Goal: Task Accomplishment & Management: Manage account settings

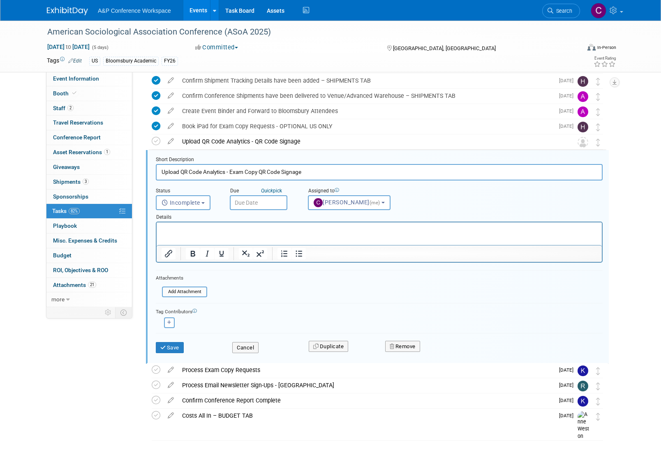
scroll to position [652, 0]
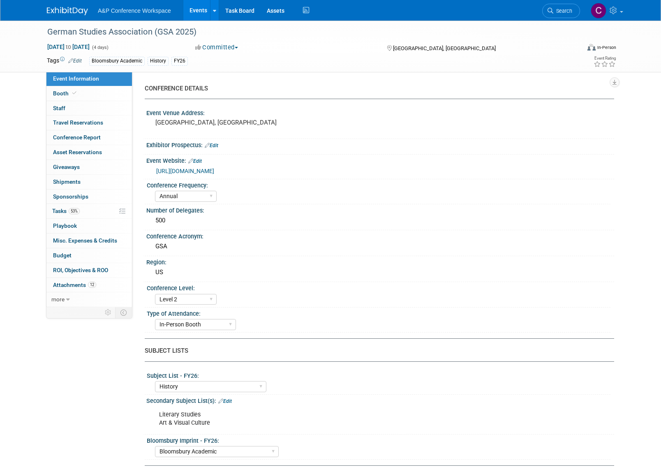
select select "Annual"
select select "Level 2"
select select "In-Person Booth"
select select "History"
select select "Bloomsbury Academic"
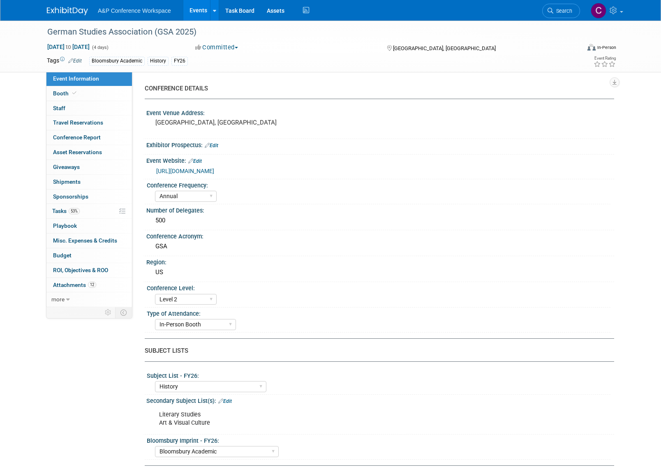
select select "[PERSON_NAME]"
select select "Brand/Subject Presence​"
click at [61, 208] on span "Tasks 53%" at bounding box center [66, 211] width 28 height 7
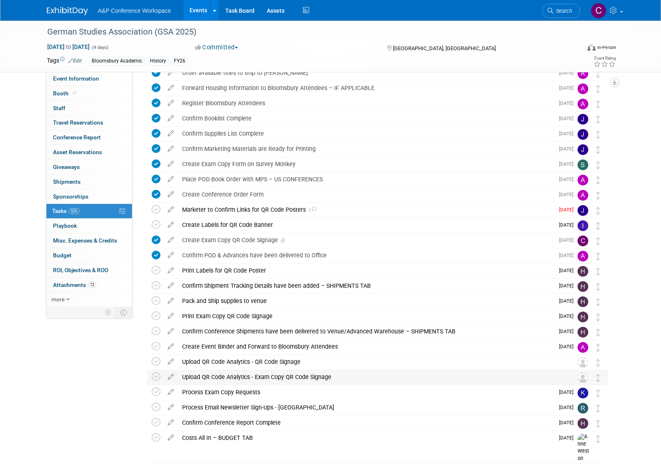
scroll to position [182, 0]
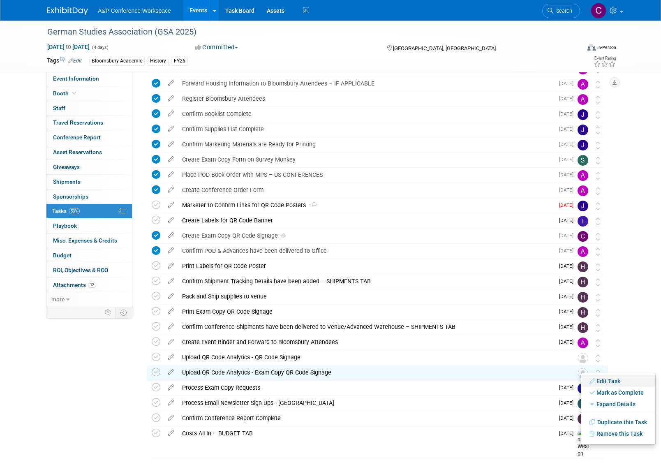
click at [602, 382] on link "Edit Task" at bounding box center [618, 381] width 74 height 12
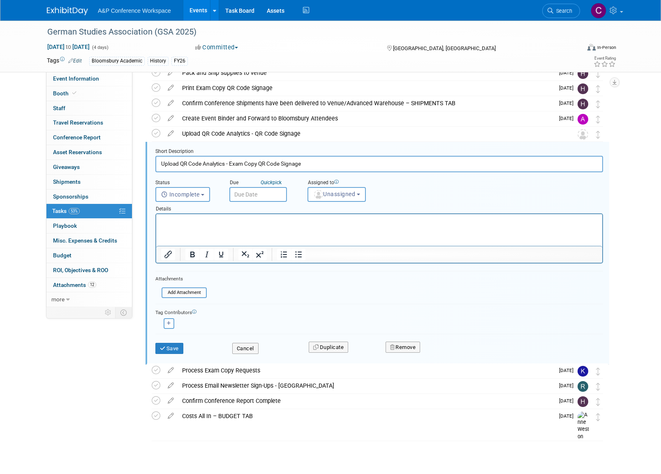
scroll to position [406, 0]
click at [339, 195] on span "Unassigned" at bounding box center [334, 194] width 42 height 7
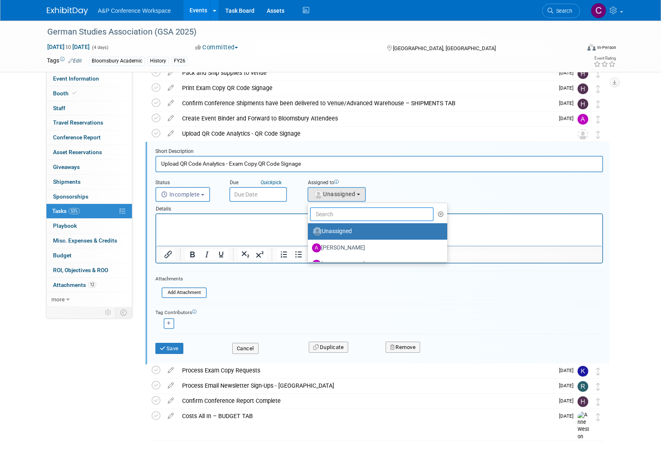
click at [343, 212] on input "text" at bounding box center [372, 214] width 124 height 14
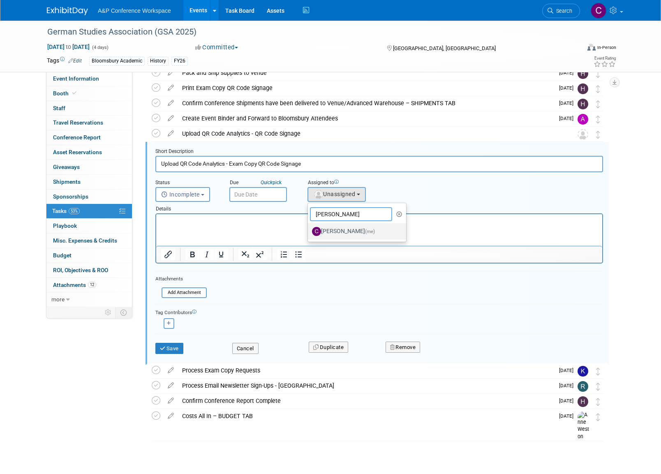
type input "christine"
drag, startPoint x: 347, startPoint y: 229, endPoint x: 191, endPoint y: 16, distance: 264.3
click at [347, 229] on label "Christine Ritchlin (me)" at bounding box center [355, 231] width 86 height 13
click at [309, 229] on input "Christine Ritchlin (me)" at bounding box center [306, 230] width 5 height 5
select select "1a58e6ac-2dfa-429d-b54a-9dc2e557f424"
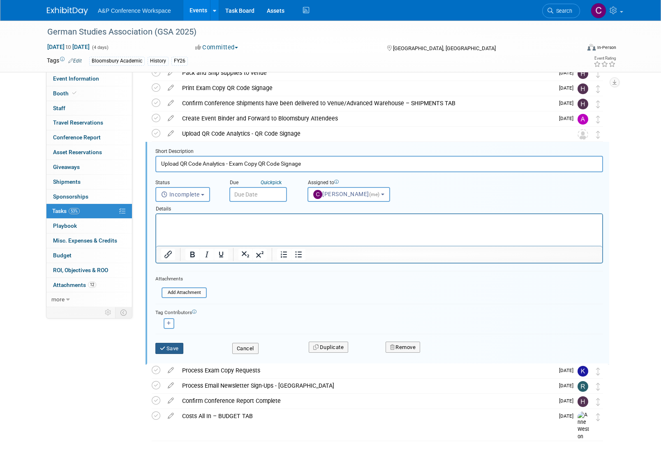
click at [183, 344] on button "Save" at bounding box center [169, 349] width 28 height 12
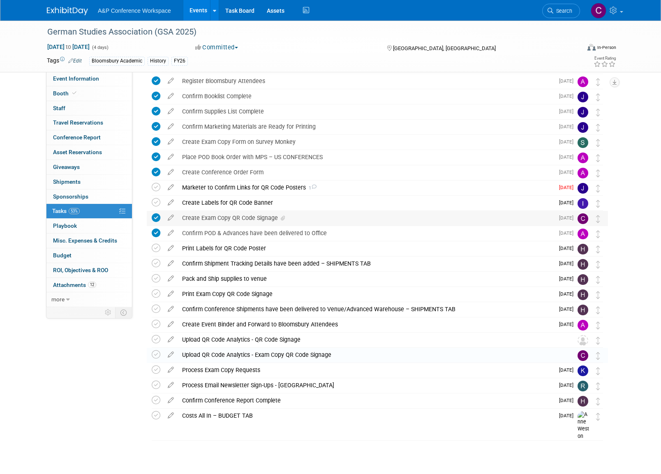
scroll to position [199, 0]
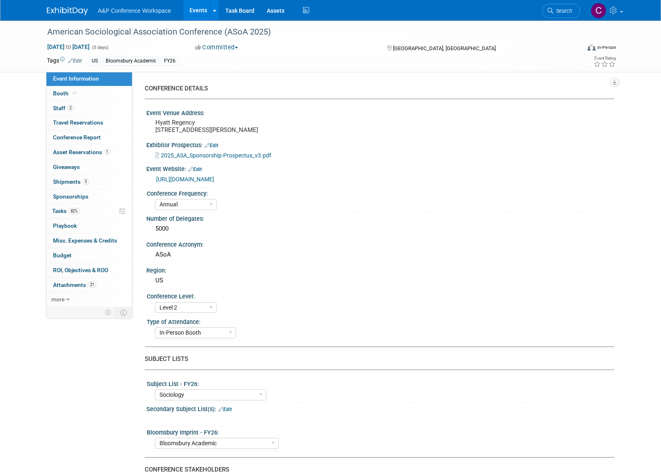
select select "Annual"
select select "Level 2"
select select "In-Person Booth"
select select "Sociology"
select select "Bloomsbury Academic"
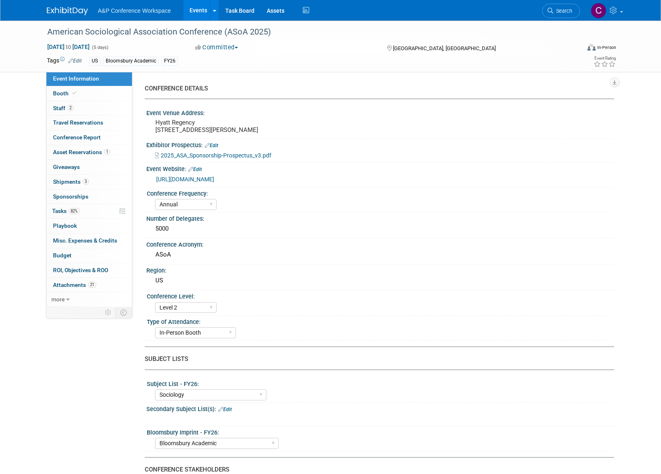
select select "[PERSON_NAME]"
select select "Networking/Commissioning"
click at [60, 209] on span "Tasks 82%" at bounding box center [66, 211] width 28 height 7
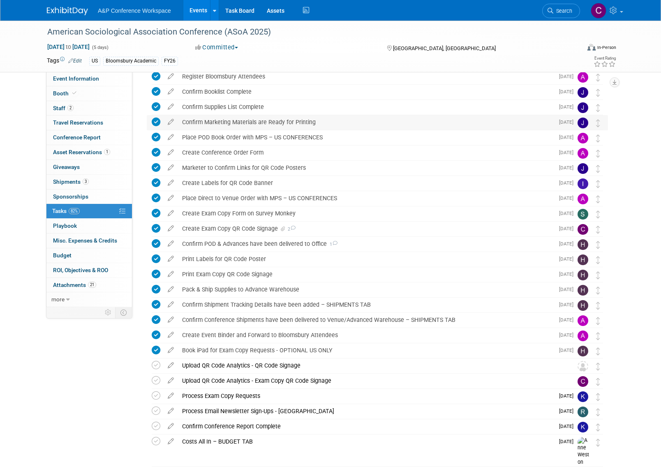
scroll to position [177, 0]
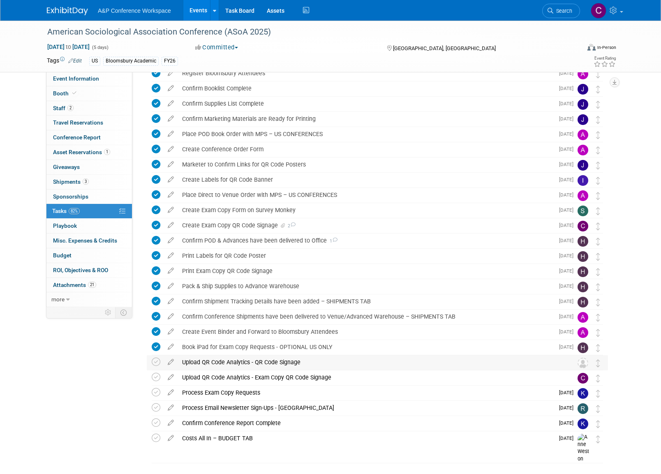
click at [584, 361] on img at bounding box center [582, 362] width 11 height 11
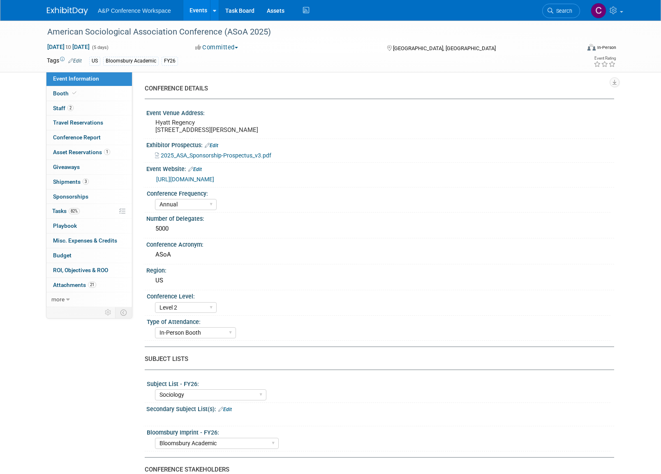
select select "Annual"
select select "Level 2"
select select "In-Person Booth"
select select "Sociology"
select select "Bloomsbury Academic"
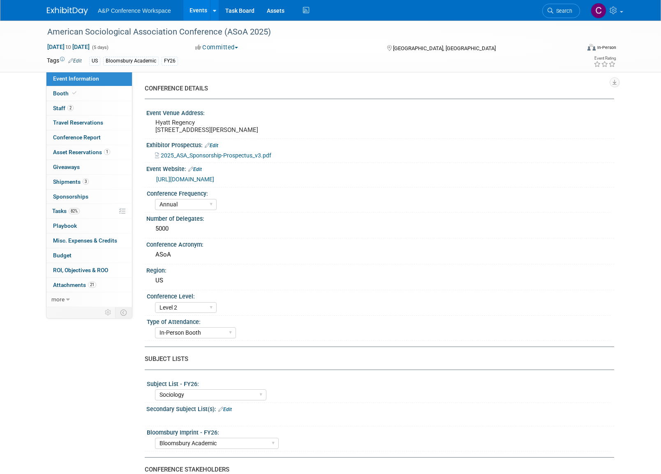
select select "[PERSON_NAME]"
select select "Networking/Commissioning"
click at [63, 208] on span "Tasks 82%" at bounding box center [66, 211] width 28 height 7
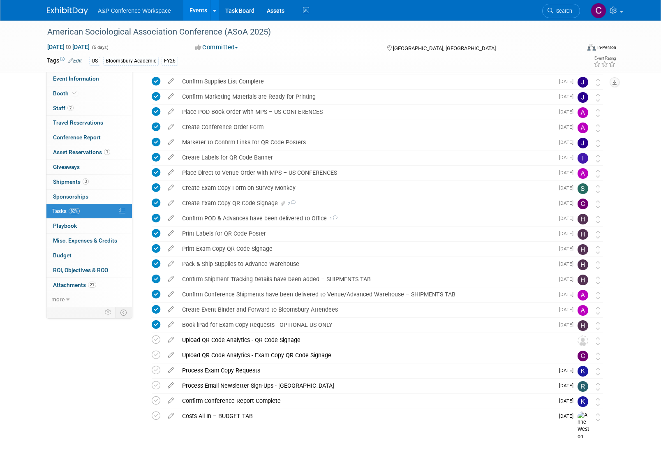
scroll to position [199, 0]
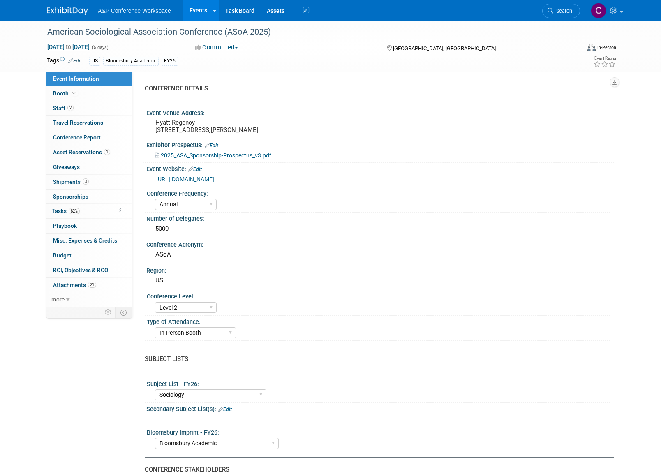
select select "Annual"
select select "Level 2"
select select "In-Person Booth"
select select "Sociology"
select select "Bloomsbury Academic"
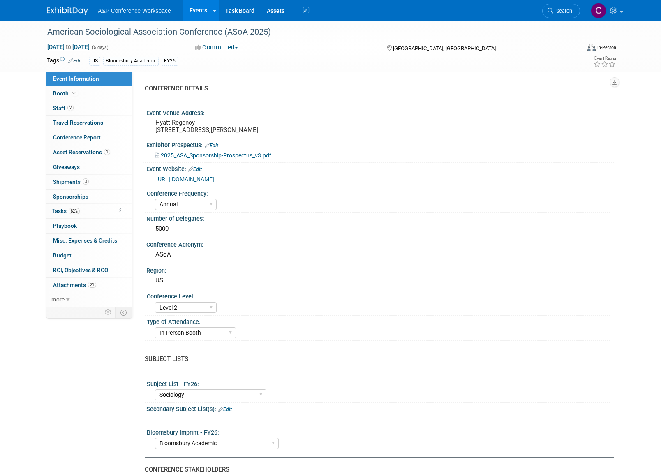
select select "[PERSON_NAME]"
select select "Networking/Commissioning"
click at [60, 208] on span "Tasks 82%" at bounding box center [66, 211] width 28 height 7
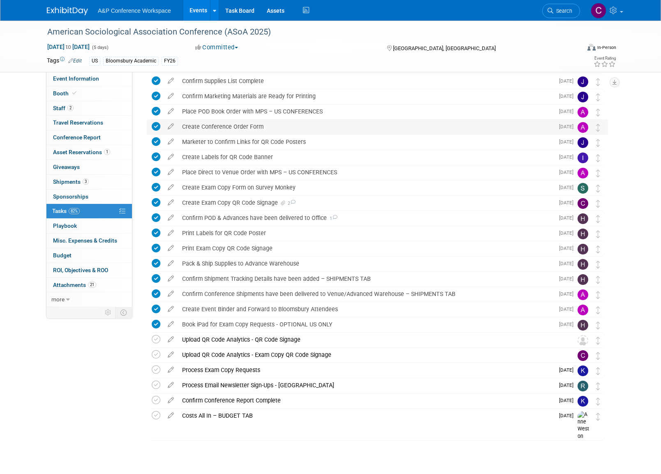
scroll to position [199, 0]
click at [583, 340] on img at bounding box center [582, 340] width 11 height 11
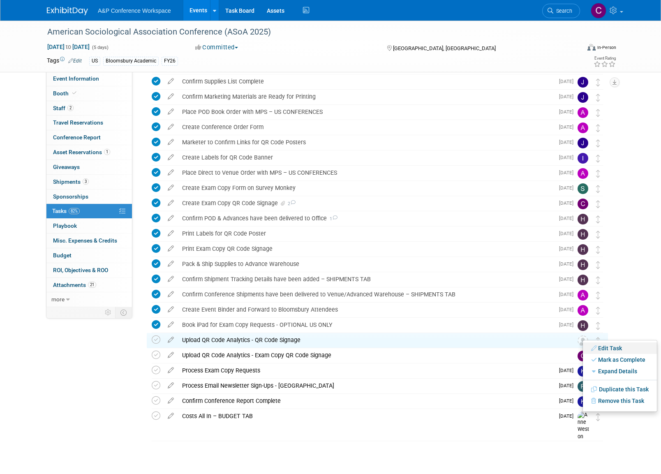
click at [602, 347] on link "Edit Task" at bounding box center [620, 348] width 74 height 12
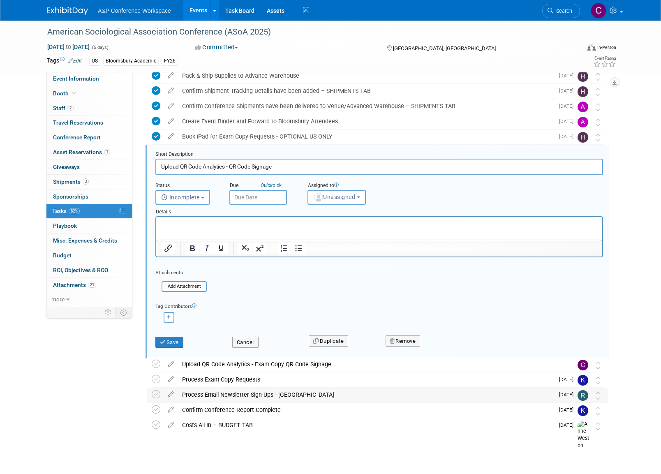
scroll to position [397, 0]
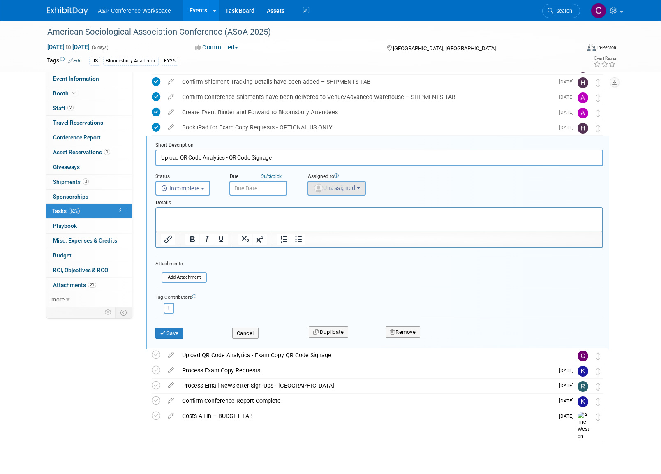
click at [345, 187] on span "Unassigned" at bounding box center [334, 187] width 42 height 7
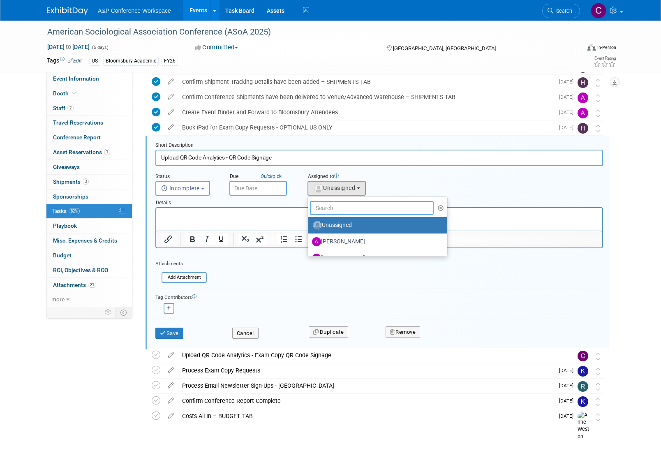
click at [337, 206] on input "text" at bounding box center [372, 208] width 124 height 14
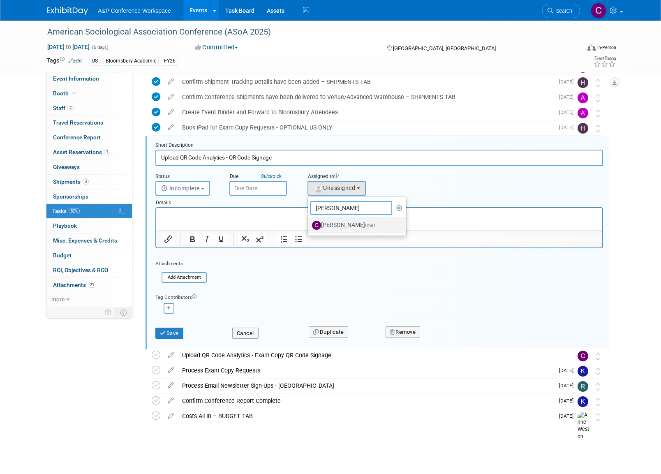
type input "[PERSON_NAME]"
click at [339, 221] on label "[PERSON_NAME] (me)" at bounding box center [355, 225] width 86 height 13
click at [309, 221] on input "[PERSON_NAME] (me)" at bounding box center [306, 223] width 5 height 5
select select "1a58e6ac-2dfa-429d-b54a-9dc2e557f424"
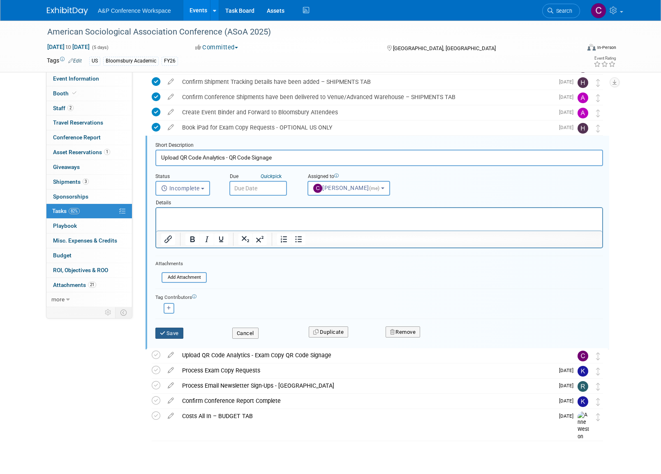
click at [178, 330] on button "Save" at bounding box center [169, 333] width 28 height 12
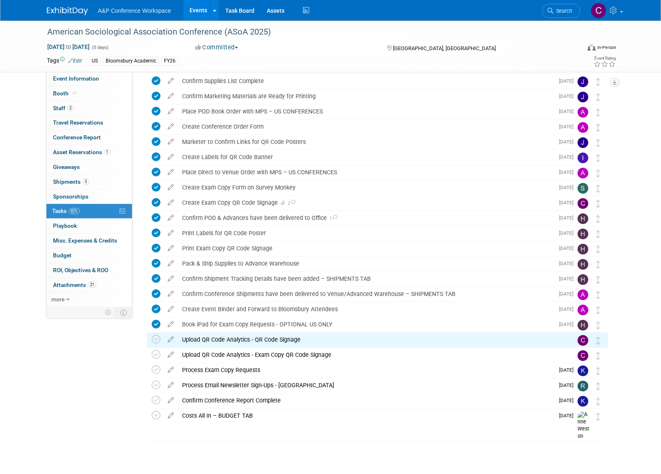
scroll to position [199, 0]
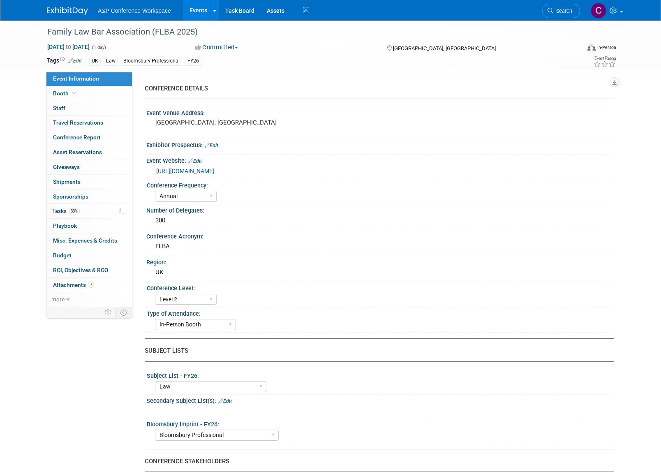
select select "Annual"
select select "Level 2"
select select "In-Person Booth"
select select "Law"
select select "Bloomsbury Professional"
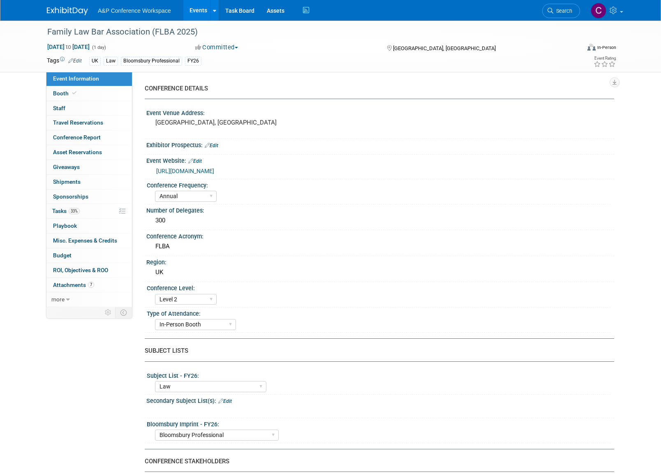
select select "[PERSON_NAME]"
select select "Networking/Commissioning"
click at [60, 208] on span "Tasks 33%" at bounding box center [66, 211] width 28 height 7
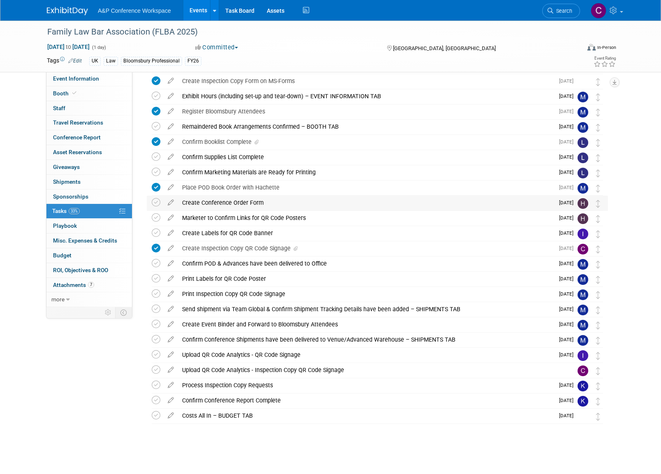
scroll to position [93, 0]
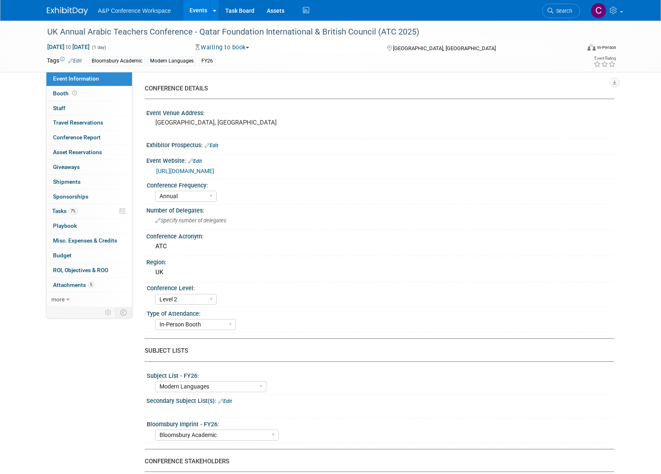
select select "Annual"
select select "Level 2"
select select "In-Person Booth"
select select "Modern Languages"
select select "Bloomsbury Academic"
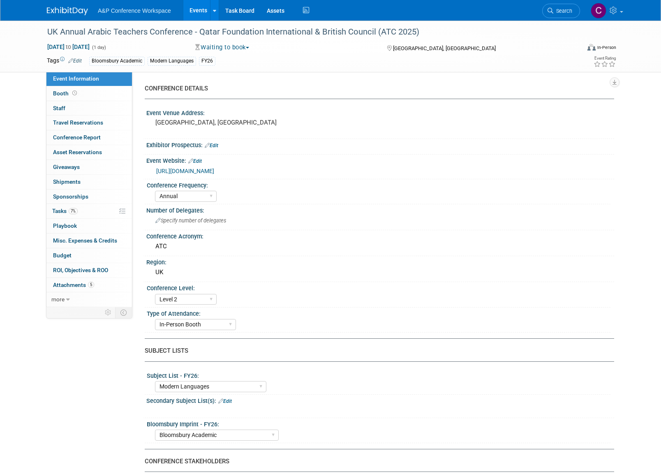
select select "[PERSON_NAME]"
select select "Brand/Subject Presence​"
click at [65, 208] on span "Tasks 7%" at bounding box center [64, 211] width 25 height 7
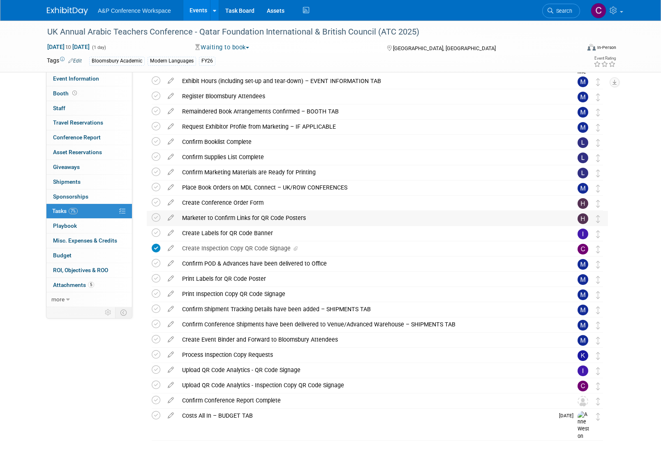
scroll to position [108, 0]
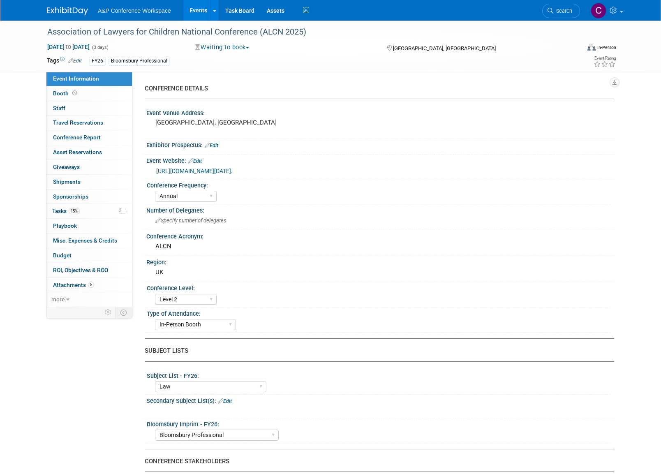
select select "Annual"
select select "Level 2"
select select "In-Person Booth"
select select "Law"
select select "Bloomsbury Professional"
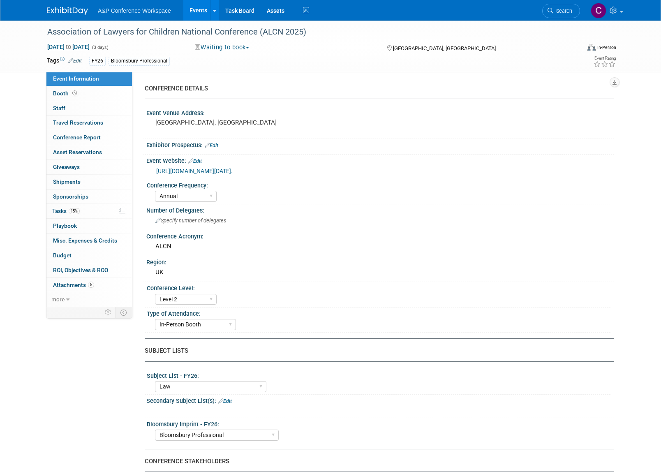
select select "[PERSON_NAME]"
select select "Networking/Commissioning"
click at [60, 208] on span "Tasks 15%" at bounding box center [66, 211] width 28 height 7
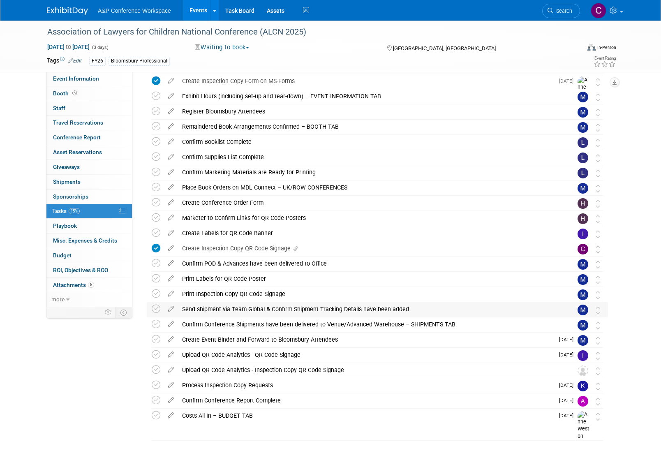
scroll to position [93, 0]
click at [583, 370] on img at bounding box center [582, 371] width 11 height 11
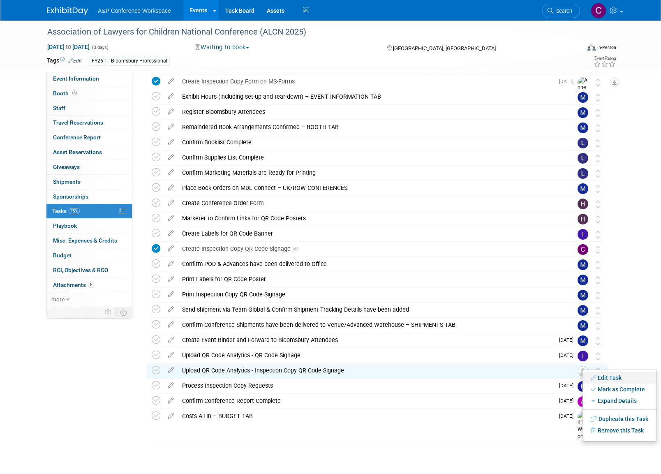
click at [606, 378] on link "Edit Task" at bounding box center [619, 378] width 74 height 12
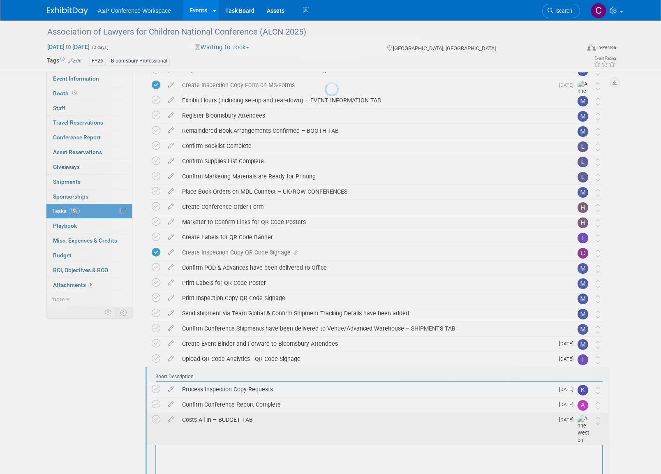
scroll to position [299, 0]
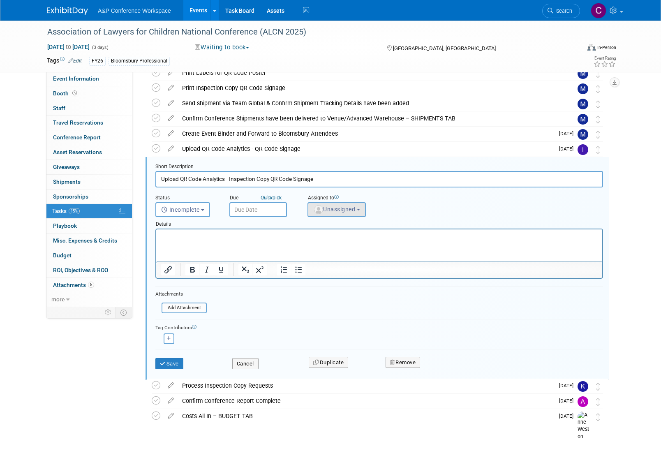
click at [335, 210] on span "Unassigned" at bounding box center [334, 209] width 42 height 7
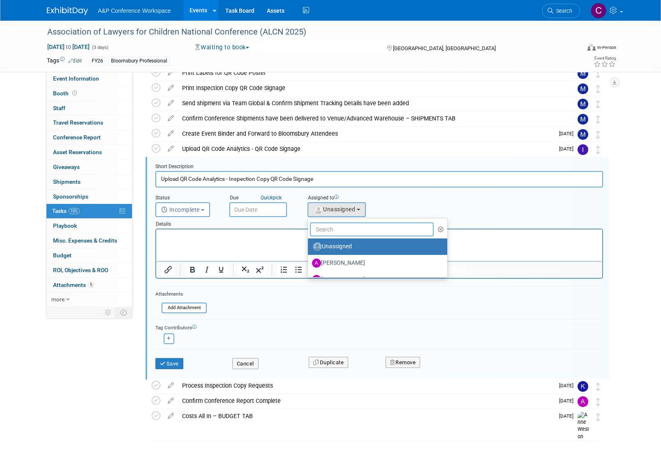
click at [327, 229] on input "text" at bounding box center [372, 229] width 124 height 14
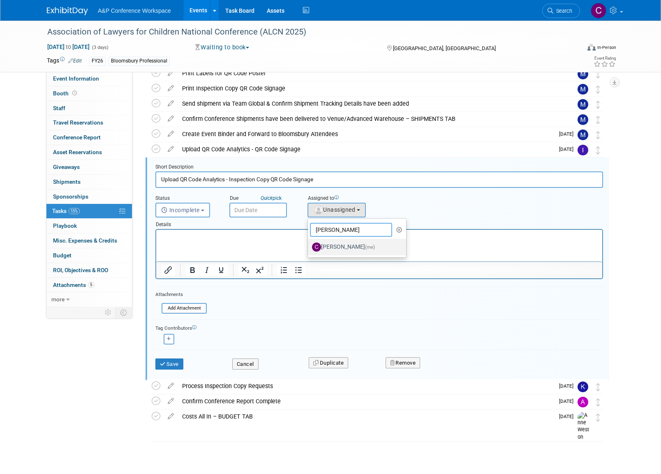
scroll to position [299, 0]
type input "[PERSON_NAME]"
click at [342, 248] on label "Christine Ritchlin (me)" at bounding box center [355, 246] width 86 height 13
click at [309, 248] on input "Christine Ritchlin (me)" at bounding box center [306, 245] width 5 height 5
select select "1a58e6ac-2dfa-429d-b54a-9dc2e557f424"
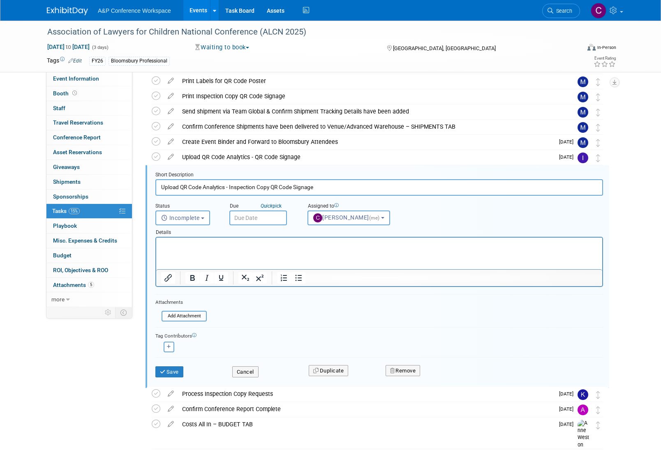
scroll to position [291, 0]
click at [178, 367] on button "Save" at bounding box center [169, 372] width 28 height 12
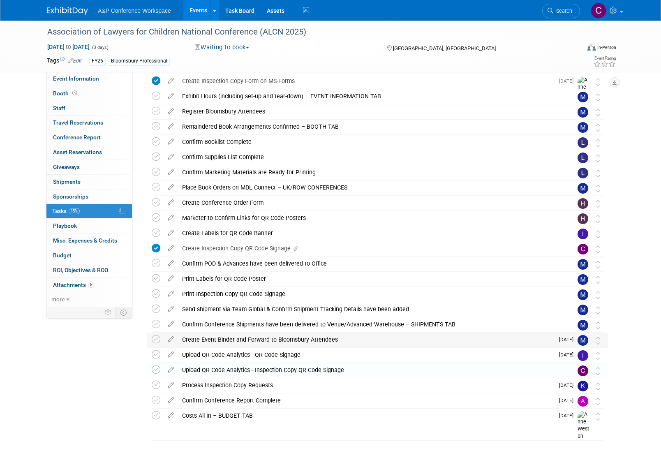
scroll to position [93, 0]
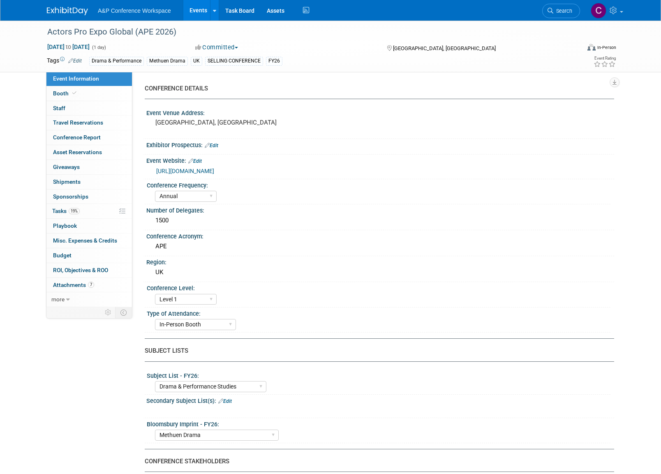
select select "Annual"
select select "Level 1"
select select "In-Person Booth"
select select "Drama & Performance Studies"
select select "Methuen Drama"
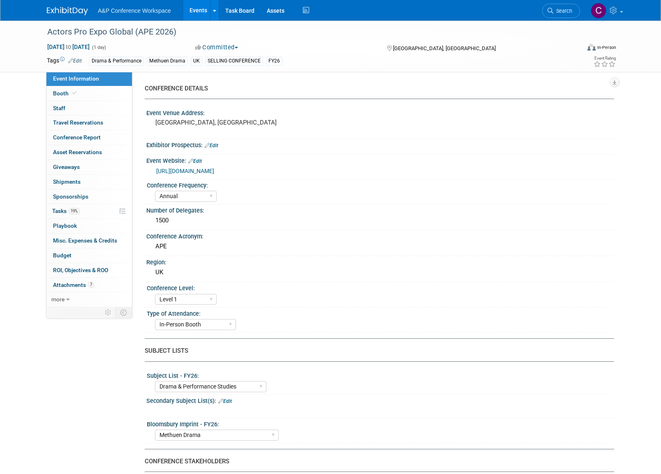
select select "[PERSON_NAME]"
select select "Brand/Subject Presence​"
click at [56, 210] on span "Tasks 19%" at bounding box center [66, 211] width 28 height 7
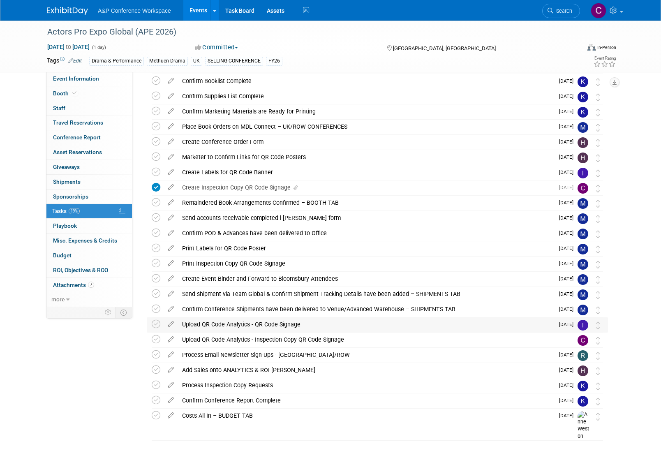
scroll to position [169, 0]
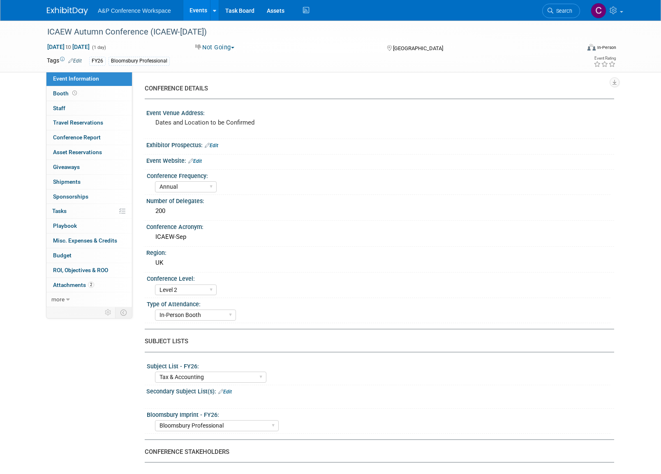
select select "Annual"
select select "Level 2"
select select "In-Person Booth"
select select "Tax & Accounting"
select select "Bloomsbury Professional"
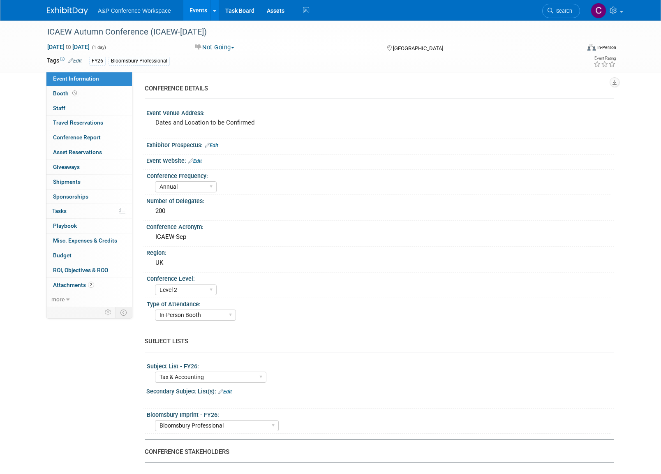
select select "[PERSON_NAME]"
select select "Brand/Subject Presence​"
click at [70, 206] on link "0% Tasks 0%" at bounding box center [88, 211] width 85 height 14
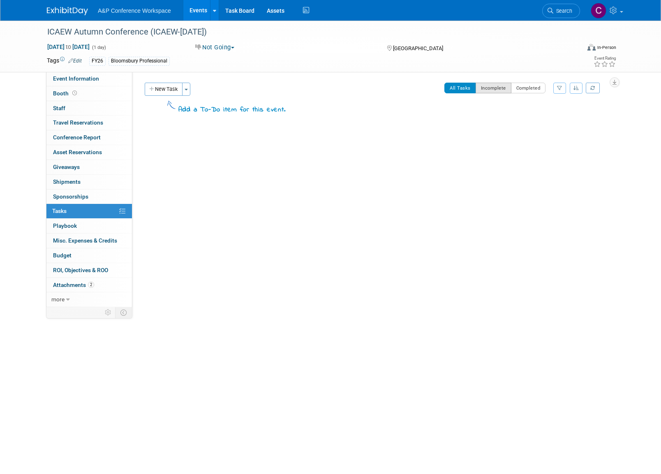
click at [497, 88] on button "Incomplete" at bounding box center [493, 88] width 36 height 11
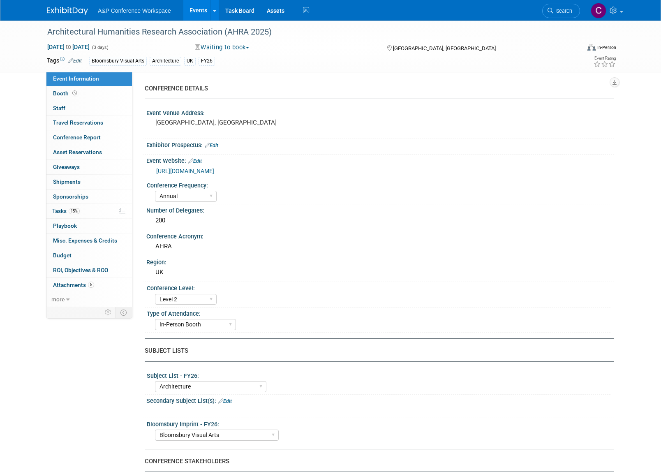
select select "Annual"
select select "Level 2"
select select "In-Person Booth"
select select "Architecture"
select select "Bloomsbury Visual Arts"
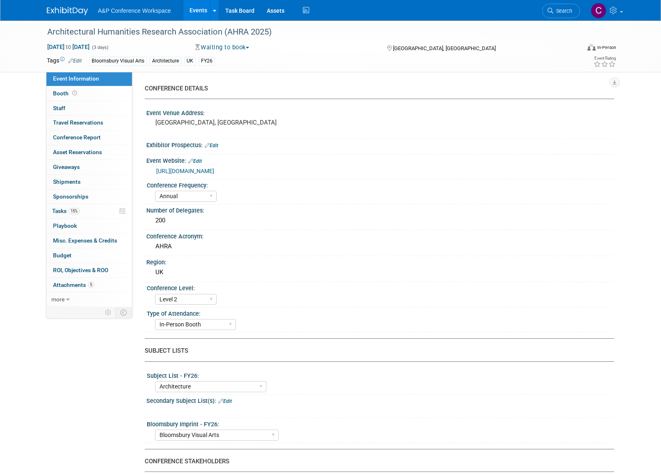
select select "[PERSON_NAME]"
click at [56, 208] on span "Tasks 15%" at bounding box center [66, 211] width 28 height 7
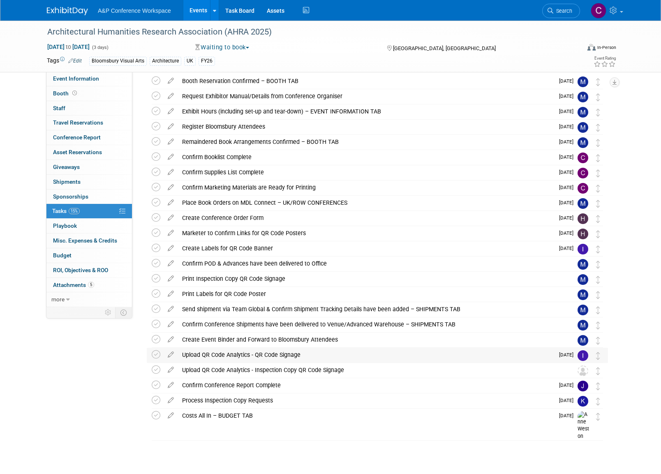
scroll to position [32, 0]
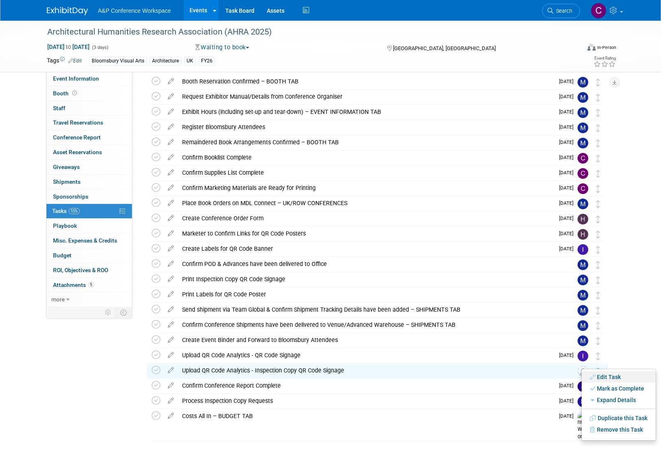
click at [604, 378] on link "Edit Task" at bounding box center [618, 377] width 74 height 12
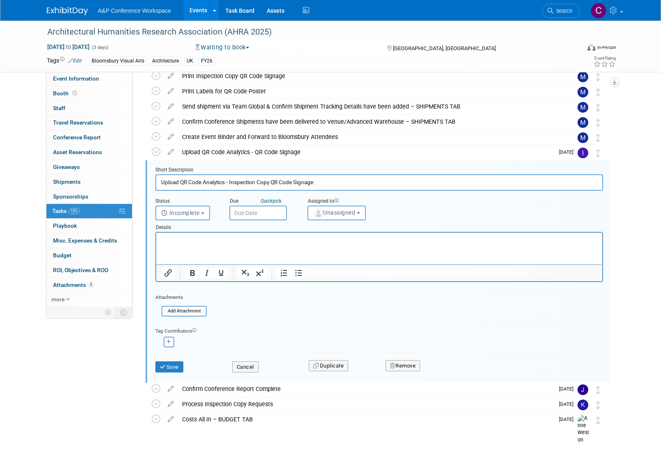
scroll to position [235, 0]
click at [331, 215] on span "Unassigned" at bounding box center [334, 213] width 42 height 7
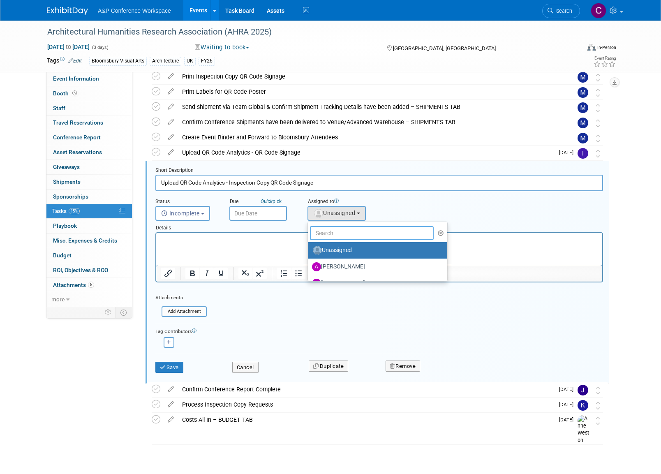
click at [330, 228] on input "text" at bounding box center [372, 233] width 124 height 14
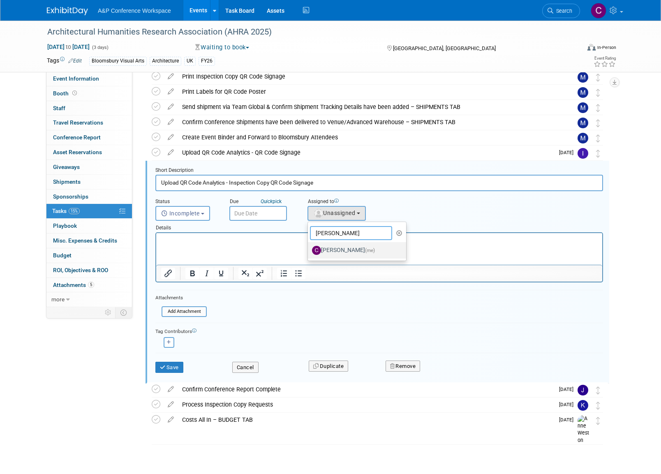
type input "[PERSON_NAME]"
drag, startPoint x: 336, startPoint y: 248, endPoint x: 180, endPoint y: 16, distance: 279.8
click at [336, 248] on label "[PERSON_NAME] (me)" at bounding box center [355, 250] width 86 height 13
click at [309, 248] on input "[PERSON_NAME] (me)" at bounding box center [306, 249] width 5 height 5
select select "1a58e6ac-2dfa-429d-b54a-9dc2e557f424"
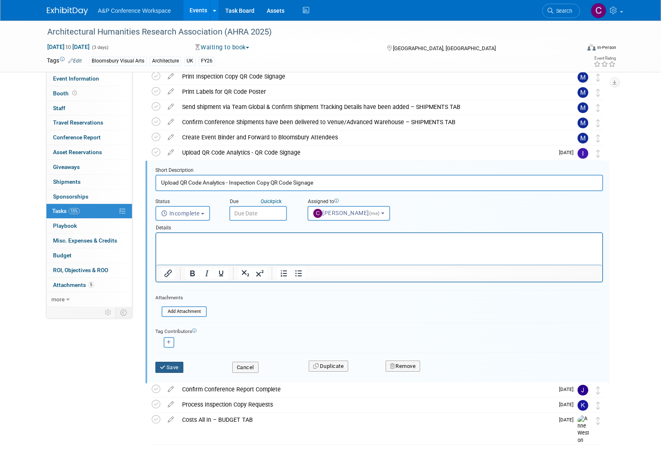
click at [174, 365] on button "Save" at bounding box center [169, 368] width 28 height 12
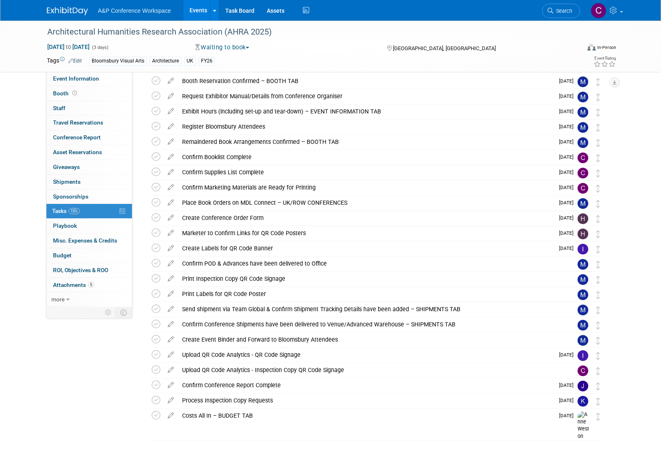
scroll to position [32, 0]
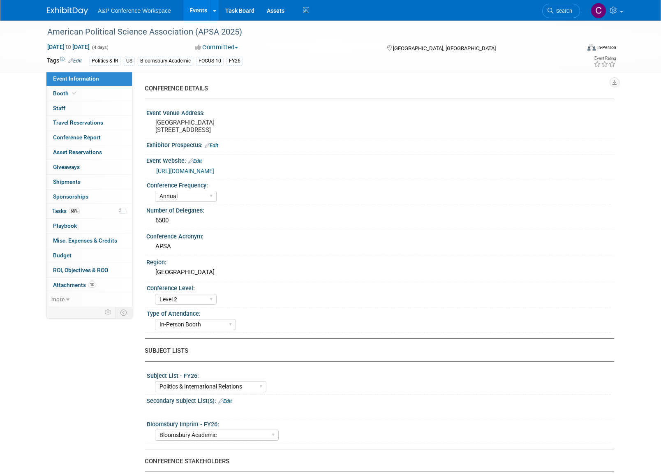
select select "Annual"
select select "Level 2"
select select "In-Person Booth"
select select "Politics & International Relations"
select select "Bloomsbury Academic"
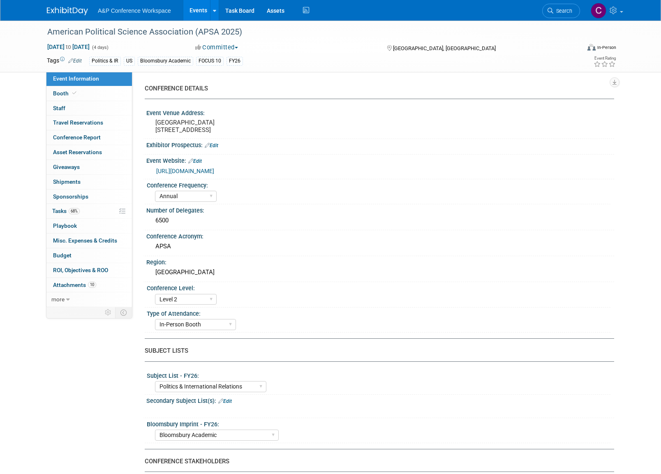
select select "[PERSON_NAME]"
select select "Networking/Commissioning"
click at [65, 209] on span "Tasks 68%" at bounding box center [66, 211] width 28 height 7
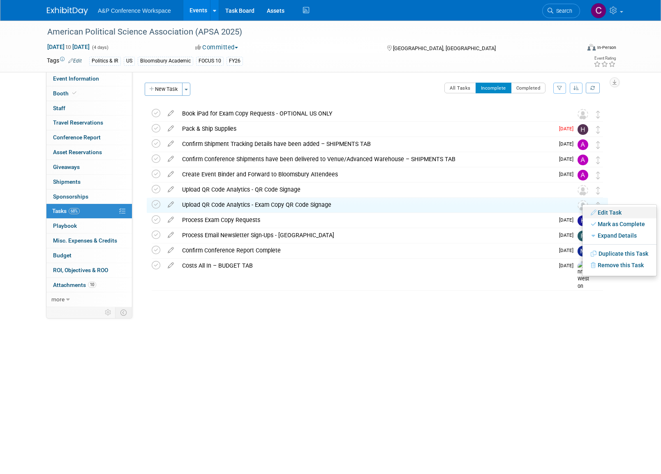
click at [603, 214] on link "Edit Task" at bounding box center [619, 213] width 74 height 12
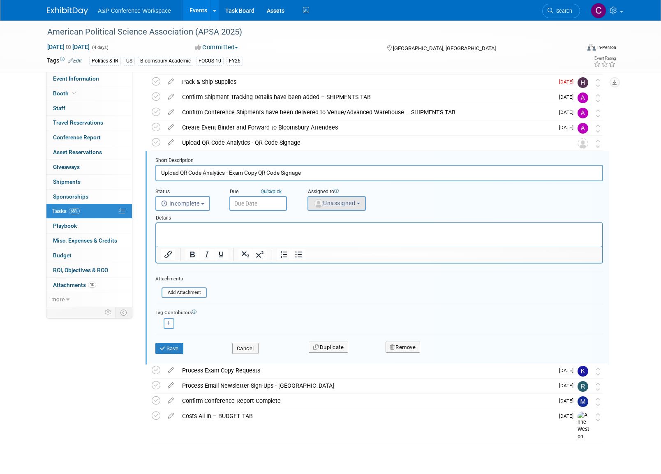
click at [337, 203] on span "Unassigned" at bounding box center [334, 203] width 42 height 7
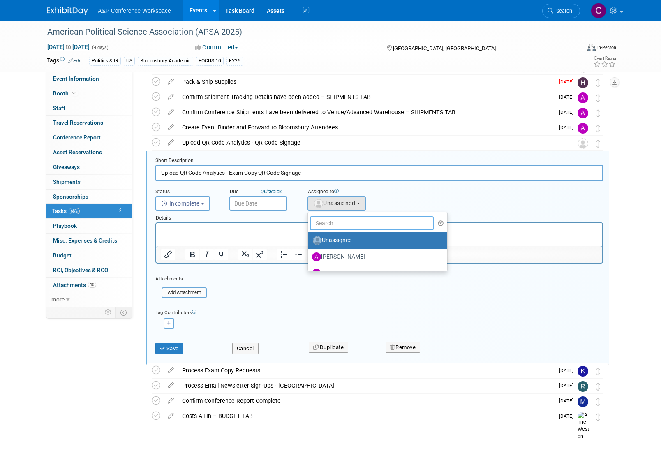
click at [340, 221] on input "text" at bounding box center [372, 223] width 124 height 14
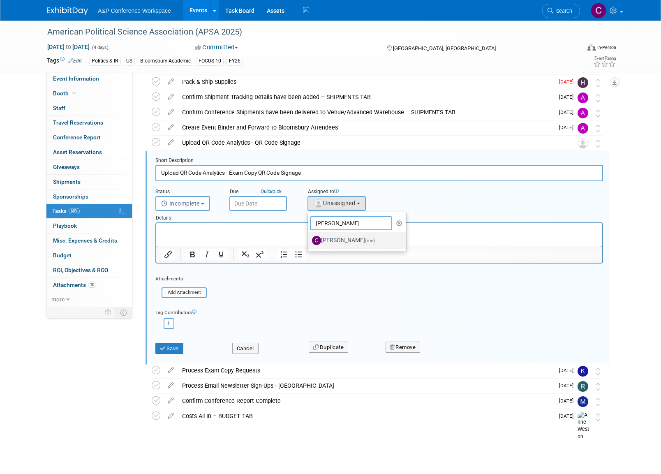
type input "[PERSON_NAME]"
drag, startPoint x: 353, startPoint y: 239, endPoint x: 193, endPoint y: 21, distance: 270.6
click at [353, 239] on label "[PERSON_NAME] (me)" at bounding box center [355, 240] width 86 height 13
click at [309, 239] on input "[PERSON_NAME] (me)" at bounding box center [306, 239] width 5 height 5
select select "1a58e6ac-2dfa-429d-b54a-9dc2e557f424"
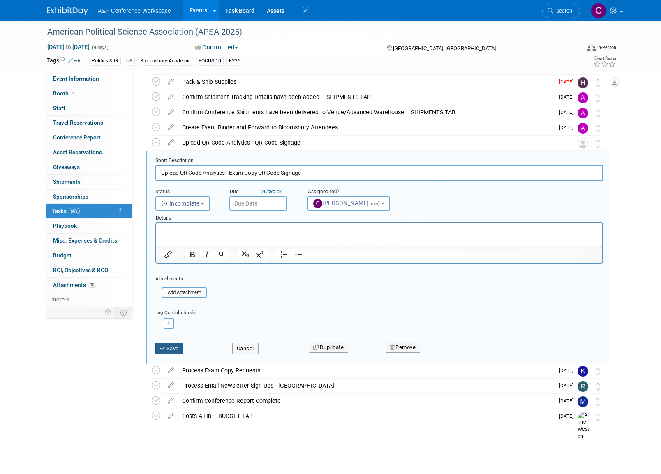
click at [171, 348] on button "Save" at bounding box center [169, 349] width 28 height 12
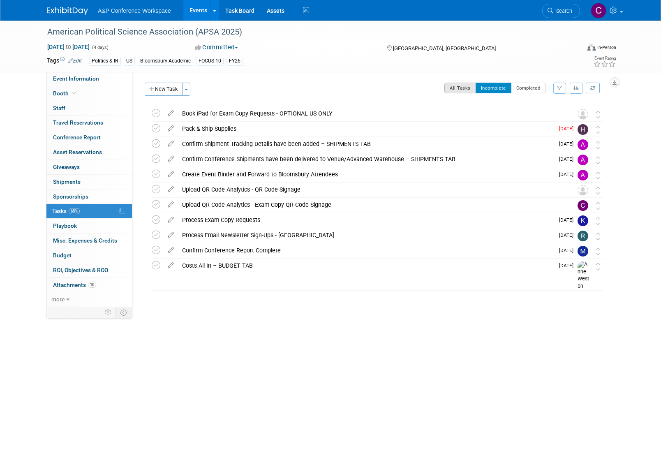
click at [454, 88] on button "All Tasks" at bounding box center [460, 88] width 32 height 11
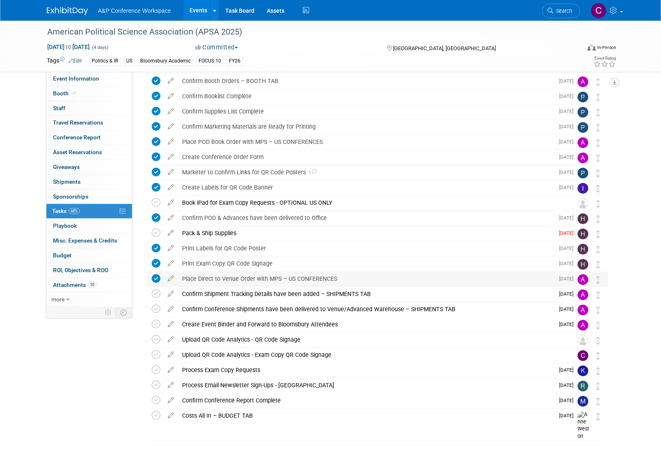
scroll to position [199, 0]
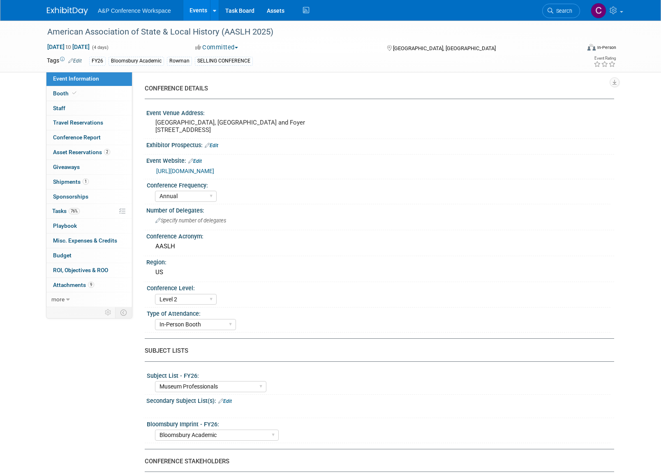
select select "Annual"
select select "Level 2"
select select "In-Person Booth"
select select "Museum Professionals"
select select "Bloomsbury Academic"
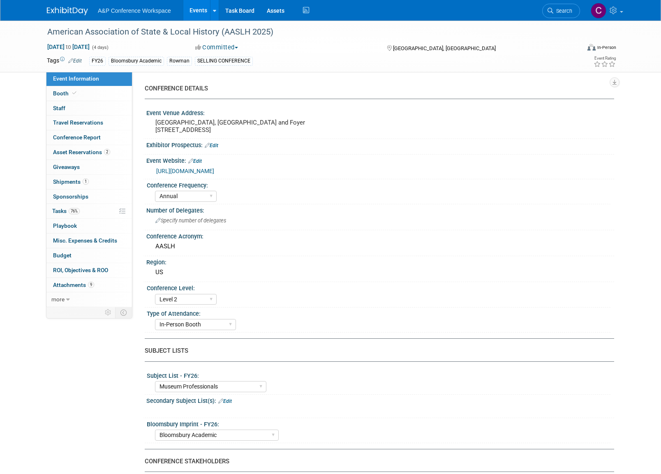
select select "[PERSON_NAME]"
select select "Brand/Subject Presence​"
click at [64, 208] on span "Tasks 76%" at bounding box center [66, 211] width 28 height 7
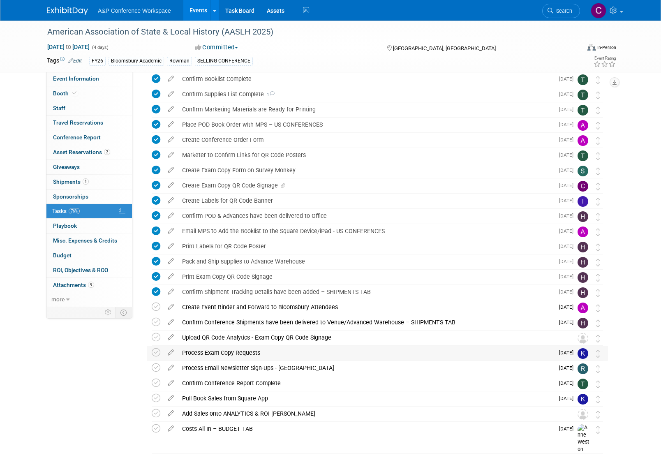
scroll to position [232, 0]
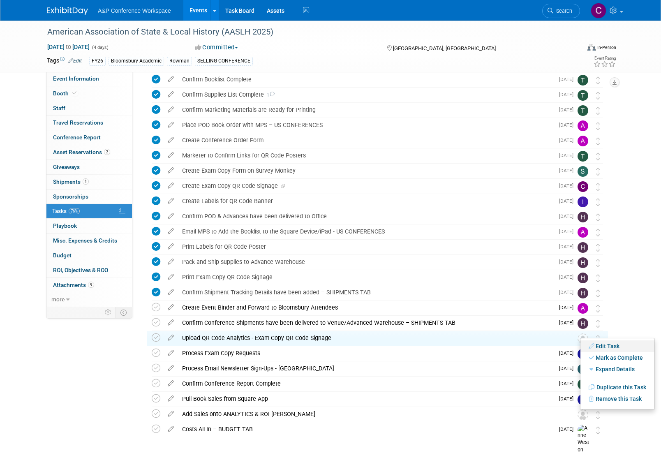
click at [599, 346] on link "Edit Task" at bounding box center [617, 346] width 74 height 12
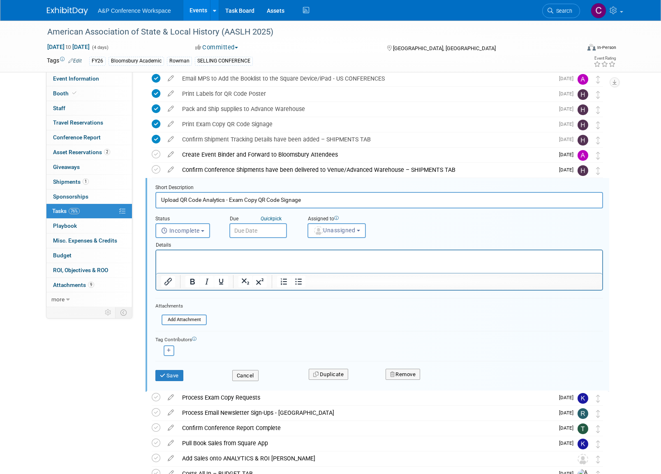
scroll to position [442, 0]
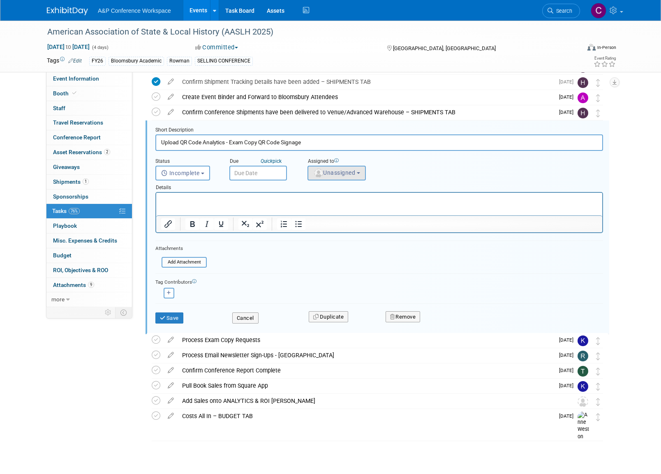
click at [344, 171] on span "Unassigned" at bounding box center [334, 172] width 42 height 7
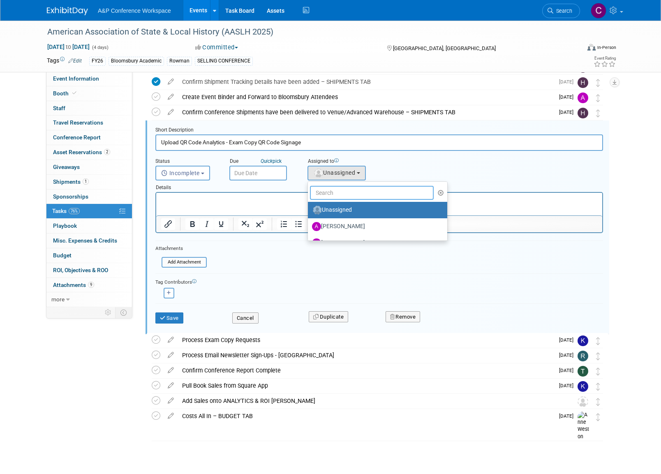
click at [332, 190] on input "text" at bounding box center [372, 193] width 124 height 14
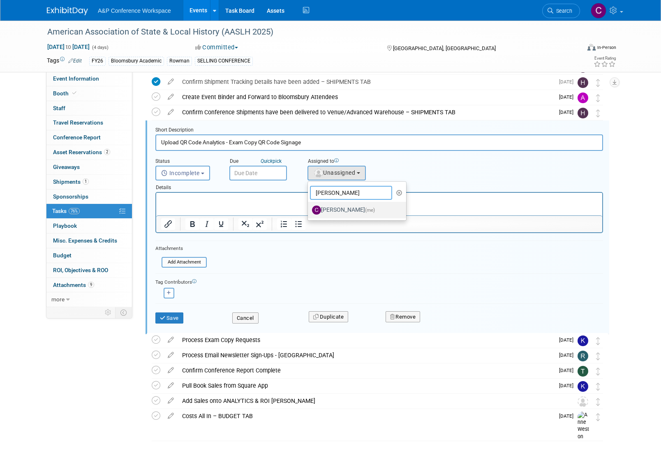
type input "[PERSON_NAME]"
click at [340, 205] on label "[PERSON_NAME] (me)" at bounding box center [355, 209] width 86 height 13
click at [309, 206] on input "[PERSON_NAME] (me)" at bounding box center [306, 208] width 5 height 5
select select "1a58e6ac-2dfa-429d-b54a-9dc2e557f424"
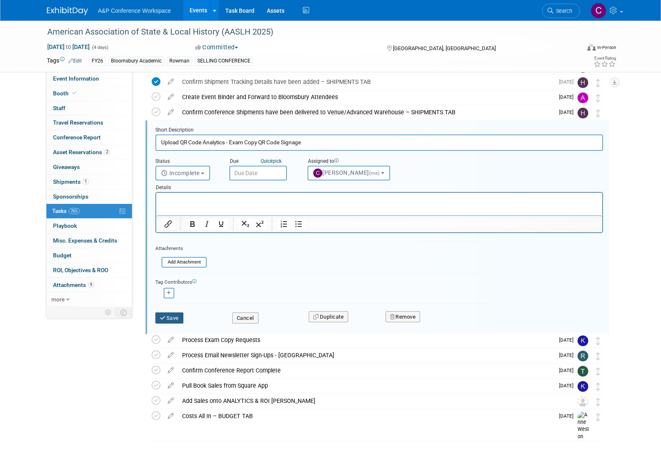
click at [177, 314] on button "Save" at bounding box center [169, 318] width 28 height 12
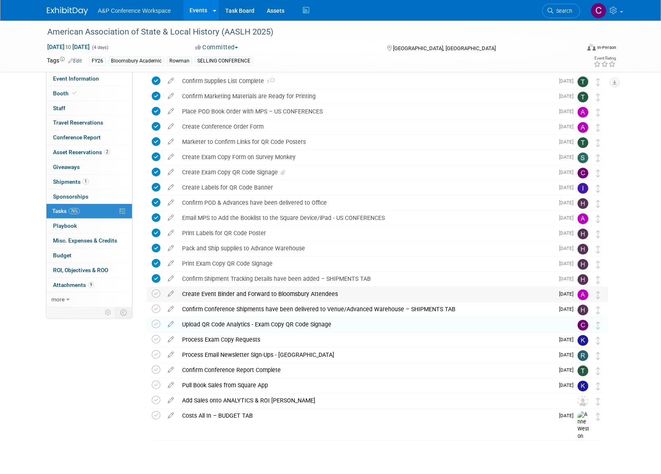
scroll to position [245, 0]
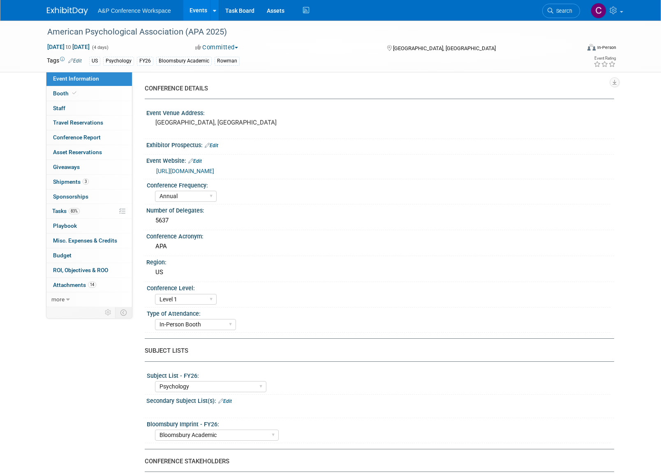
select select "Annual"
select select "Level 1"
select select "In-Person Booth"
select select "Psychology"
select select "Bloomsbury Academic"
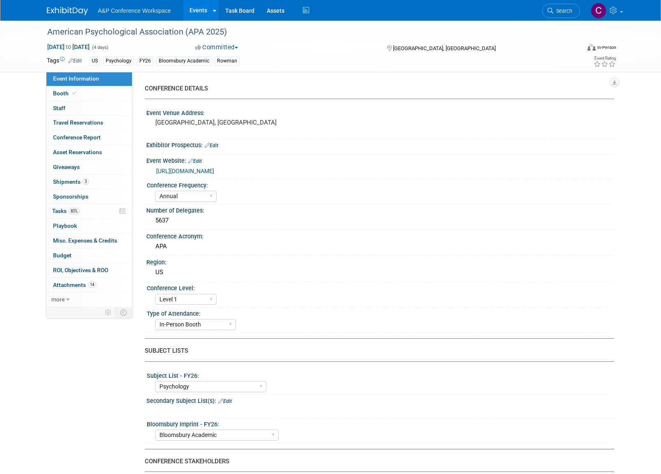
select select "[PERSON_NAME]"
select select "Networking/Commissioning"
click at [60, 210] on span "Tasks 83%" at bounding box center [66, 211] width 28 height 7
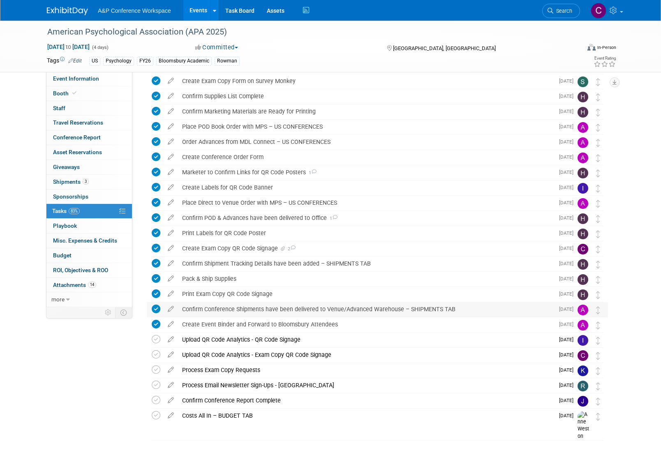
scroll to position [214, 0]
click at [171, 353] on icon at bounding box center [171, 353] width 14 height 10
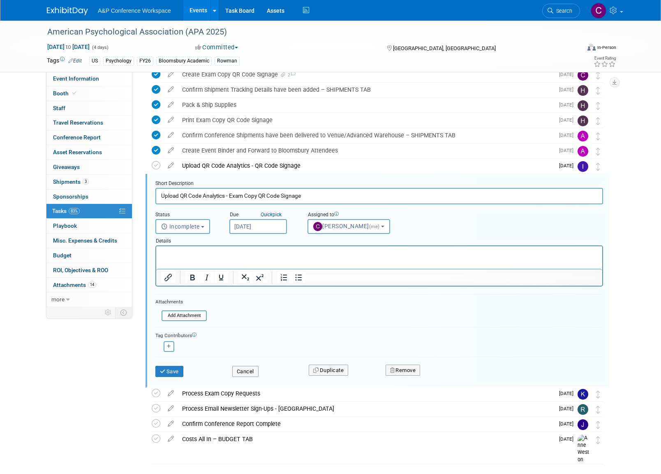
scroll to position [412, 0]
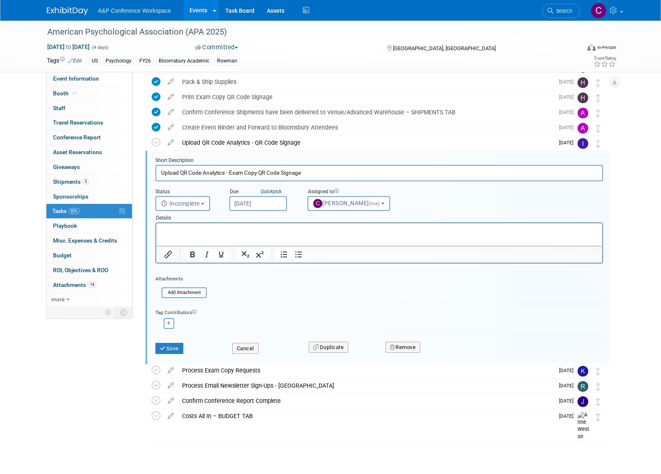
drag, startPoint x: 230, startPoint y: 172, endPoint x: 281, endPoint y: 172, distance: 51.4
click at [281, 172] on input "Upload QR Code Analytics - Exam Copy QR Code Signage" at bounding box center [378, 173] width 447 height 16
click at [264, 176] on input "Upload QR Code Analytics - Exam Copy QR Code Signage" at bounding box center [378, 173] width 447 height 16
drag, startPoint x: 187, startPoint y: 32, endPoint x: 221, endPoint y: 31, distance: 34.1
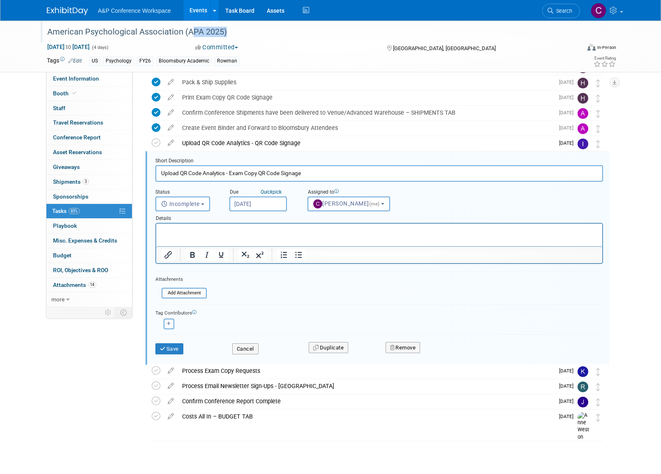
click at [221, 31] on div "American Psychological Association (APA 2025)" at bounding box center [305, 32] width 523 height 15
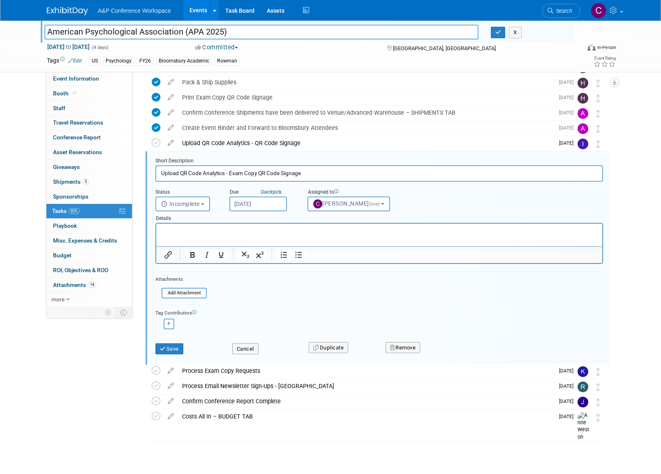
drag, startPoint x: 223, startPoint y: 32, endPoint x: 187, endPoint y: 35, distance: 36.3
click at [187, 35] on input "American Psychological Association (APA 2025)" at bounding box center [261, 32] width 434 height 14
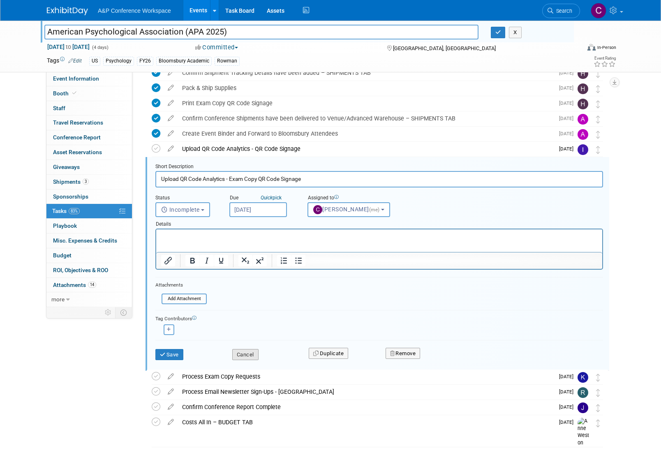
click at [249, 350] on button "Cancel" at bounding box center [245, 355] width 26 height 12
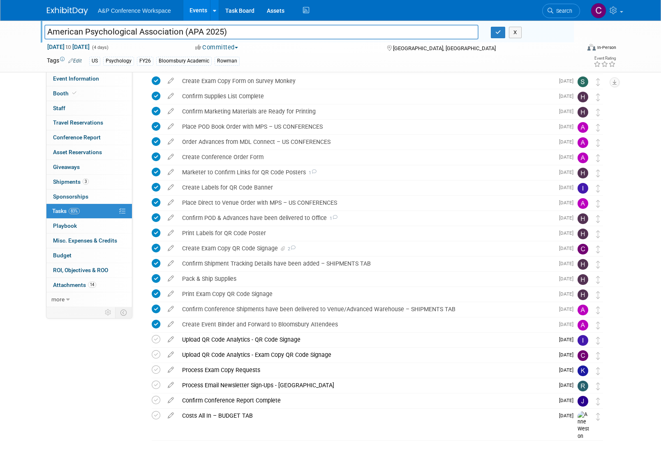
scroll to position [214, 0]
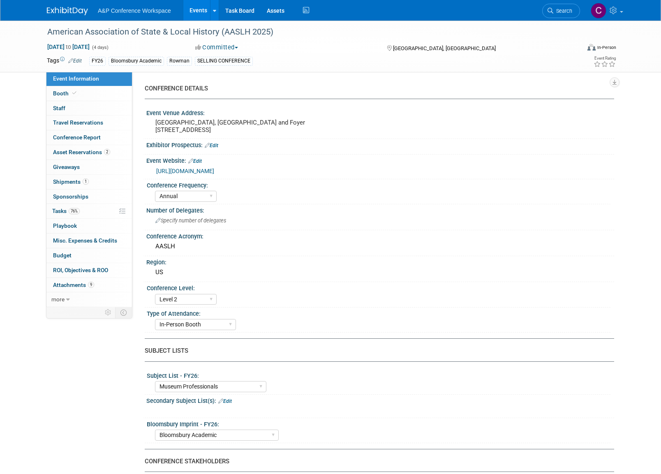
select select "Annual"
select select "Level 2"
select select "In-Person Booth"
select select "Museum Professionals"
select select "Bloomsbury Academic"
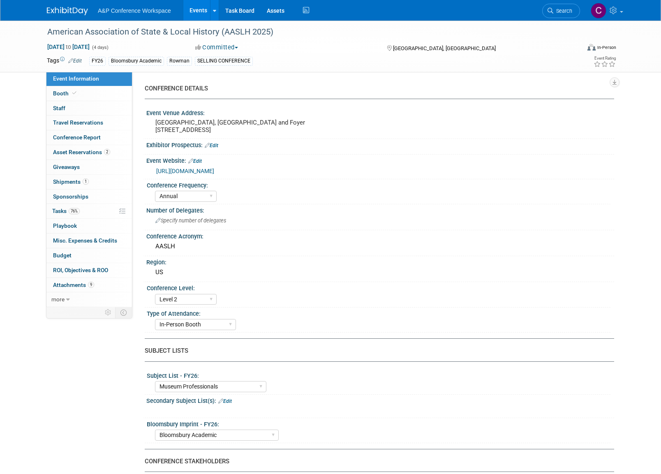
select select "[PERSON_NAME]"
select select "Brand/Subject Presence​"
click at [56, 208] on span "Tasks 76%" at bounding box center [66, 211] width 28 height 7
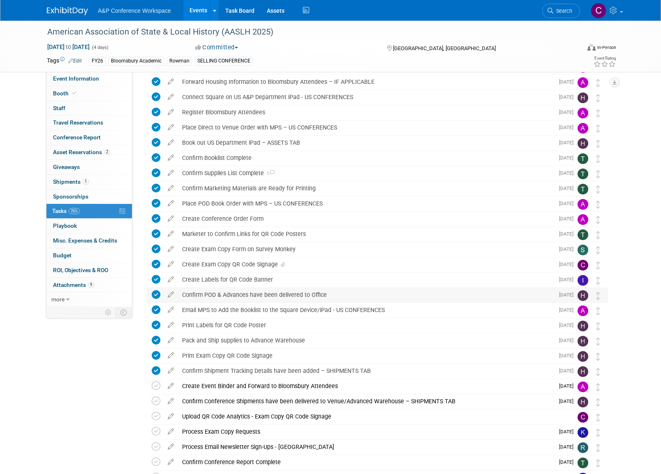
scroll to position [153, 0]
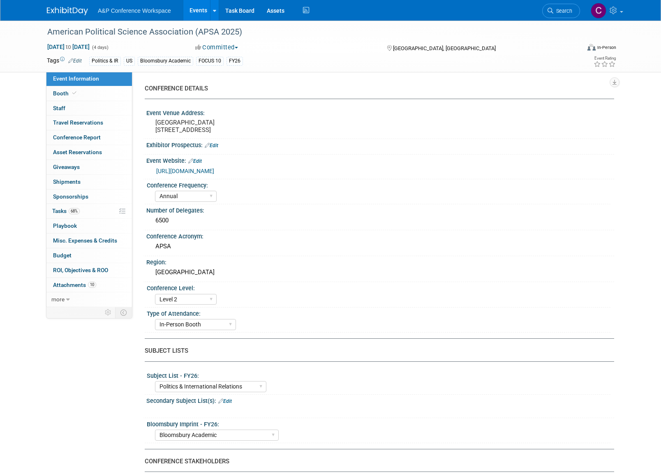
select select "Annual"
select select "Level 2"
select select "In-Person Booth"
select select "Politics & International Relations"
select select "Bloomsbury Academic"
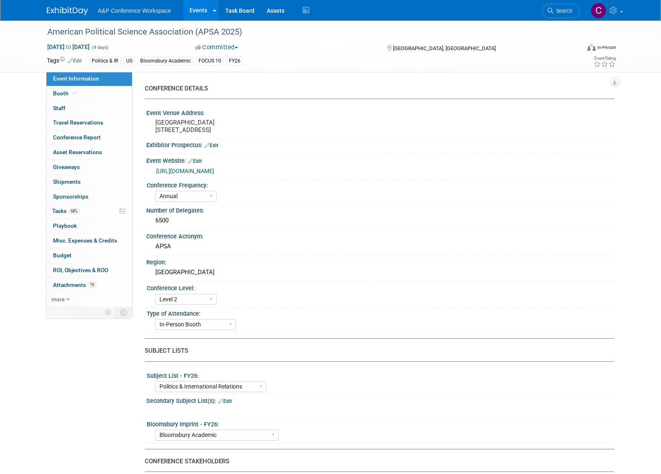
select select "[PERSON_NAME]"
select select "Networking/Commissioning"
click at [60, 209] on span "Tasks 68%" at bounding box center [66, 211] width 28 height 7
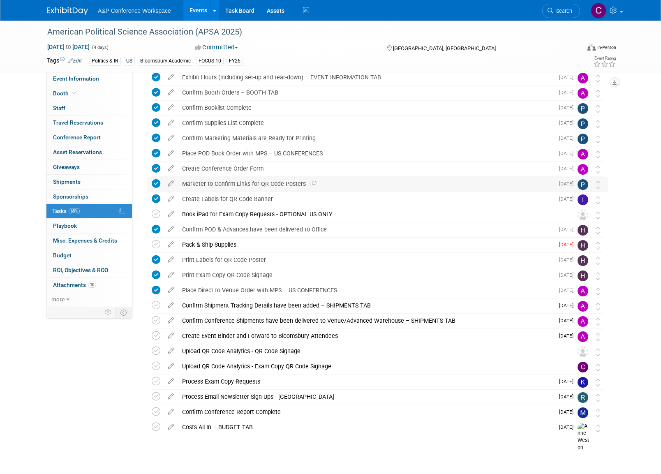
scroll to position [189, 0]
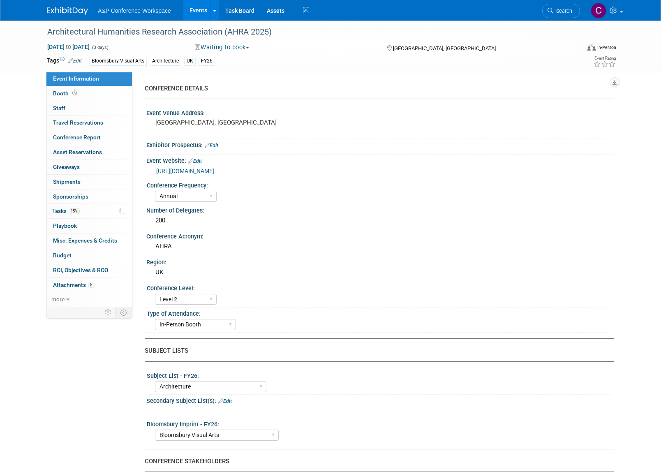
select select "Annual"
select select "Level 2"
select select "In-Person Booth"
select select "Architecture"
select select "Bloomsbury Visual Arts"
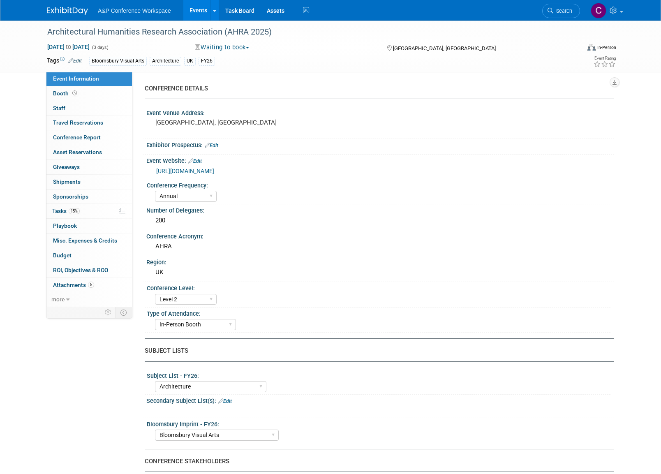
select select "[PERSON_NAME]"
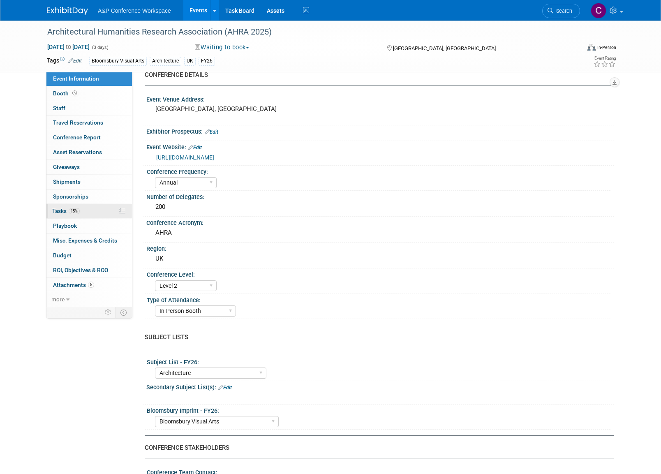
click at [62, 209] on span "Tasks 15%" at bounding box center [66, 211] width 28 height 7
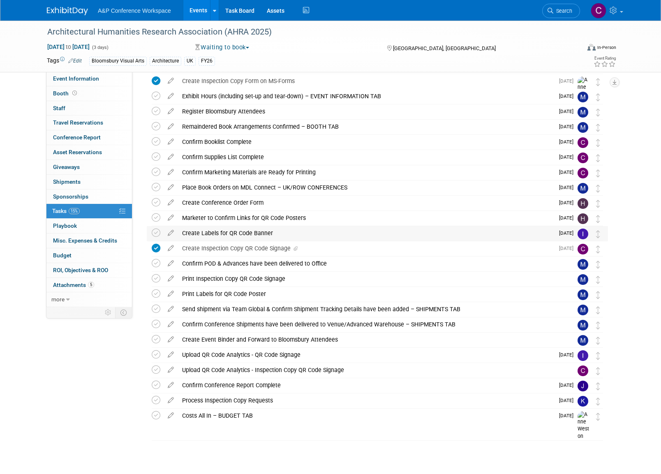
scroll to position [93, 0]
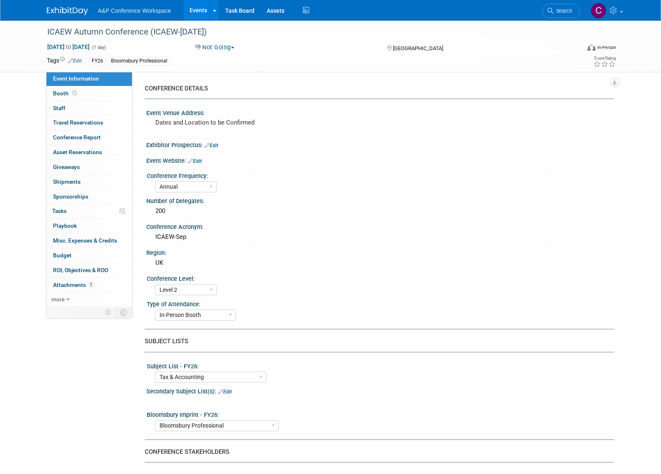
select select "Annual"
select select "Level 2"
select select "In-Person Booth"
select select "Tax & Accounting"
select select "Bloomsbury Professional"
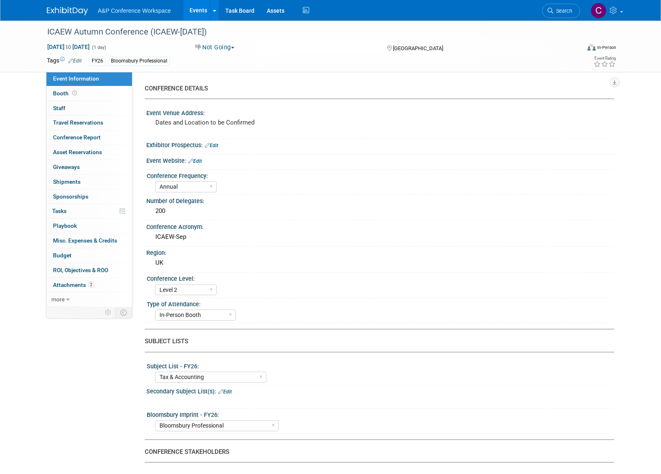
select select "[PERSON_NAME]"
select select "Brand/Subject Presence​"
click at [60, 210] on span "Tasks 0%" at bounding box center [59, 211] width 14 height 7
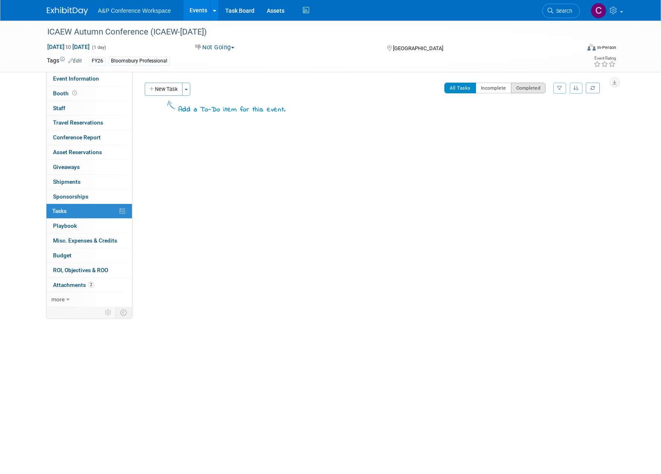
click at [524, 89] on button "Completed" at bounding box center [528, 88] width 35 height 11
click at [456, 88] on button "All Tasks" at bounding box center [460, 88] width 32 height 11
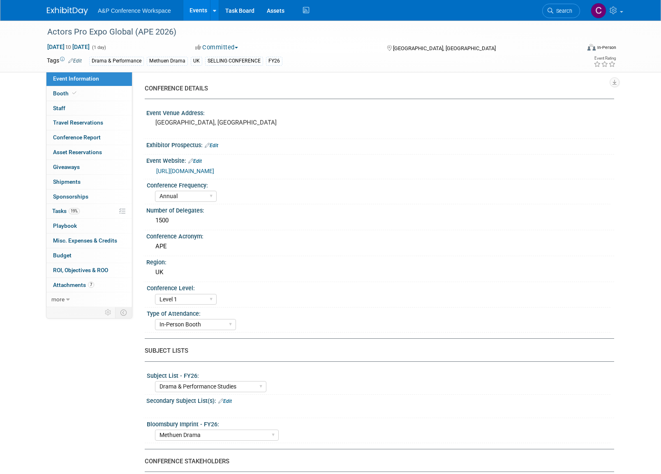
select select "Annual"
select select "Level 1"
select select "In-Person Booth"
select select "Drama & Performance Studies"
select select "Methuen Drama"
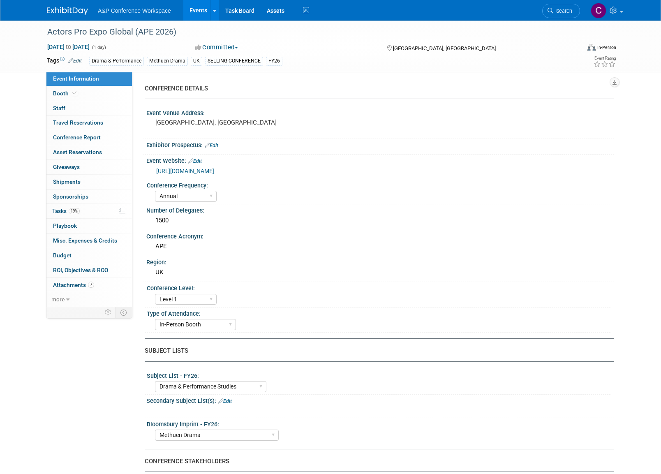
select select "[PERSON_NAME]"
select select "Brand/Subject Presence​"
click at [60, 208] on span "Tasks 19%" at bounding box center [66, 211] width 28 height 7
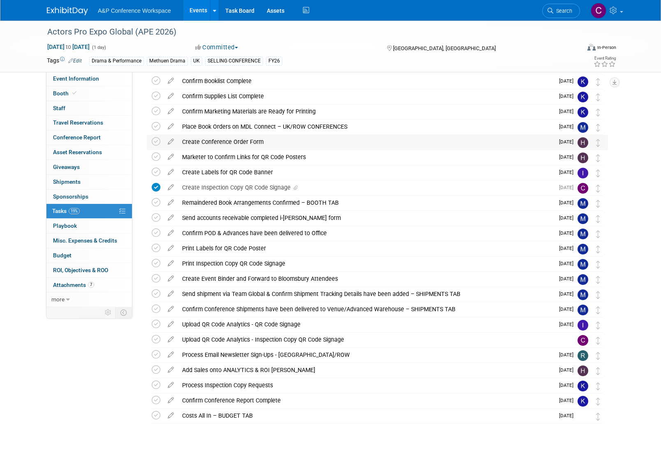
scroll to position [169, 0]
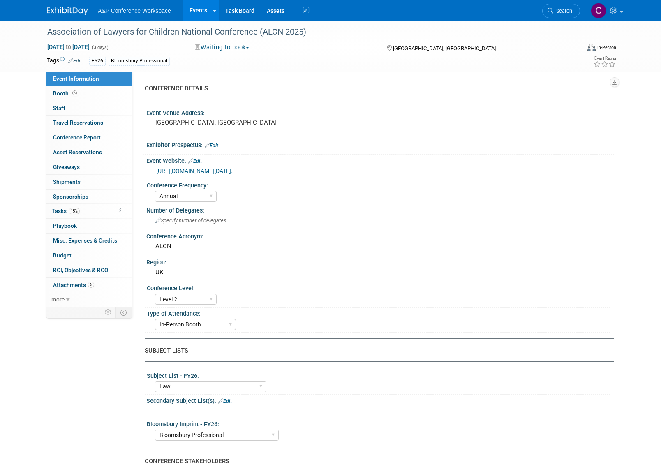
select select "Annual"
select select "Level 2"
select select "In-Person Booth"
select select "Law"
select select "Bloomsbury Professional"
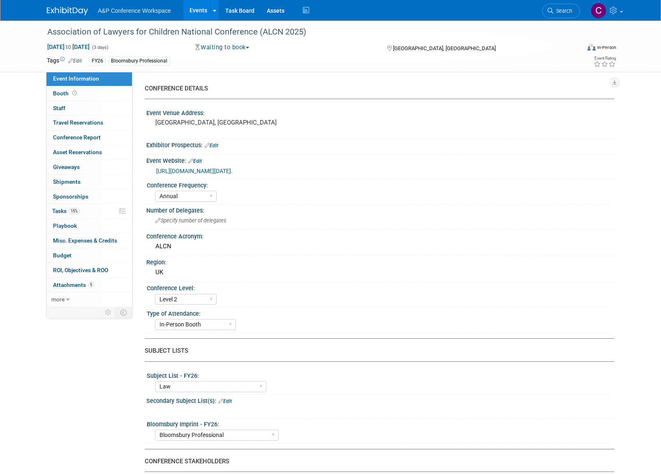
select select "[PERSON_NAME]"
select select "Networking/Commissioning"
click at [59, 209] on span "Tasks 15%" at bounding box center [66, 211] width 28 height 7
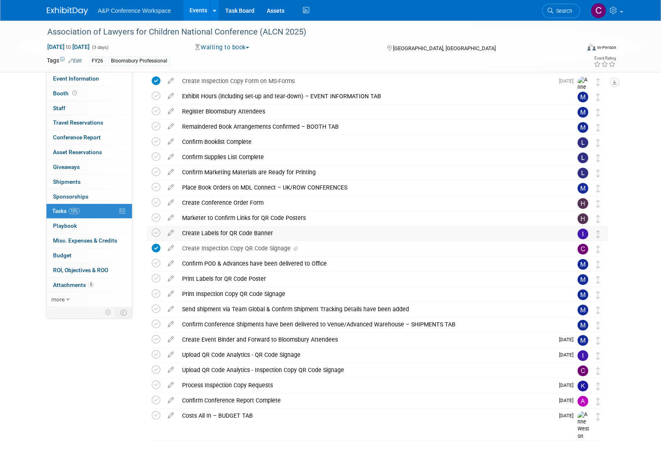
scroll to position [93, 0]
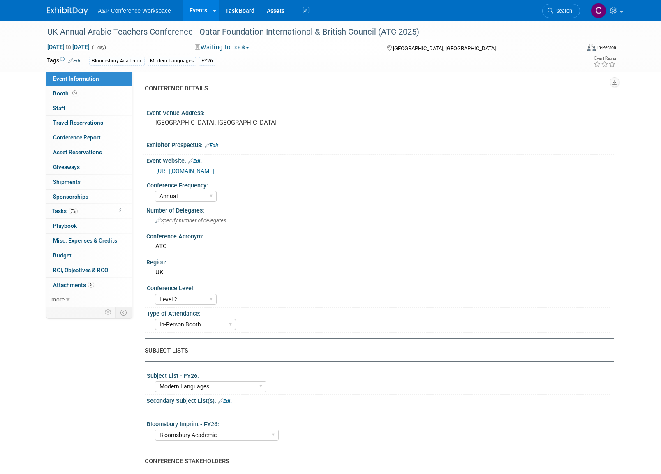
select select "Annual"
select select "Level 2"
select select "In-Person Booth"
select select "Modern Languages"
select select "Bloomsbury Academic"
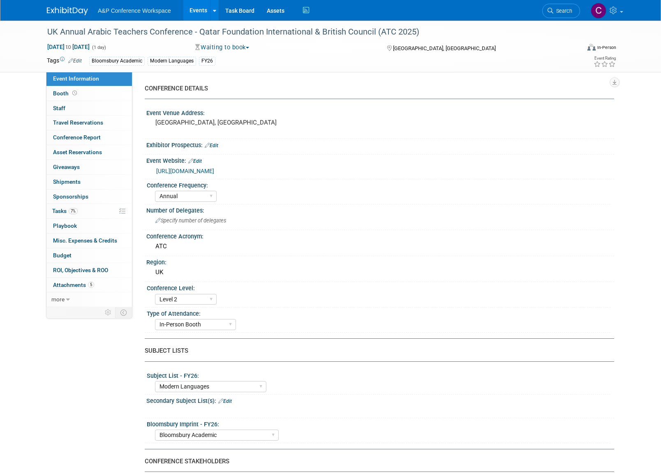
select select "[PERSON_NAME]"
select select "Brand/Subject Presence​"
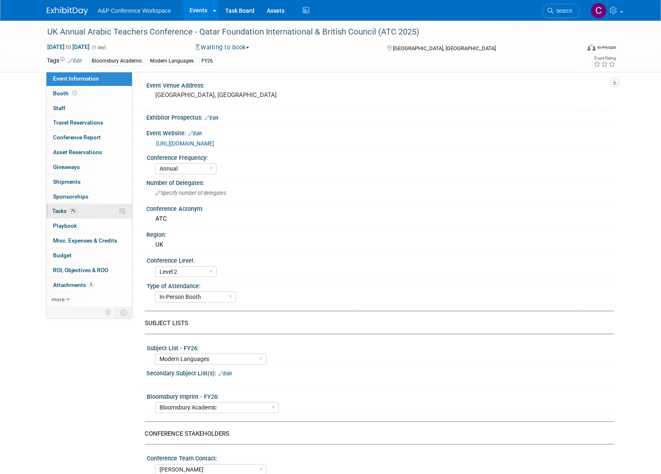
click at [58, 208] on span "Tasks 7%" at bounding box center [64, 211] width 25 height 7
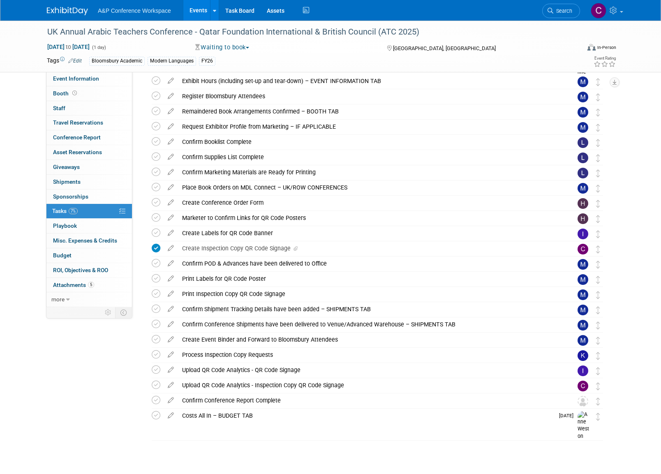
scroll to position [108, 0]
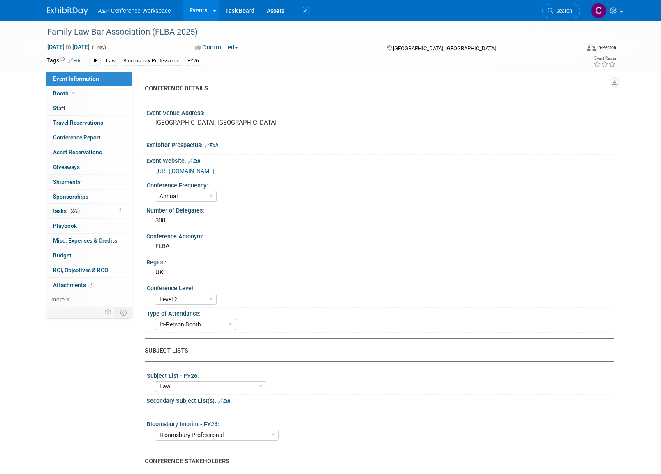
select select "Annual"
select select "Level 2"
select select "In-Person Booth"
select select "Law"
select select "Bloomsbury Professional"
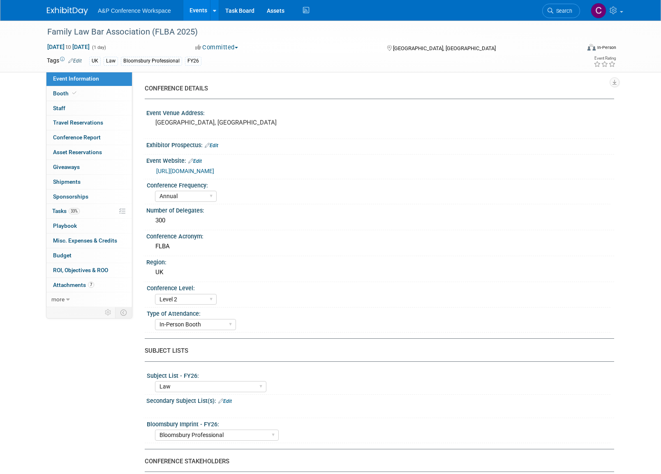
select select "[PERSON_NAME]"
select select "Networking/Commissioning"
click at [61, 210] on span "Tasks 33%" at bounding box center [66, 211] width 28 height 7
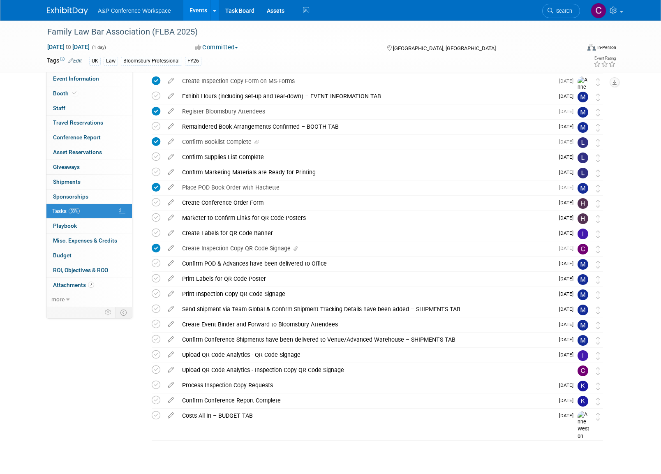
scroll to position [93, 0]
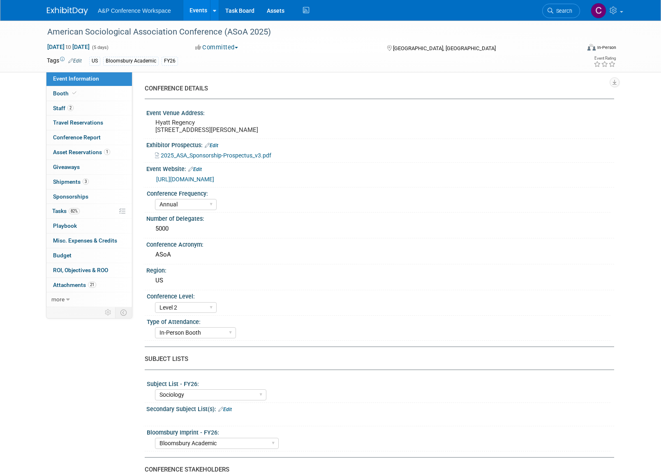
select select "Annual"
select select "Level 2"
select select "In-Person Booth"
select select "Sociology"
select select "Bloomsbury Academic"
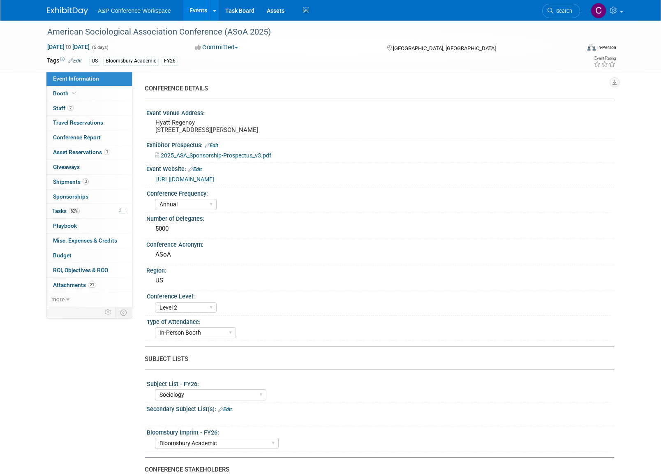
select select "[PERSON_NAME]"
select select "Networking/Commissioning"
click at [60, 210] on span "Tasks 82%" at bounding box center [66, 211] width 28 height 7
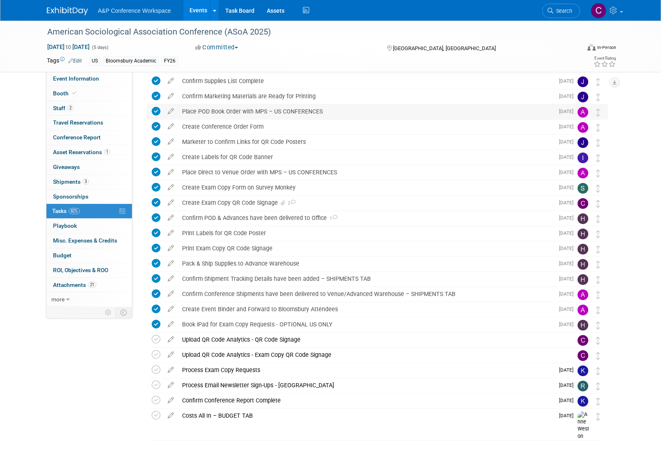
scroll to position [199, 0]
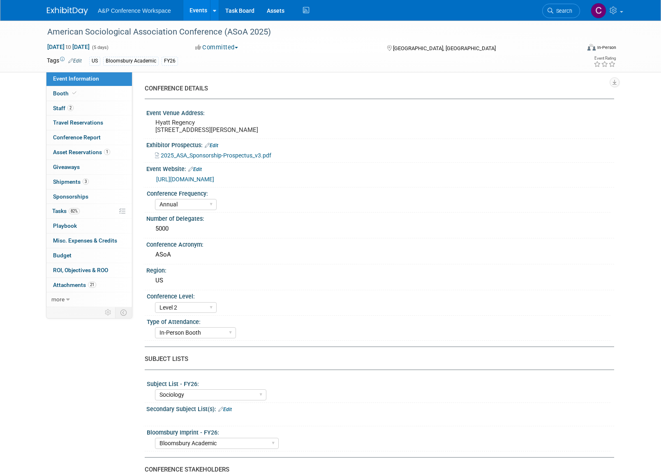
select select "Annual"
select select "Level 2"
select select "In-Person Booth"
select select "Sociology"
select select "Bloomsbury Academic"
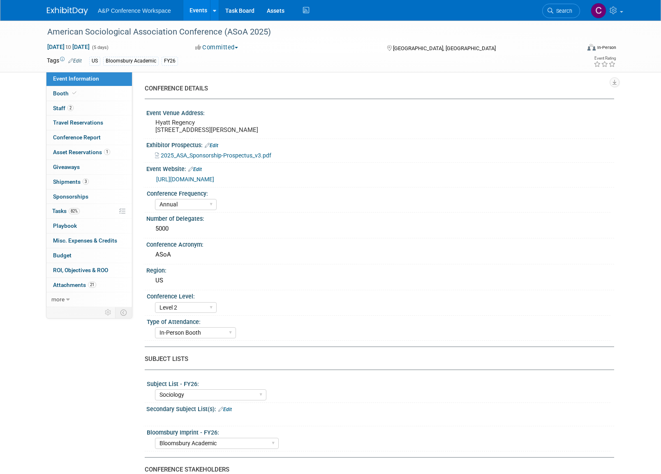
select select "[PERSON_NAME]"
select select "Networking/Commissioning"
click at [64, 209] on span "Tasks 82%" at bounding box center [66, 211] width 28 height 7
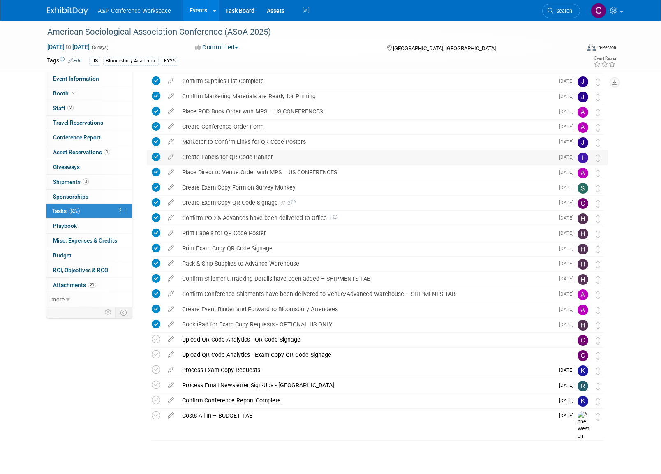
scroll to position [199, 0]
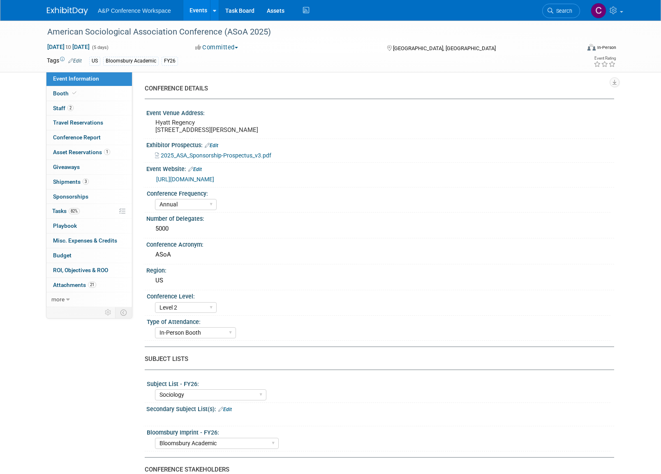
select select "Annual"
select select "Level 2"
select select "In-Person Booth"
select select "Sociology"
select select "Bloomsbury Academic"
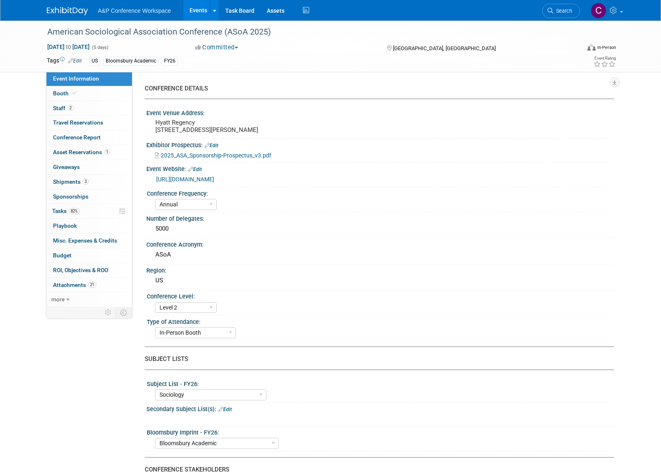
select select "[PERSON_NAME]"
select select "Networking/Commissioning"
click at [59, 210] on span "Tasks 82%" at bounding box center [66, 211] width 28 height 7
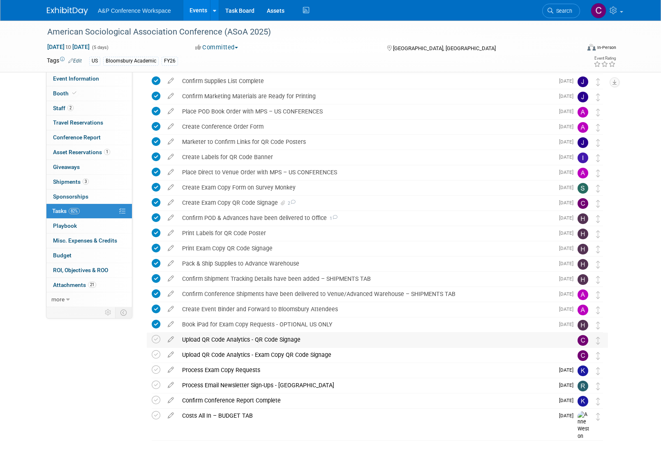
scroll to position [199, 0]
click at [306, 354] on div "Upload QR Code Analytics - Exam Copy QR Code Signage" at bounding box center [369, 355] width 383 height 14
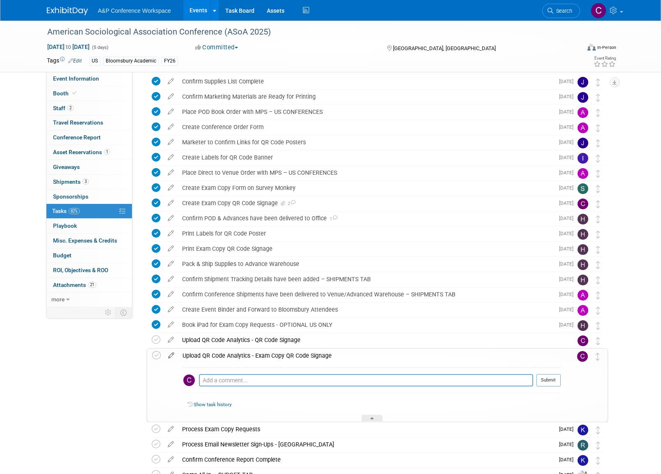
click at [173, 355] on icon at bounding box center [171, 353] width 14 height 10
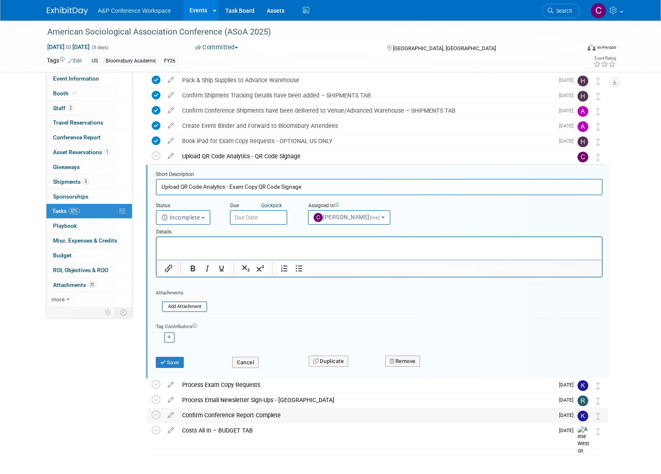
scroll to position [397, 0]
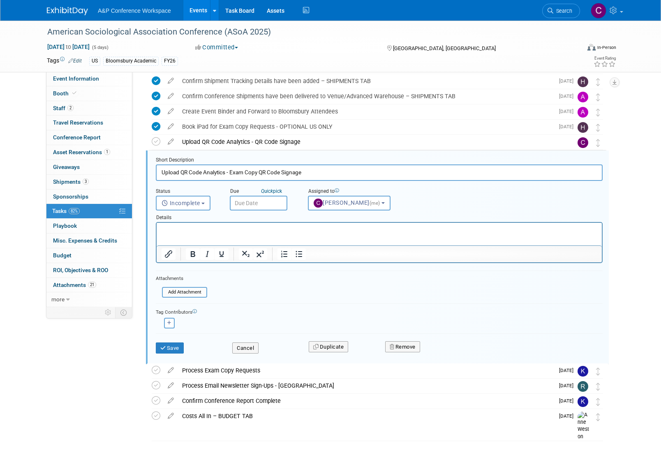
drag, startPoint x: 231, startPoint y: 172, endPoint x: 304, endPoint y: 174, distance: 73.2
click at [304, 174] on input "Upload QR Code Analytics - Exam Copy QR Code Signage" at bounding box center [379, 172] width 447 height 16
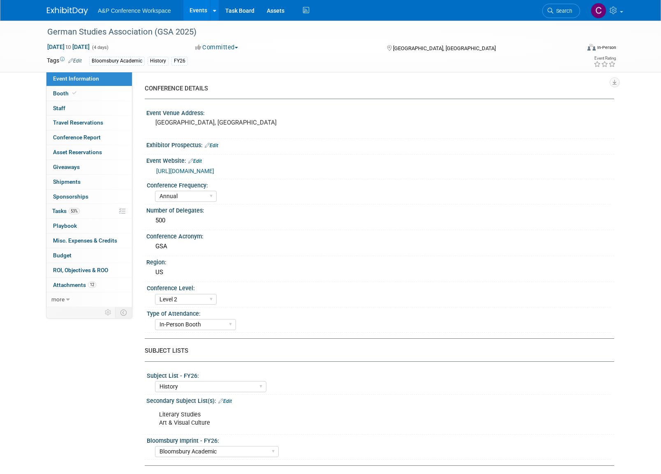
select select "Annual"
select select "Level 2"
select select "In-Person Booth"
select select "History"
select select "Bloomsbury Academic"
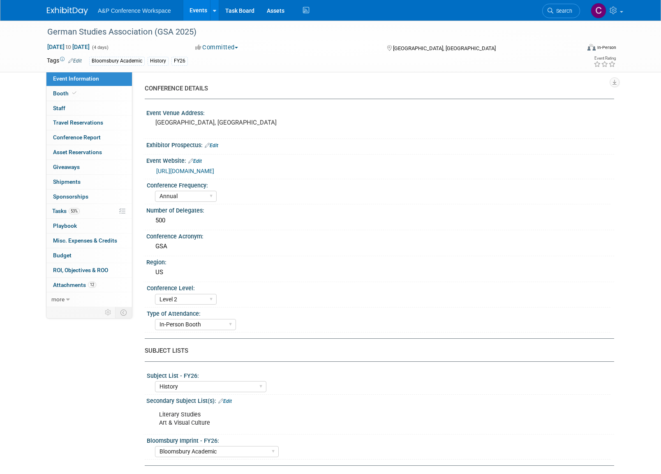
select select "[PERSON_NAME]"
select select "Brand/Subject Presence​"
click at [67, 210] on span "Tasks 53%" at bounding box center [66, 211] width 28 height 7
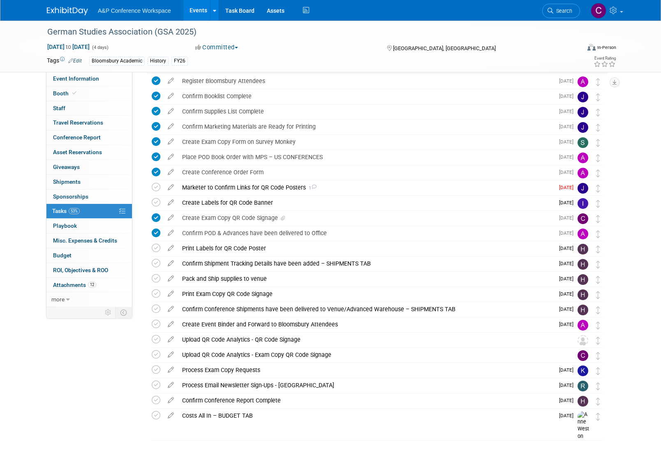
scroll to position [199, 0]
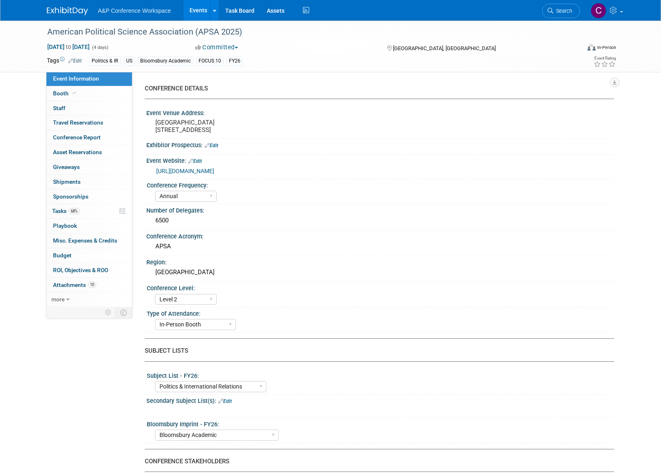
select select "Annual"
select select "Level 2"
select select "In-Person Booth"
select select "Politics & International Relations"
select select "Bloomsbury Academic"
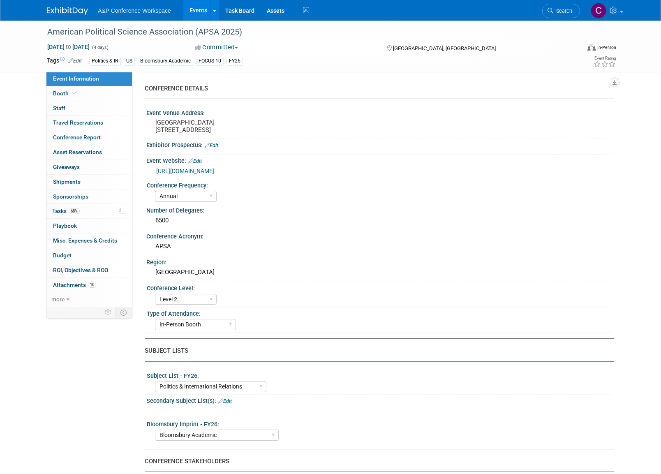
select select "[PERSON_NAME]"
select select "Networking/Commissioning"
click at [62, 208] on span "Tasks 68%" at bounding box center [66, 211] width 28 height 7
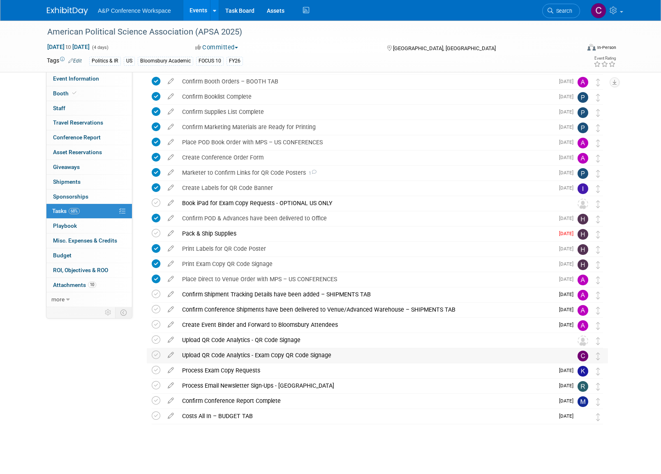
scroll to position [200, 0]
click at [294, 353] on div "Upload QR Code Analytics - Exam Copy QR Code Signage" at bounding box center [369, 355] width 383 height 14
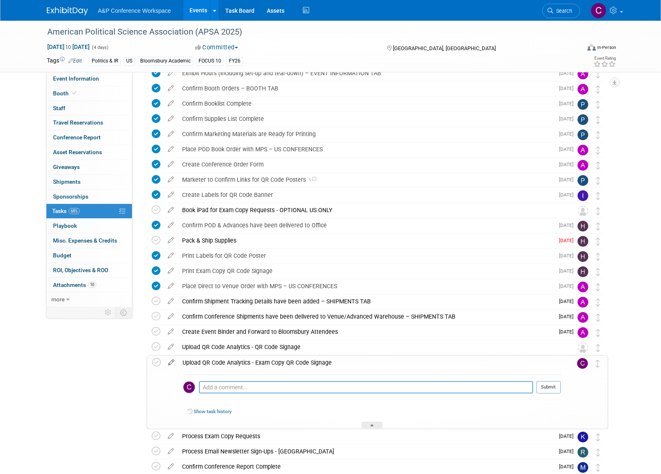
scroll to position [193, 0]
click at [171, 360] on icon at bounding box center [171, 360] width 14 height 10
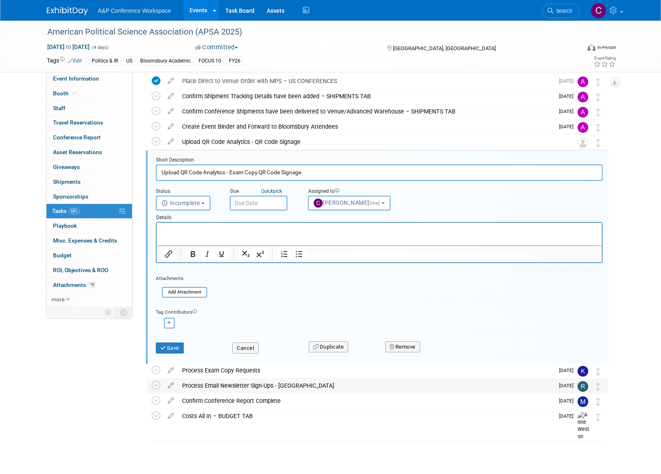
scroll to position [0, 0]
click at [255, 346] on button "Cancel" at bounding box center [245, 348] width 26 height 12
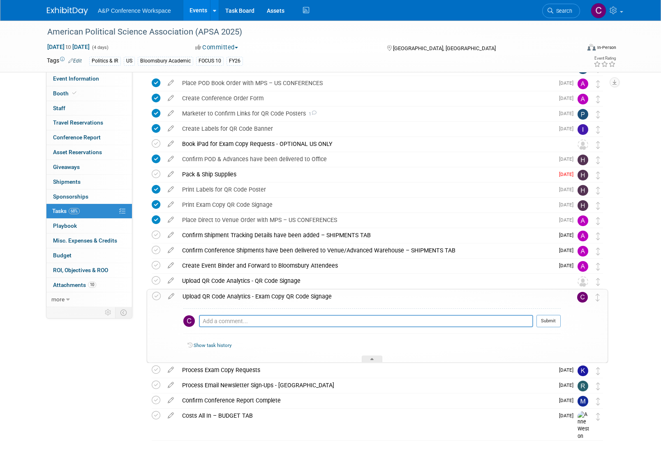
scroll to position [258, 0]
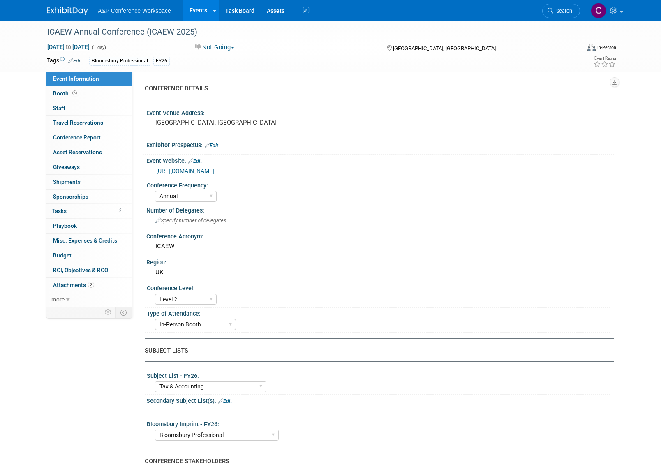
select select "Annual"
select select "Level 2"
select select "In-Person Booth"
select select "Tax & Accounting"
select select "Bloomsbury Professional"
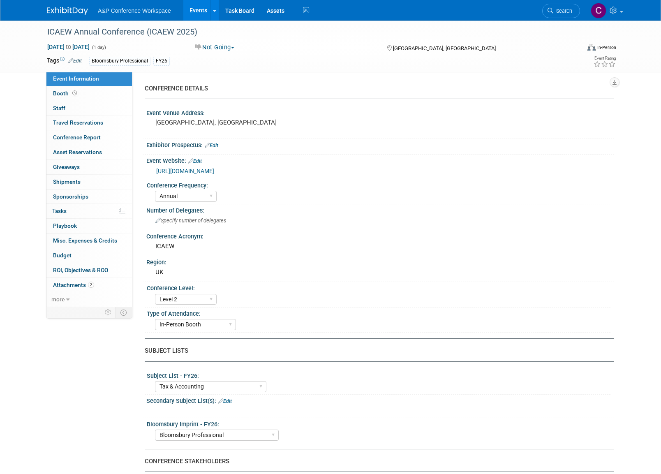
select select "[PERSON_NAME]"
select select "Networking/Commissioning"
click at [65, 210] on span "Tasks 0%" at bounding box center [59, 211] width 14 height 7
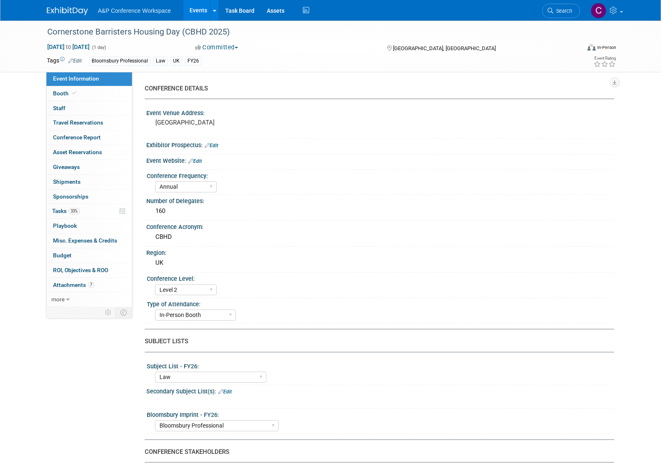
select select "Annual"
select select "Level 2"
select select "In-Person Booth"
select select "Law"
select select "Bloomsbury Professional"
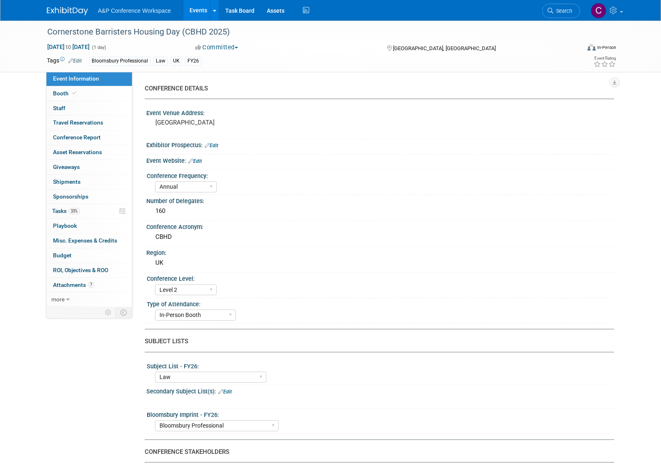
select select "[PERSON_NAME]"
select select "Brand/Subject Presence​"
click at [60, 209] on span "Tasks 33%" at bounding box center [66, 211] width 28 height 7
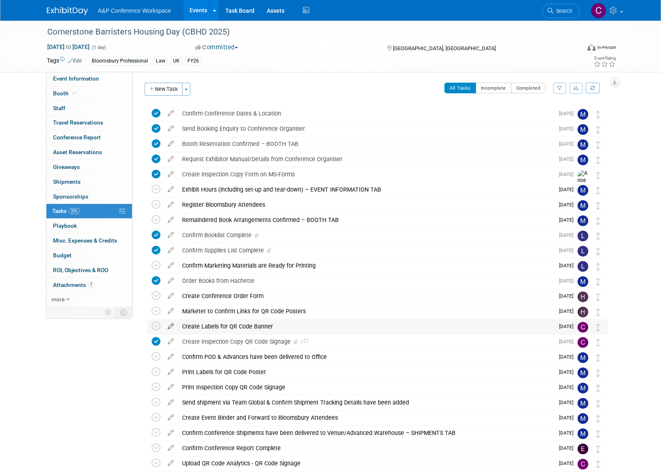
click at [171, 325] on icon at bounding box center [171, 324] width 14 height 10
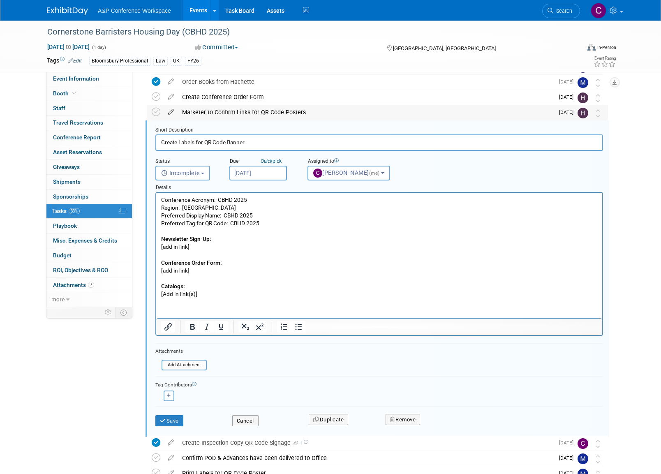
click at [170, 111] on icon at bounding box center [171, 110] width 14 height 10
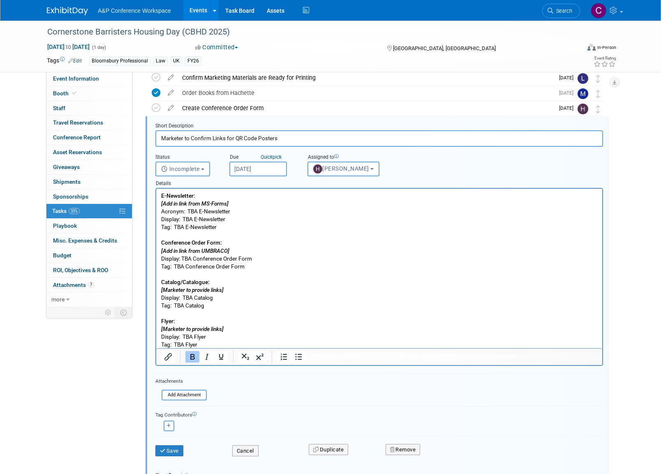
scroll to position [184, 0]
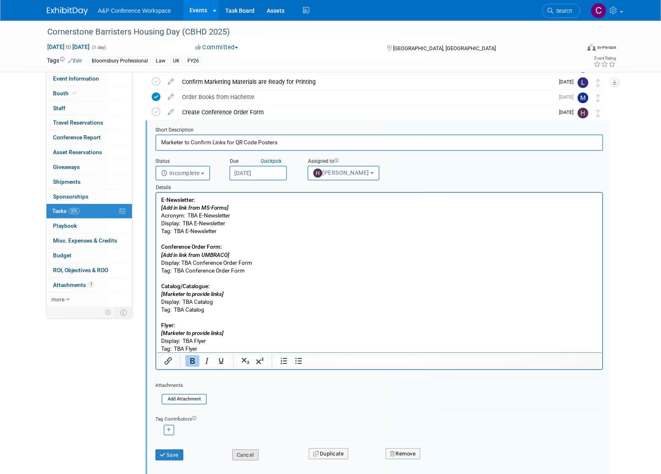
click at [253, 450] on button "Cancel" at bounding box center [245, 455] width 26 height 12
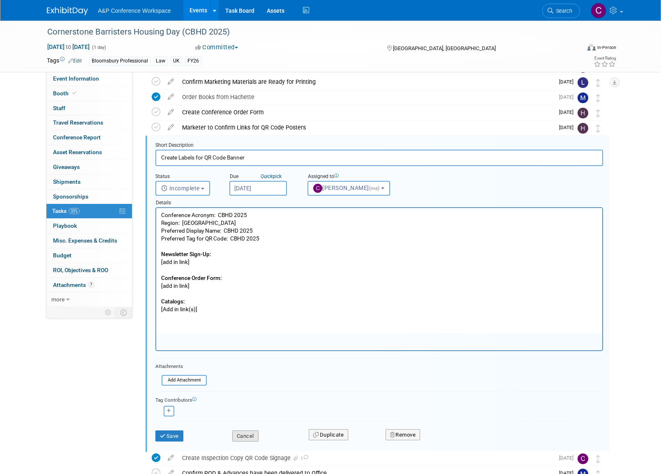
click at [251, 432] on button "Cancel" at bounding box center [245, 436] width 26 height 12
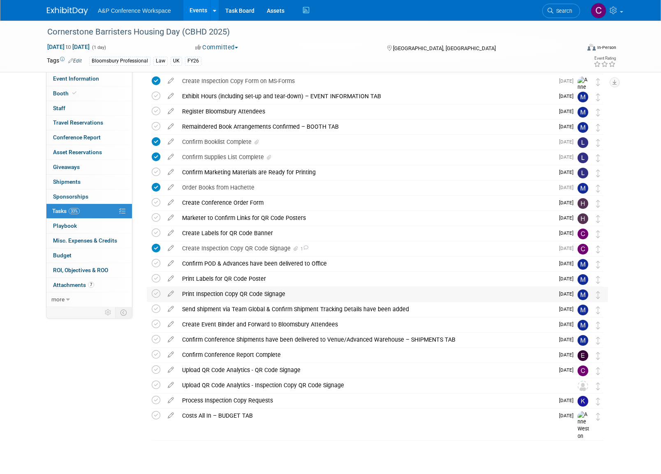
scroll to position [93, 0]
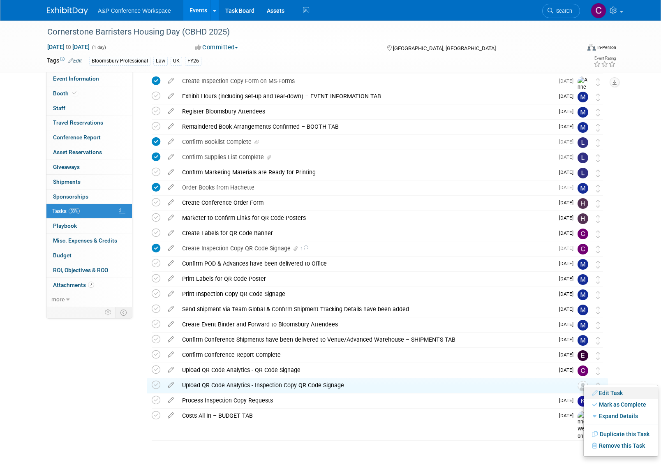
click at [606, 393] on link "Edit Task" at bounding box center [620, 393] width 74 height 12
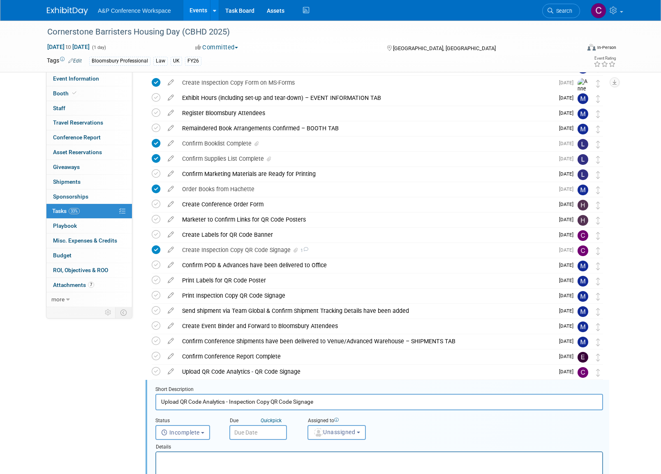
scroll to position [299, 0]
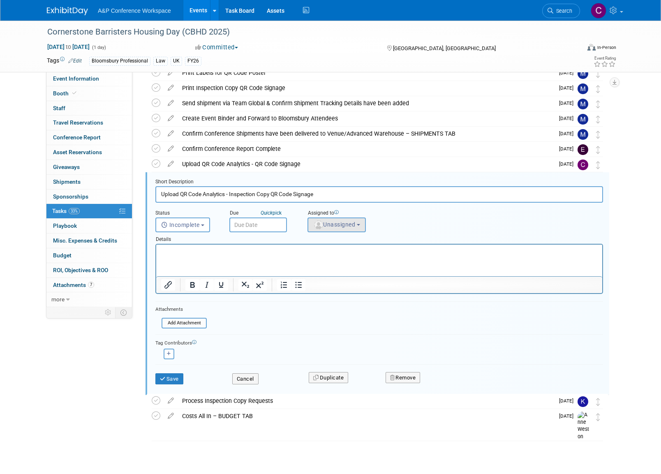
click at [337, 222] on span "Unassigned" at bounding box center [334, 224] width 42 height 7
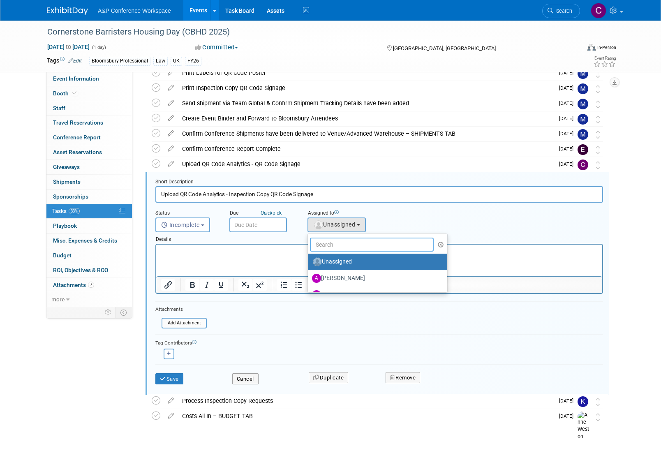
click at [325, 244] on input "text" at bounding box center [372, 244] width 124 height 14
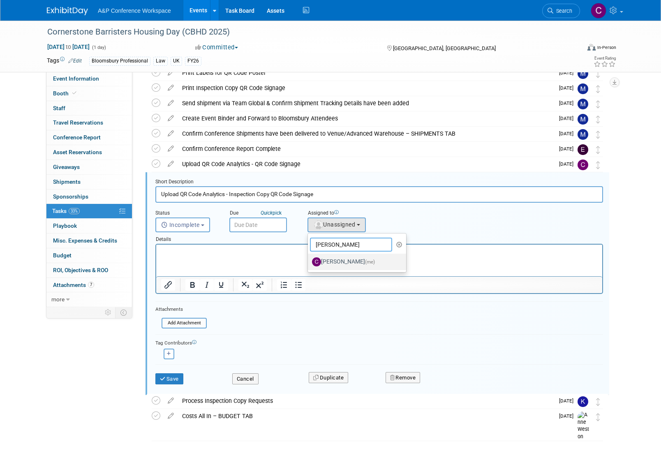
type input "[PERSON_NAME]"
click at [336, 260] on label "Christine Ritchlin (me)" at bounding box center [355, 261] width 86 height 13
click at [309, 260] on input "Christine Ritchlin (me)" at bounding box center [306, 260] width 5 height 5
select select "1a58e6ac-2dfa-429d-b54a-9dc2e557f424"
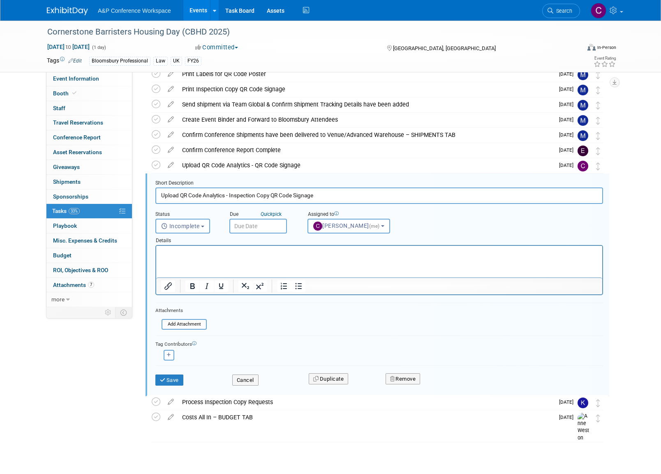
scroll to position [298, 0]
click at [170, 381] on button "Save" at bounding box center [169, 380] width 28 height 12
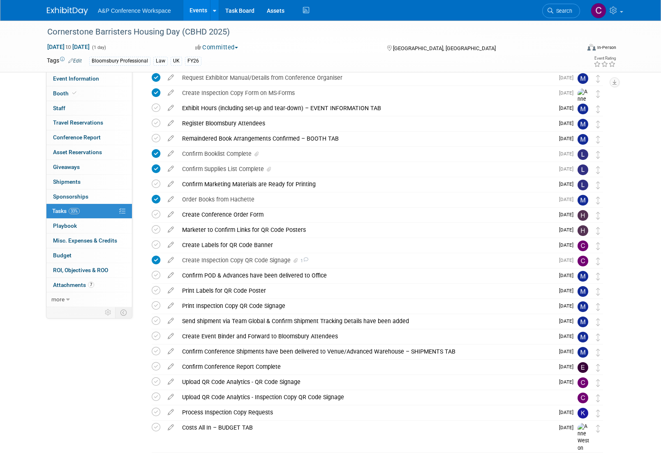
scroll to position [78, 0]
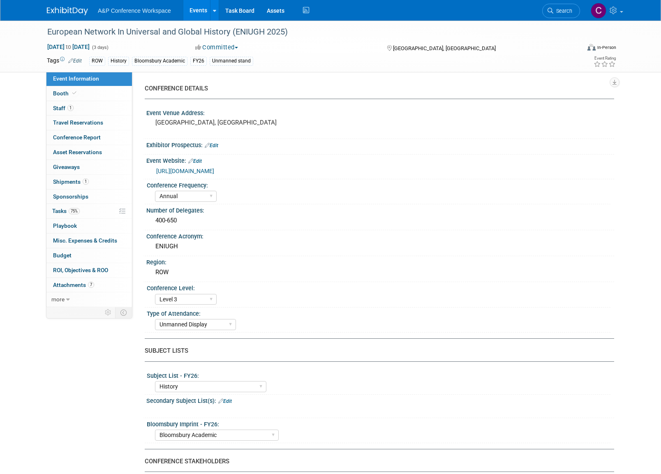
select select "Annual"
select select "Level 3"
select select "Unmanned Display"
select select "History"
select select "Bloomsbury Academic"
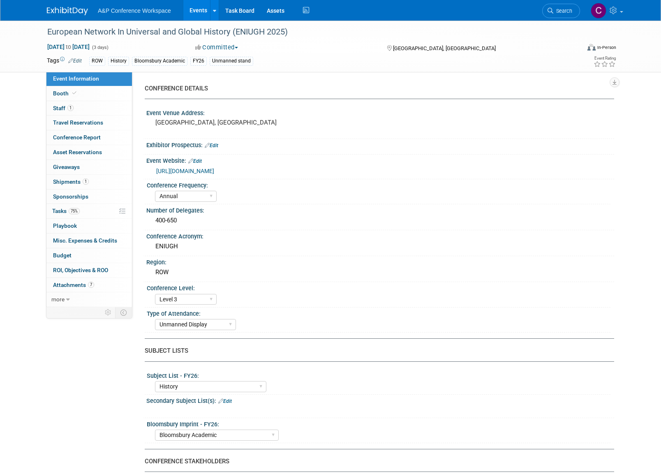
select select "[PERSON_NAME]"
select select "Brand/Subject Presence​"
click at [64, 208] on span "Tasks 75%" at bounding box center [66, 211] width 28 height 7
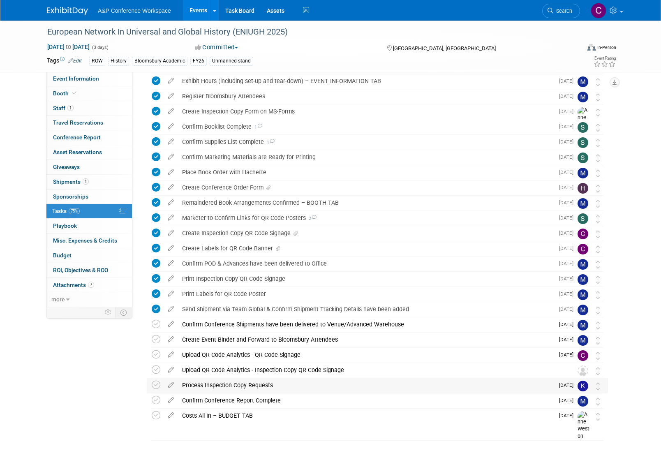
scroll to position [108, 0]
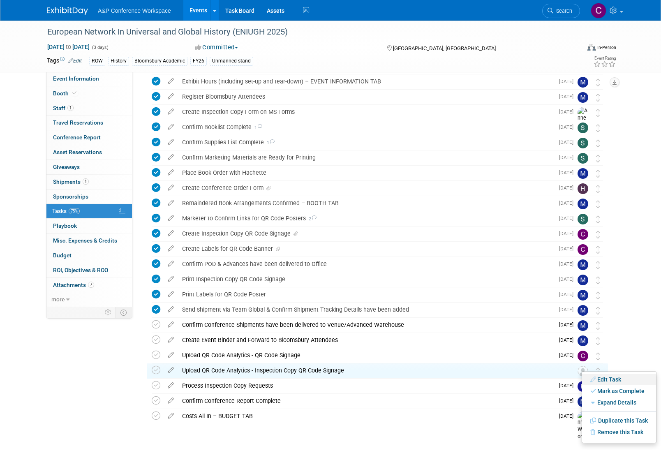
click at [608, 379] on link "Edit Task" at bounding box center [619, 380] width 74 height 12
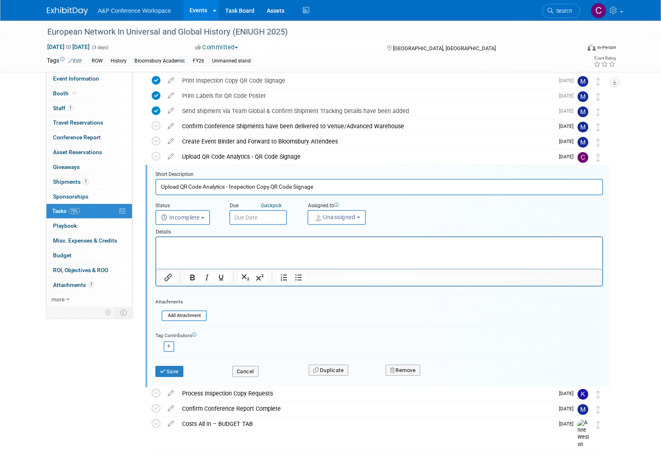
scroll to position [314, 0]
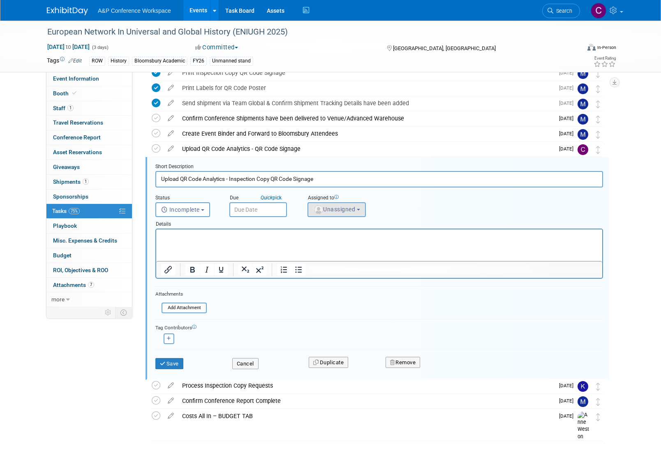
click at [338, 206] on span "Unassigned" at bounding box center [334, 209] width 42 height 7
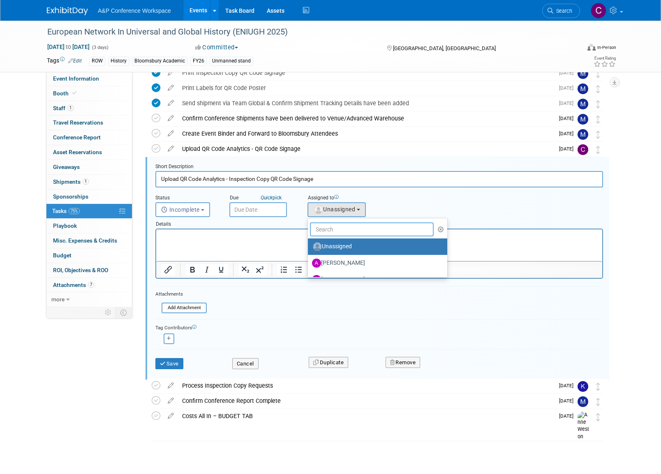
click at [335, 229] on input "text" at bounding box center [372, 229] width 124 height 14
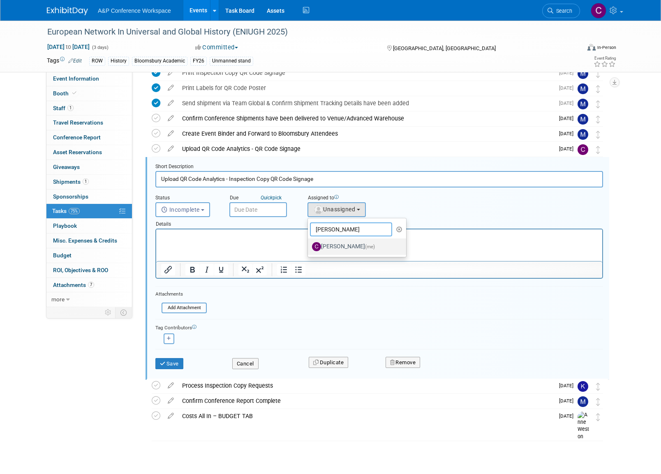
type input "[PERSON_NAME]"
drag, startPoint x: 350, startPoint y: 247, endPoint x: 198, endPoint y: 17, distance: 275.0
click at [350, 247] on label "[PERSON_NAME] (me)" at bounding box center [355, 246] width 86 height 13
click at [309, 247] on input "[PERSON_NAME] (me)" at bounding box center [306, 245] width 5 height 5
select select "1a58e6ac-2dfa-429d-b54a-9dc2e557f424"
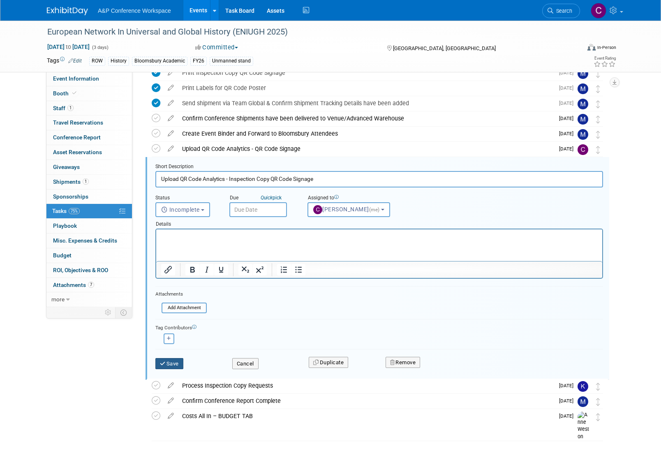
click at [175, 364] on button "Save" at bounding box center [169, 364] width 28 height 12
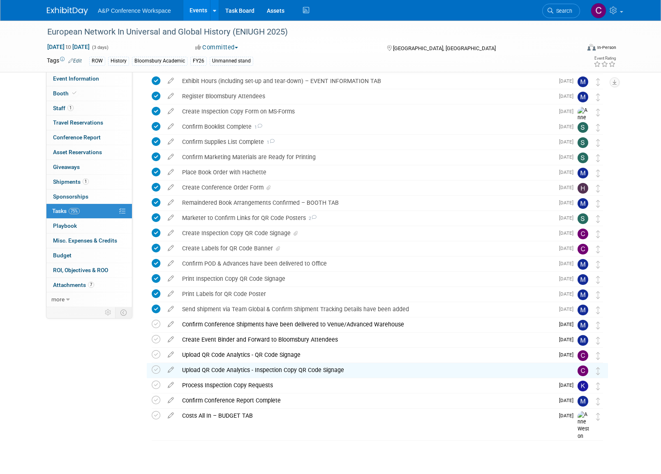
scroll to position [108, 0]
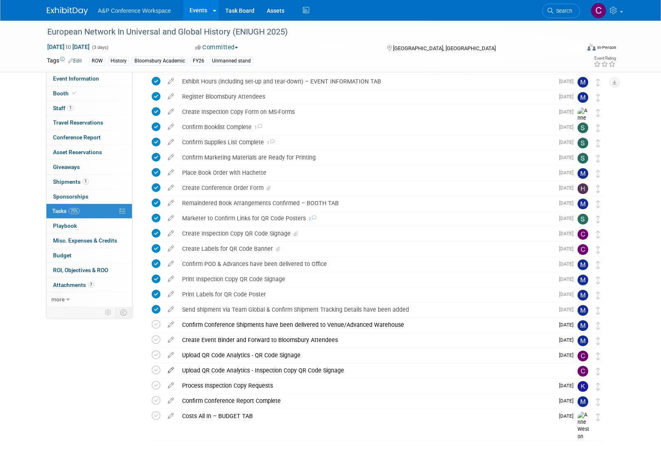
click at [173, 369] on icon at bounding box center [171, 368] width 14 height 10
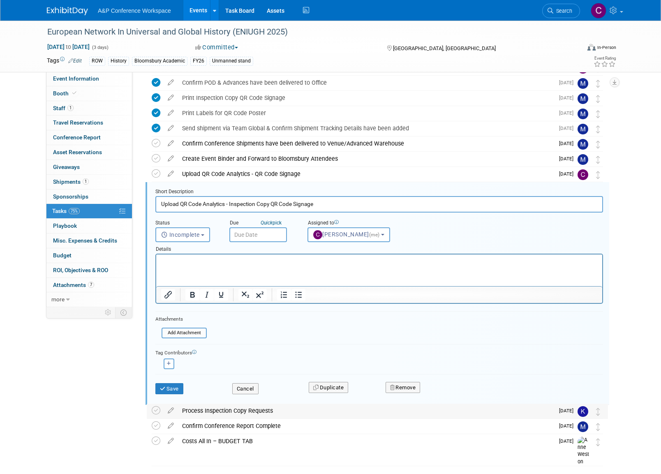
scroll to position [314, 0]
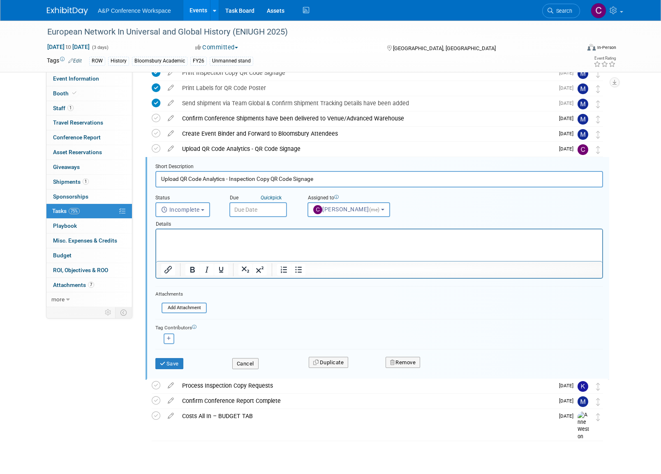
drag, startPoint x: 230, startPoint y: 178, endPoint x: 316, endPoint y: 179, distance: 85.5
click at [316, 179] on input "Upload QR Code Analytics - Inspection Copy QR Code Signage" at bounding box center [378, 179] width 447 height 16
click at [244, 364] on button "Cancel" at bounding box center [245, 364] width 26 height 12
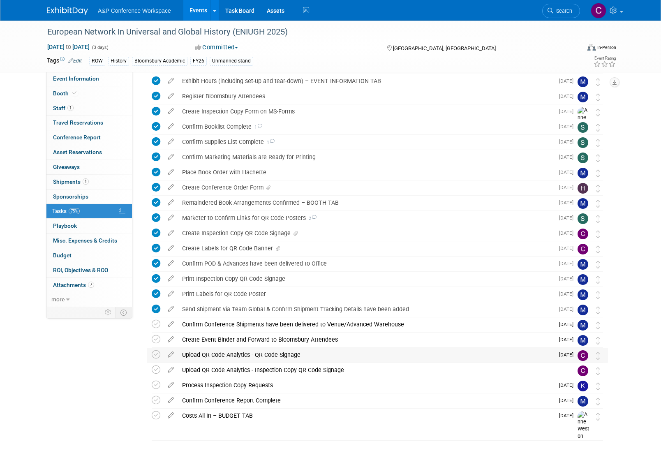
scroll to position [108, 0]
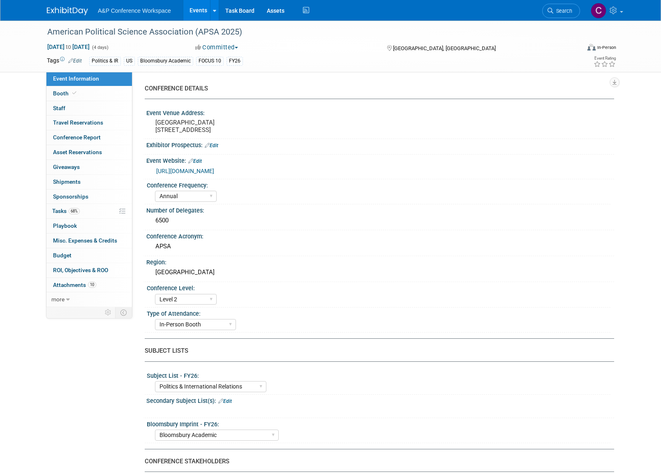
select select "Annual"
select select "Level 2"
select select "In-Person Booth"
select select "Politics & International Relations"
select select "Bloomsbury Academic"
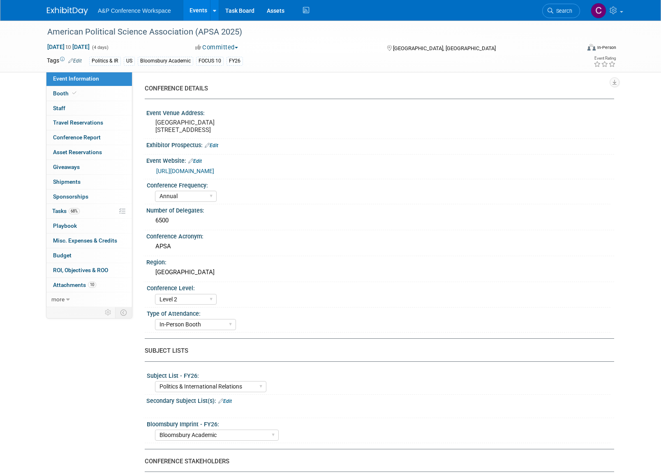
select select "[PERSON_NAME]"
select select "Networking/Commissioning"
click at [59, 210] on span "Tasks 68%" at bounding box center [66, 211] width 28 height 7
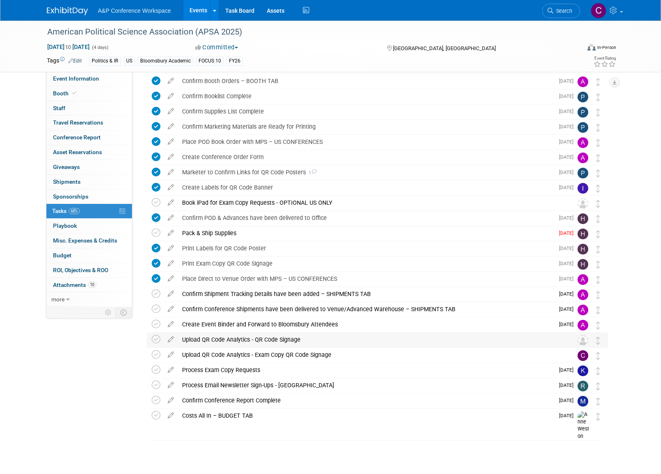
scroll to position [199, 0]
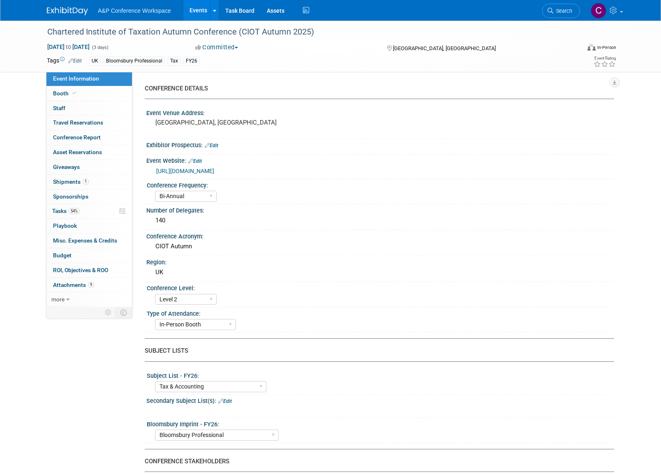
select select "Bi-Annual"
select select "Level 2"
select select "In-Person Booth"
select select "Tax & Accounting"
select select "Bloomsbury Professional"
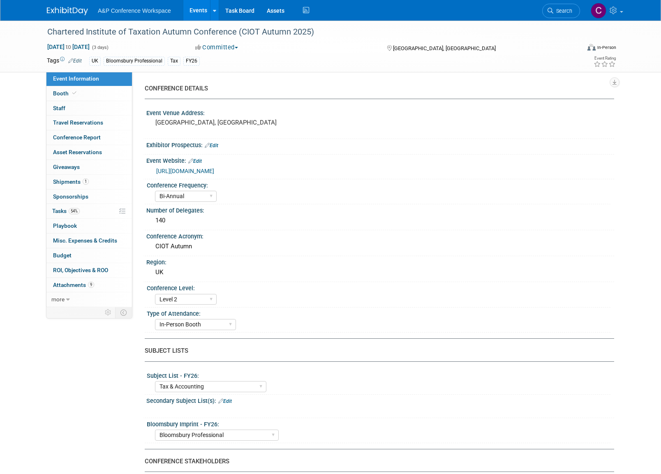
select select "[PERSON_NAME]"
drag, startPoint x: 57, startPoint y: 206, endPoint x: 91, endPoint y: 223, distance: 38.0
click at [57, 208] on span "Tasks 54%" at bounding box center [66, 211] width 28 height 7
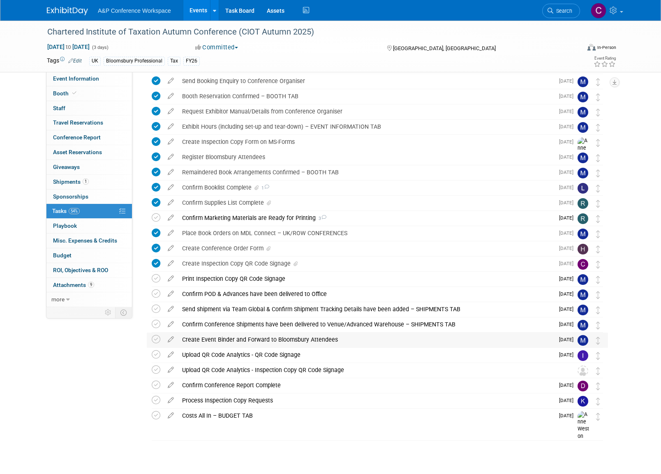
scroll to position [47, 0]
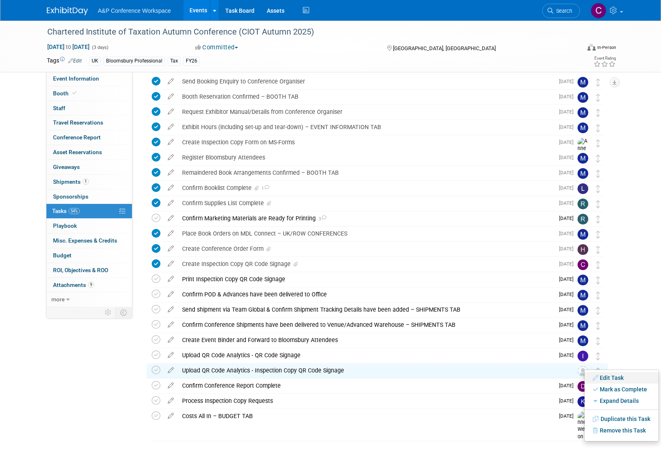
click at [609, 378] on link "Edit Task" at bounding box center [621, 378] width 74 height 12
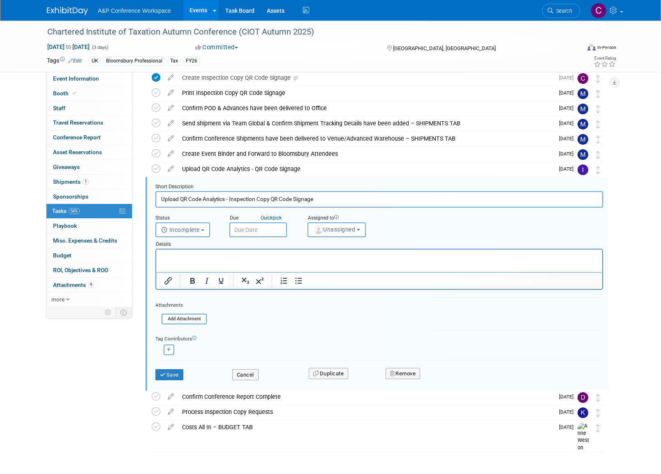
scroll to position [244, 0]
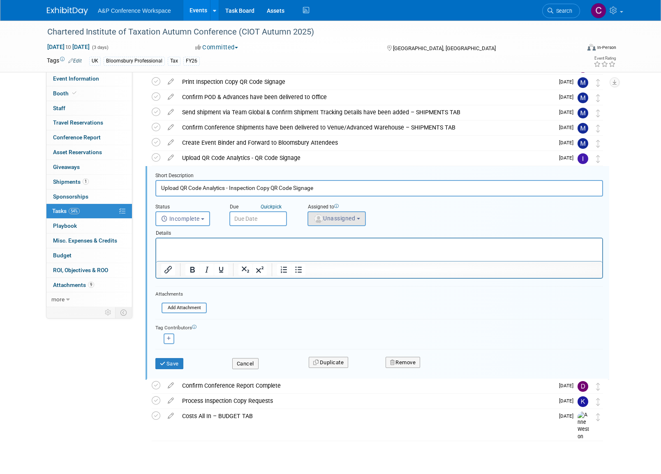
click at [344, 217] on span "Unassigned" at bounding box center [334, 218] width 42 height 7
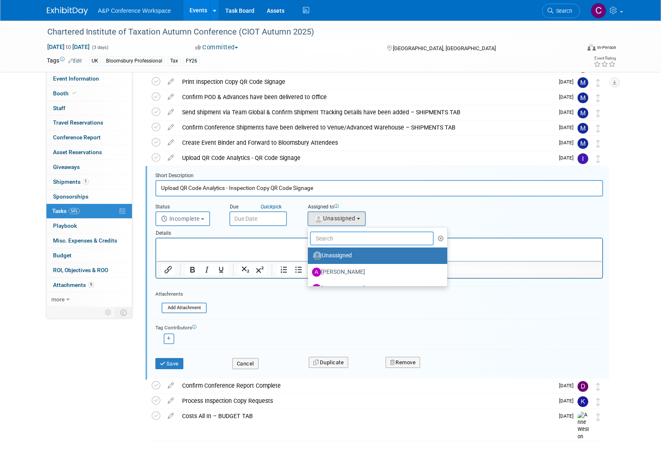
click at [320, 240] on input "text" at bounding box center [372, 238] width 124 height 14
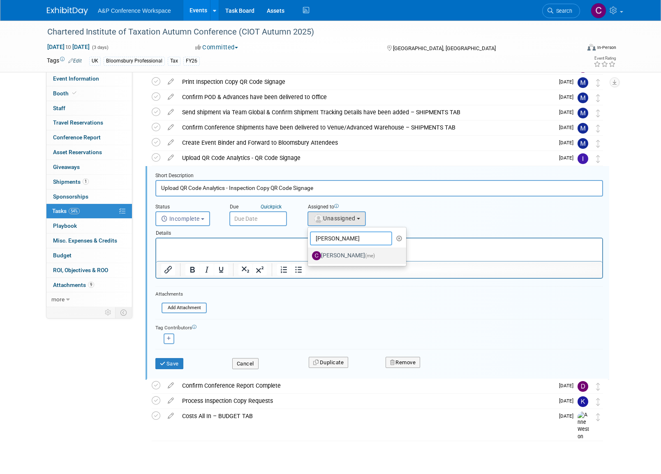
type input "christine"
drag, startPoint x: 336, startPoint y: 258, endPoint x: 179, endPoint y: 19, distance: 286.3
click at [336, 258] on label "[PERSON_NAME] (me)" at bounding box center [355, 255] width 86 height 13
click at [309, 257] on input "[PERSON_NAME] (me)" at bounding box center [306, 254] width 5 height 5
select select "1a58e6ac-2dfa-429d-b54a-9dc2e557f424"
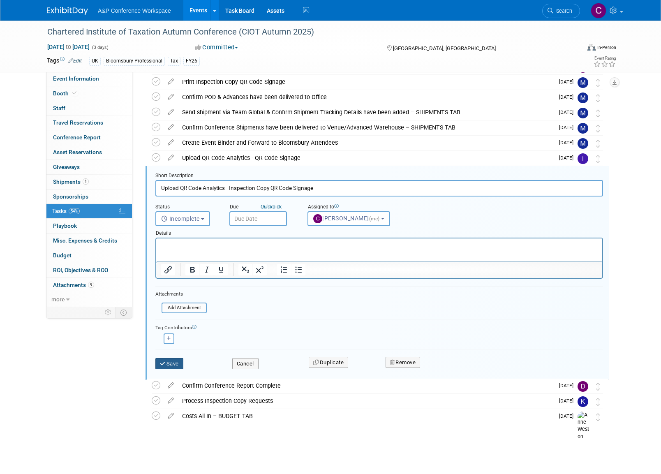
click at [176, 362] on button "Save" at bounding box center [169, 364] width 28 height 12
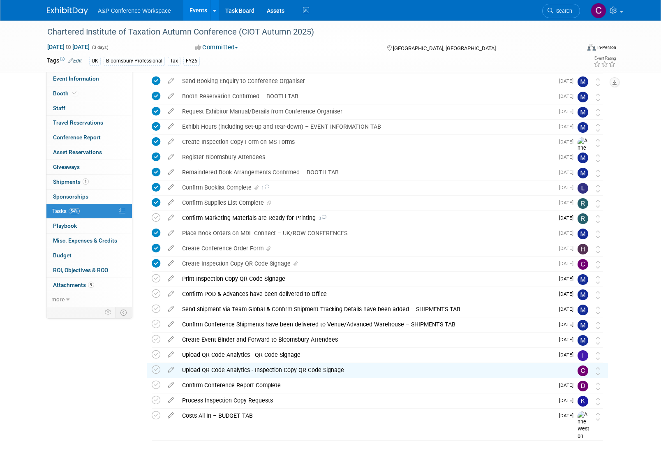
scroll to position [47, 0]
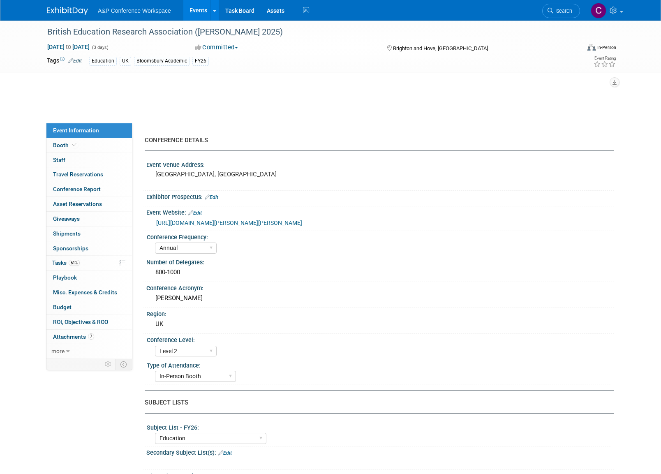
select select "Annual"
select select "Level 2"
select select "In-Person Booth"
select select "Education"
select select "Bloomsbury Academic"
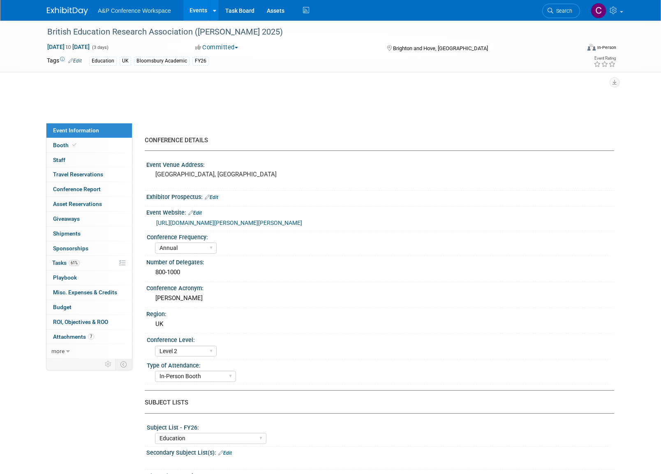
select select "[PERSON_NAME]"
select select "Networking/Commissioning"
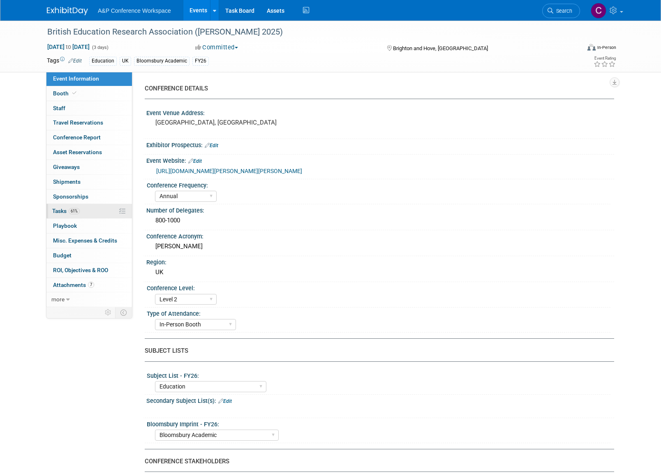
click at [61, 208] on span "Tasks 61%" at bounding box center [66, 211] width 28 height 7
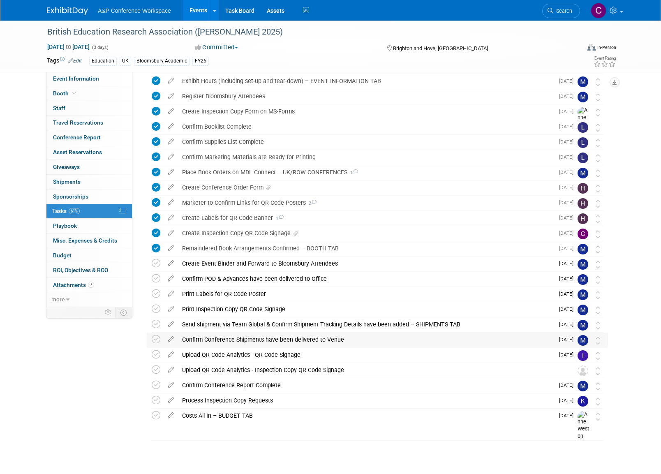
scroll to position [108, 0]
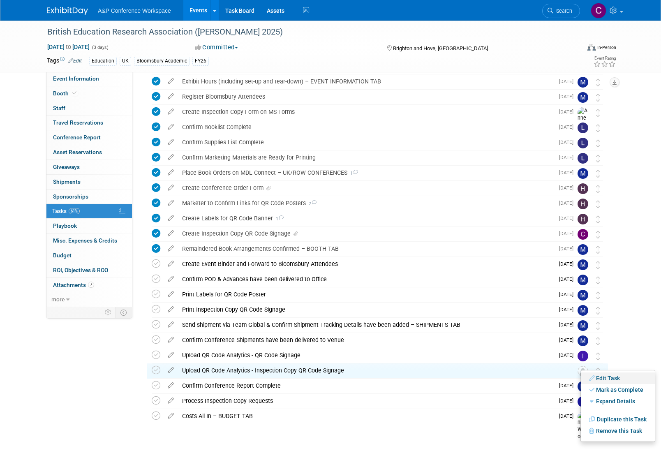
click at [602, 376] on link "Edit Task" at bounding box center [618, 378] width 74 height 12
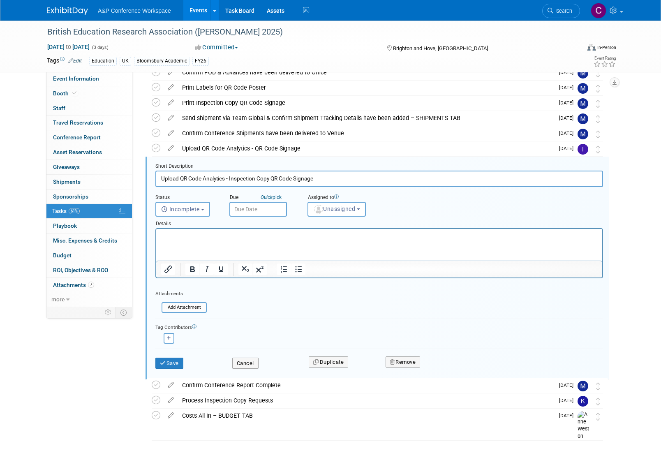
scroll to position [314, 0]
click at [336, 209] on span "Unassigned" at bounding box center [334, 209] width 42 height 7
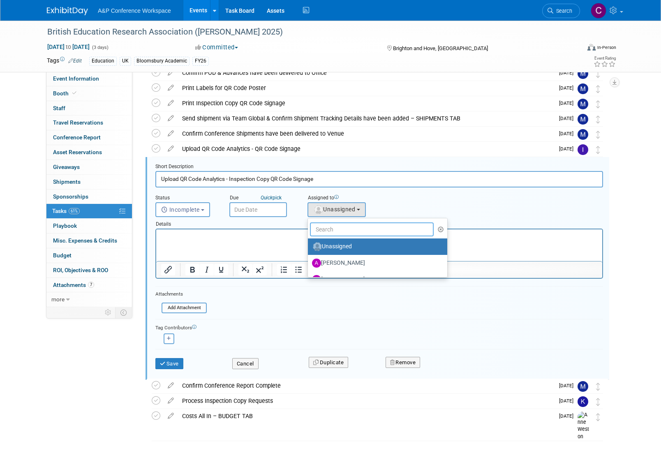
click at [333, 229] on input "text" at bounding box center [372, 229] width 124 height 14
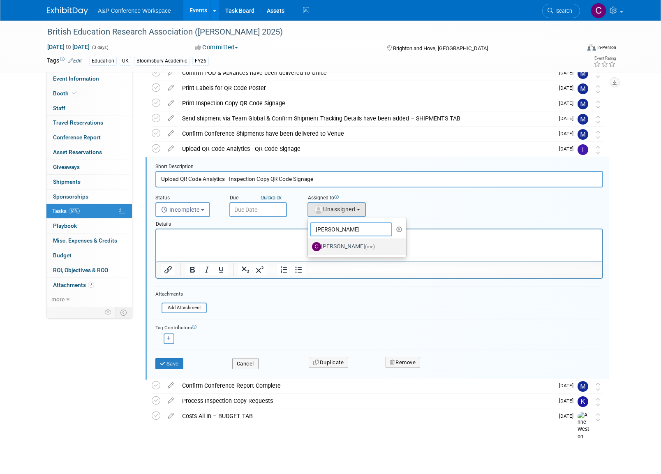
type input "[PERSON_NAME]"
click at [344, 249] on label "[PERSON_NAME] (me)" at bounding box center [355, 246] width 86 height 13
click at [309, 248] on input "[PERSON_NAME] (me)" at bounding box center [306, 245] width 5 height 5
select select "1a58e6ac-2dfa-429d-b54a-9dc2e557f424"
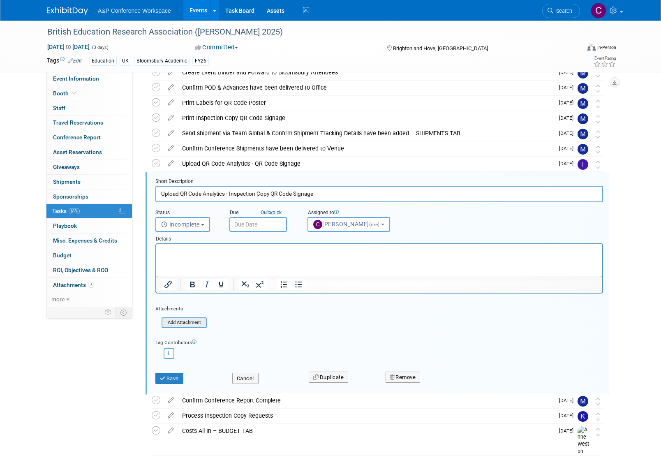
scroll to position [300, 0]
click at [177, 373] on button "Save" at bounding box center [169, 378] width 28 height 12
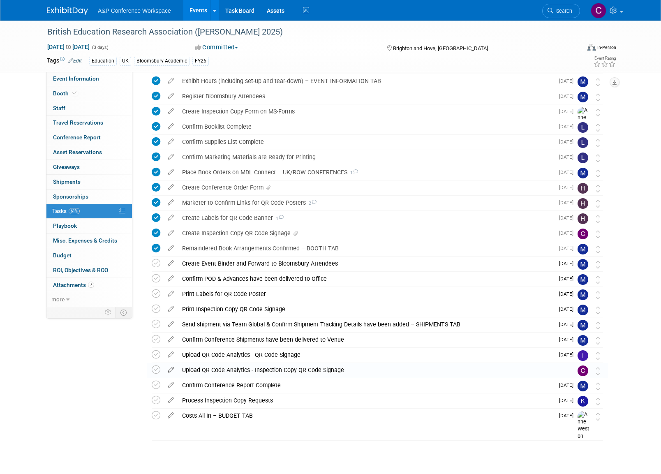
scroll to position [108, 0]
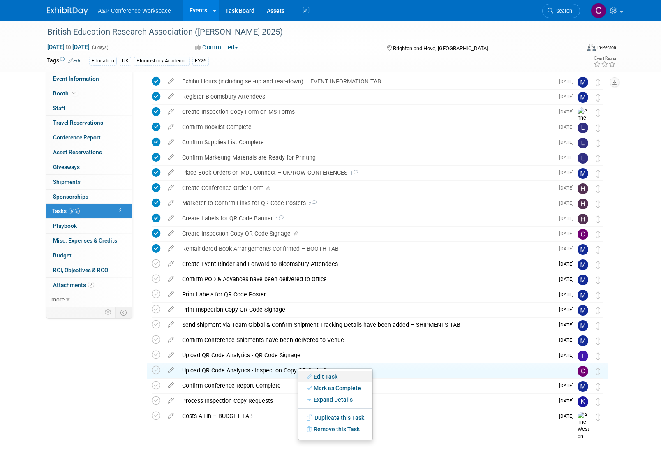
click at [323, 376] on link "Edit Task" at bounding box center [335, 377] width 74 height 12
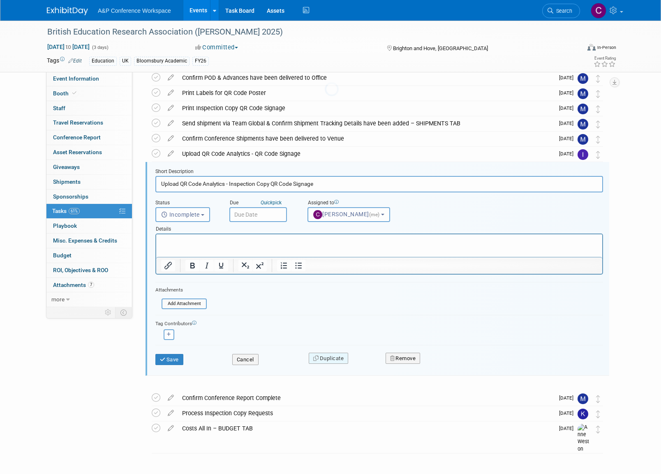
scroll to position [314, 0]
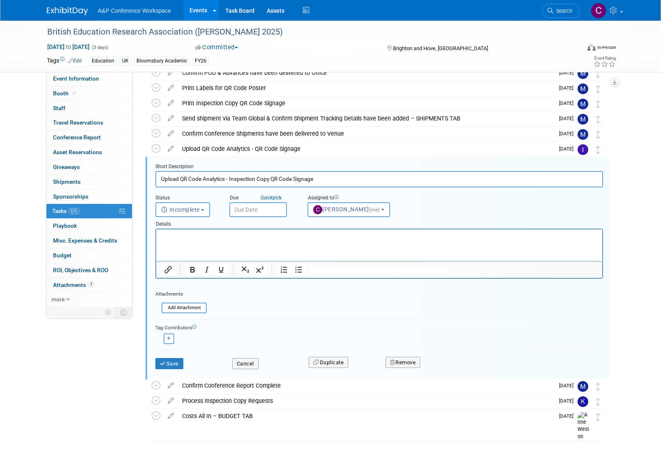
drag, startPoint x: 181, startPoint y: 178, endPoint x: 220, endPoint y: 179, distance: 39.1
click at [220, 179] on input "Upload QR Code Analytics - Inspection Copy QR Code Signage" at bounding box center [378, 179] width 447 height 16
drag, startPoint x: 230, startPoint y: 179, endPoint x: 320, endPoint y: 181, distance: 90.4
click at [320, 181] on input "Upload QR Code Analytics - Inspection Copy QR Code Signage" at bounding box center [378, 179] width 447 height 16
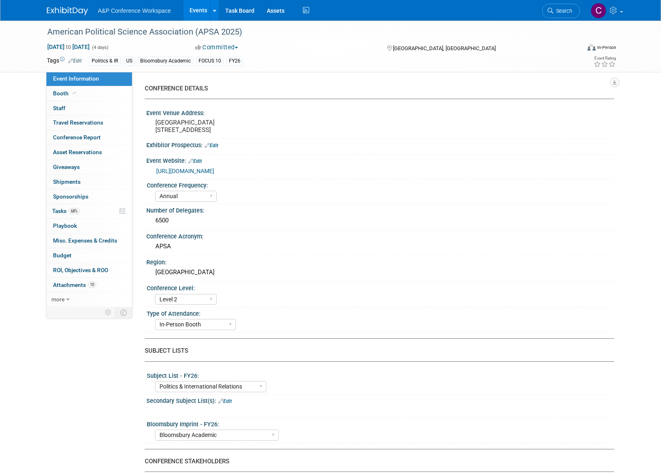
select select "Annual"
select select "Level 2"
select select "In-Person Booth"
select select "Politics & International Relations"
select select "Bloomsbury Academic"
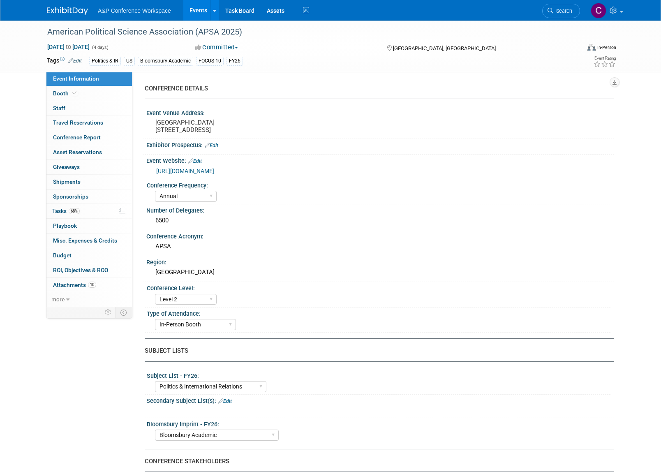
select select "[PERSON_NAME]"
select select "Networking/Commissioning"
click at [61, 208] on span "Tasks 68%" at bounding box center [66, 211] width 28 height 7
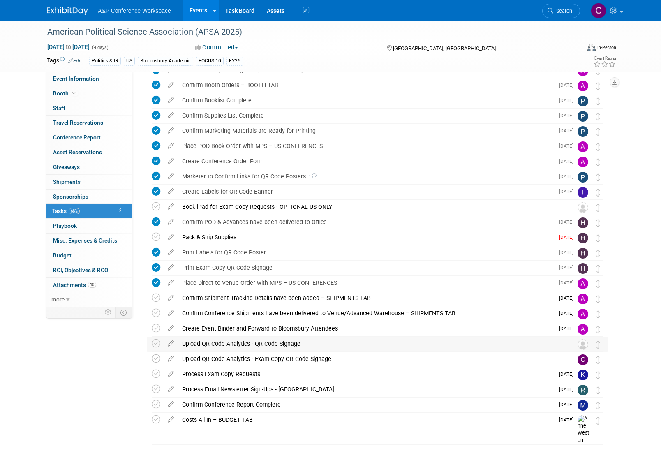
scroll to position [196, 0]
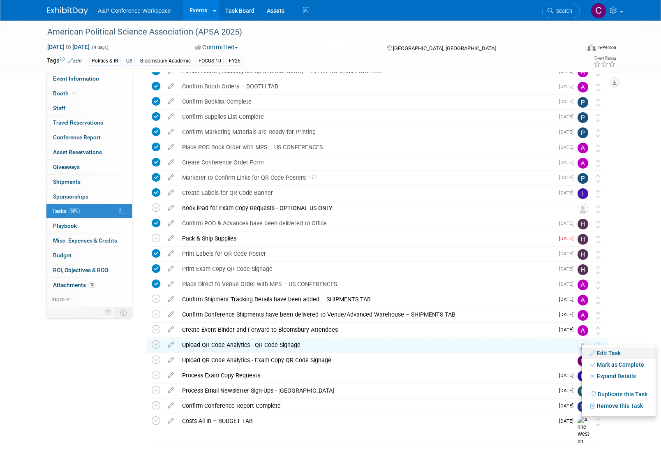
click at [597, 351] on link "Edit Task" at bounding box center [618, 353] width 74 height 12
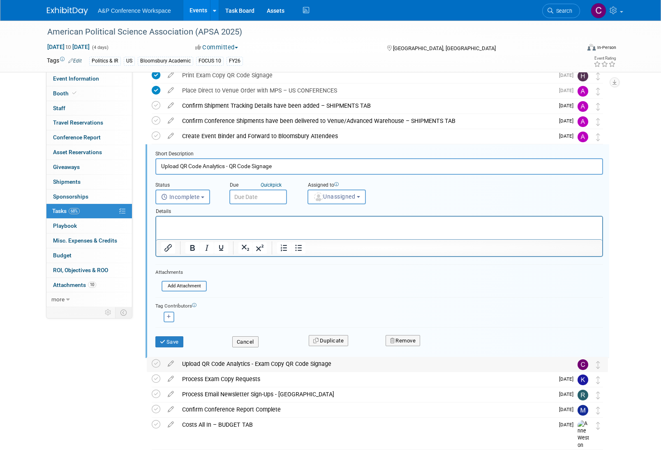
scroll to position [397, 0]
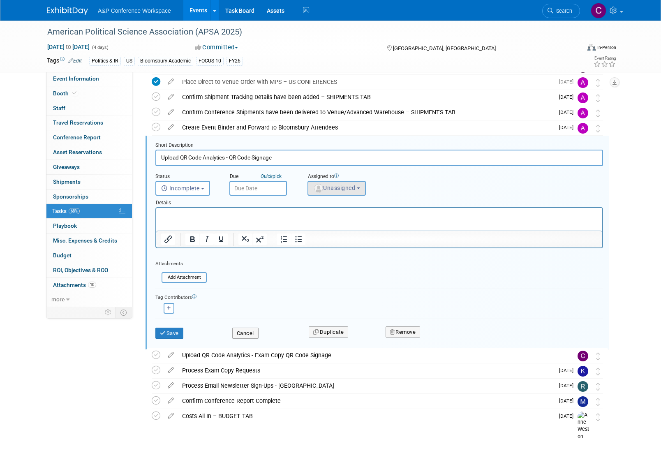
click at [344, 184] on span "Unassigned" at bounding box center [334, 187] width 42 height 7
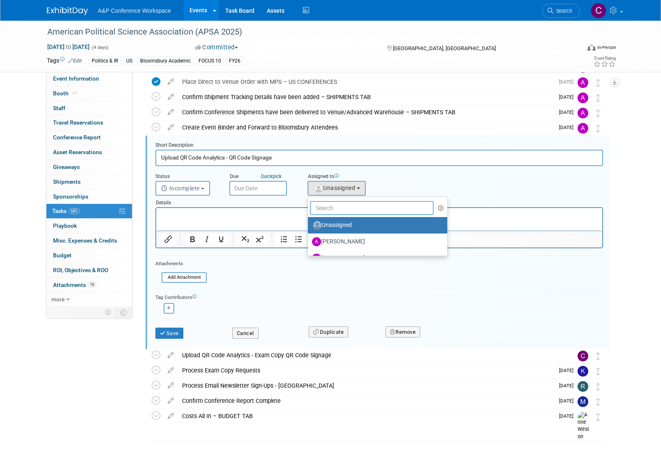
click at [335, 209] on input "text" at bounding box center [372, 208] width 124 height 14
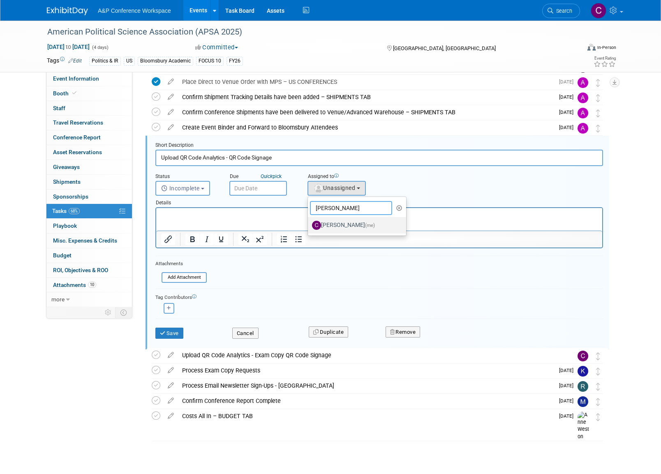
scroll to position [397, 0]
type input "[PERSON_NAME]"
drag, startPoint x: 339, startPoint y: 225, endPoint x: 183, endPoint y: 17, distance: 259.5
click at [339, 225] on label "Christine Ritchlin (me)" at bounding box center [355, 225] width 86 height 13
click at [309, 225] on input "Christine Ritchlin (me)" at bounding box center [306, 223] width 5 height 5
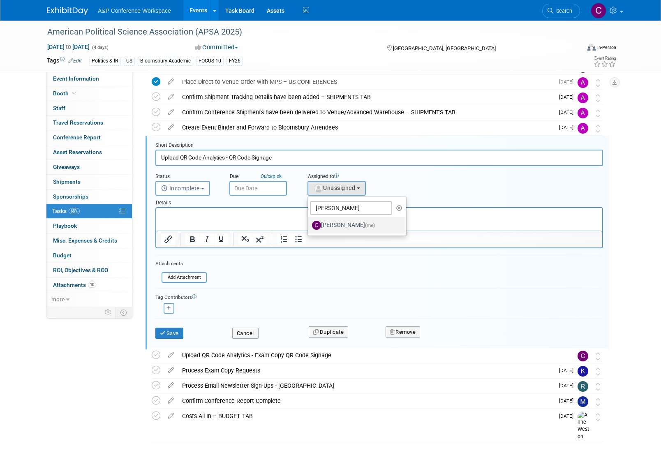
select select "1a58e6ac-2dfa-429d-b54a-9dc2e557f424"
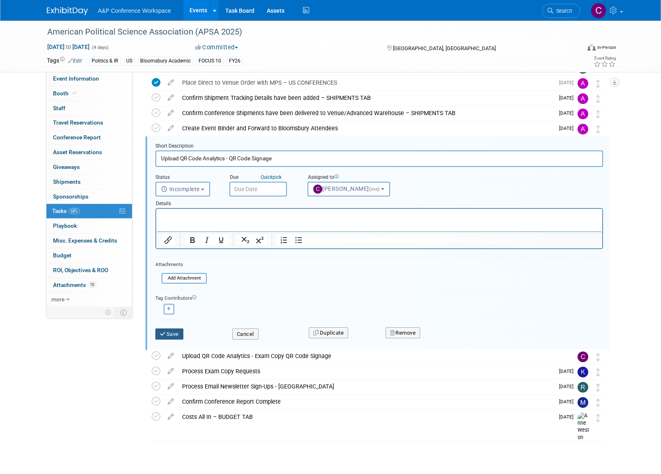
click at [172, 331] on button "Save" at bounding box center [169, 334] width 28 height 12
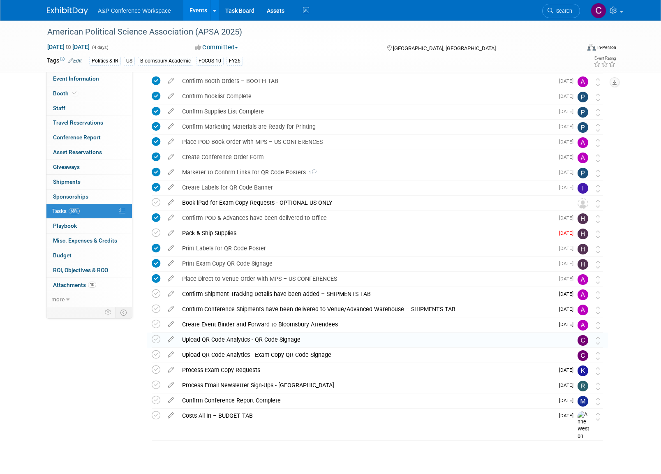
scroll to position [199, 0]
drag, startPoint x: 179, startPoint y: 338, endPoint x: 292, endPoint y: 336, distance: 112.6
click at [292, 336] on div "Upload QR Code Analytics - QR Code Signage" at bounding box center [369, 340] width 383 height 14
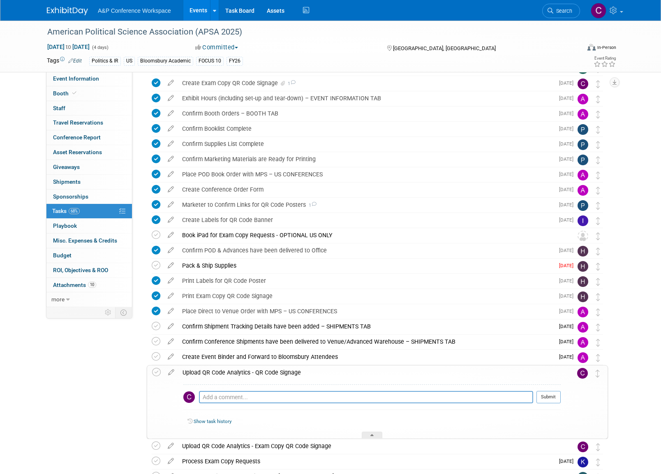
scroll to position [166, 0]
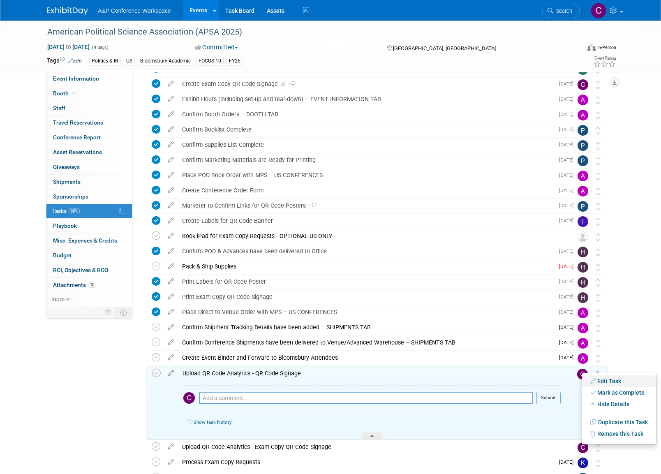
click at [604, 379] on link "Edit Task" at bounding box center [619, 381] width 74 height 12
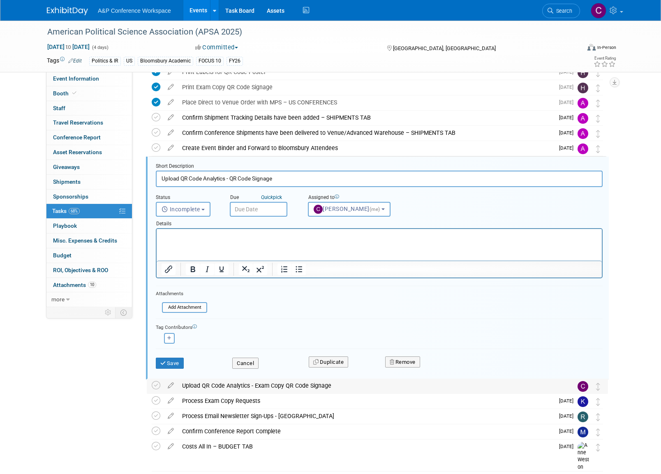
scroll to position [406, 0]
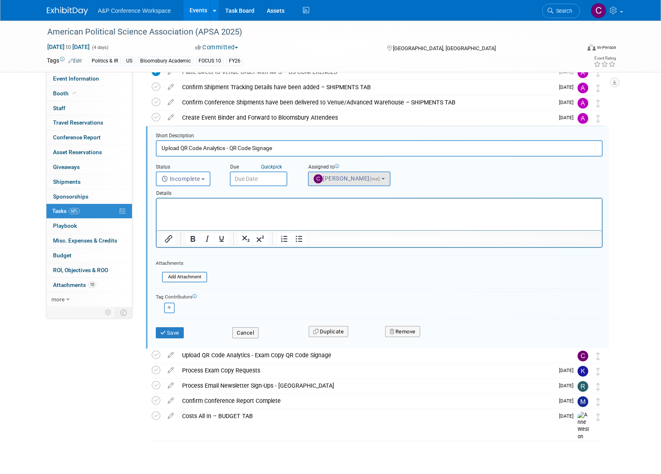
click at [390, 178] on button "Christine Ritchlin (me)" at bounding box center [349, 178] width 83 height 15
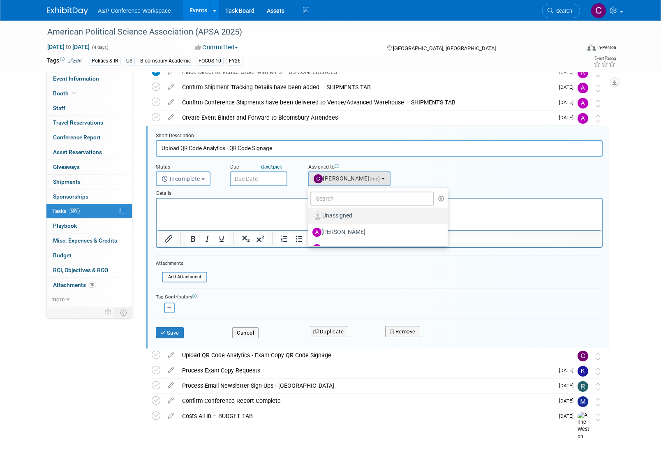
click at [365, 214] on label "Unassigned" at bounding box center [375, 215] width 127 height 13
click at [309, 214] on input "Unassigned" at bounding box center [306, 214] width 5 height 5
select select
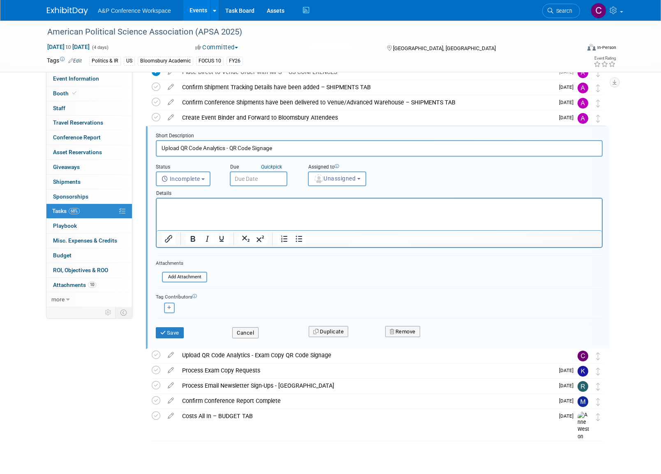
drag, startPoint x: 180, startPoint y: 332, endPoint x: 182, endPoint y: 311, distance: 20.3
click at [180, 331] on button "Save" at bounding box center [170, 333] width 28 height 12
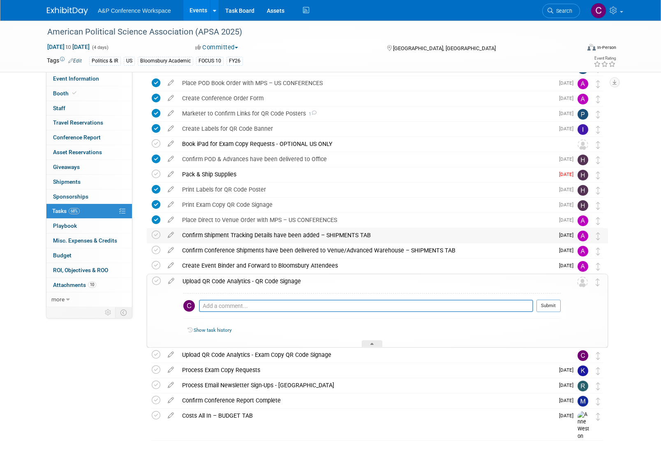
scroll to position [258, 0]
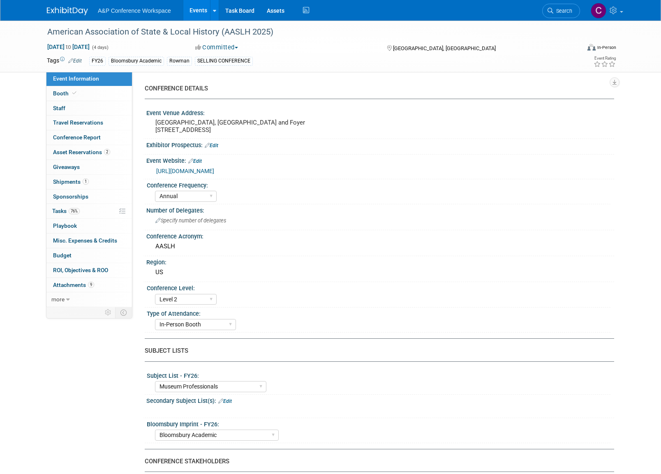
select select "Annual"
select select "Level 2"
select select "In-Person Booth"
select select "Museum Professionals"
select select "Bloomsbury Academic"
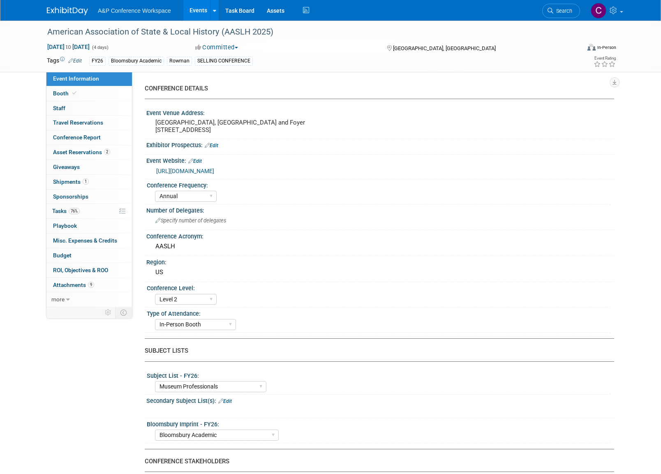
select select "[PERSON_NAME]"
select select "Brand/Subject Presence​"
drag, startPoint x: 69, startPoint y: 222, endPoint x: 58, endPoint y: 205, distance: 20.2
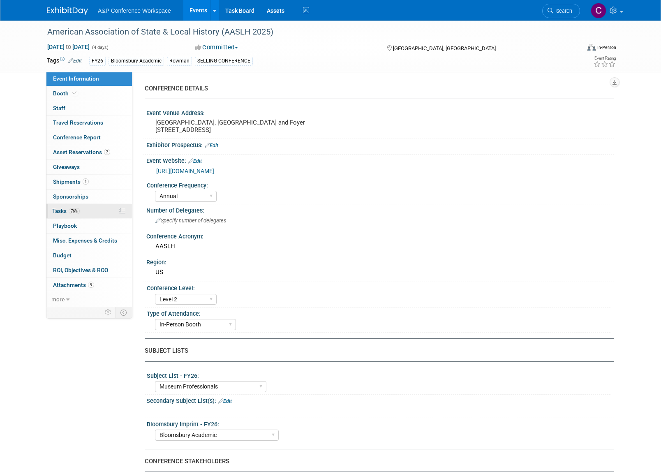
click at [59, 208] on span "Tasks 76%" at bounding box center [66, 211] width 28 height 7
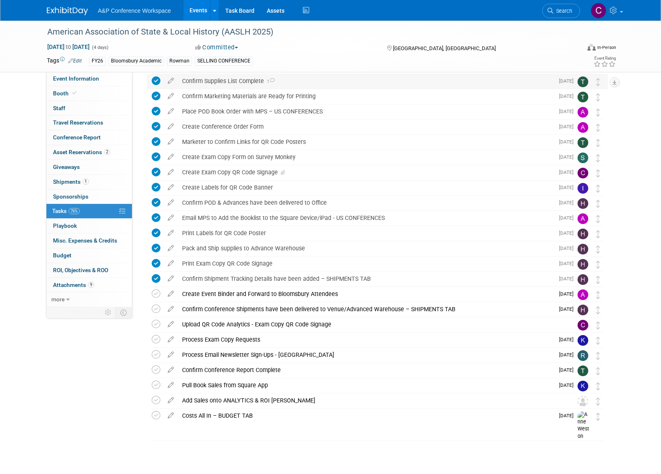
scroll to position [245, 0]
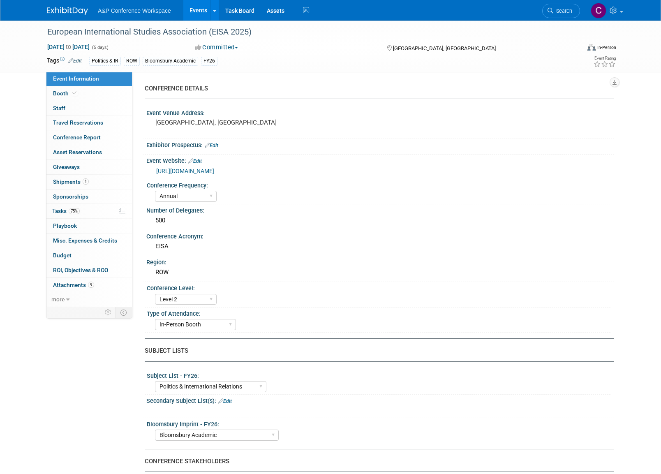
select select "Annual"
select select "Level 2"
select select "In-Person Booth"
select select "Politics & International Relations"
select select "Bloomsbury Academic"
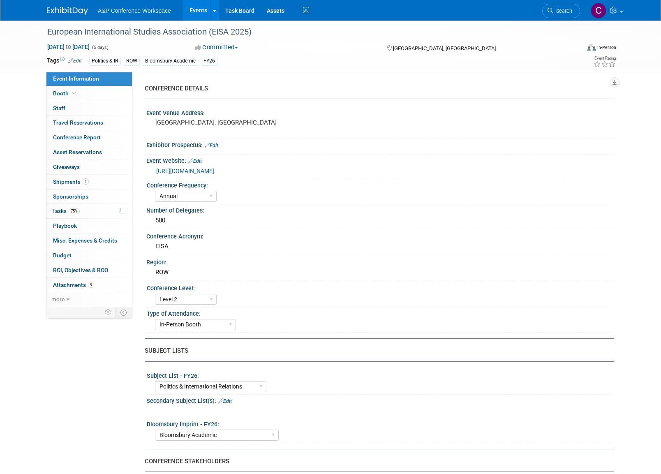
select select "[PERSON_NAME]"
select select "Brand/Subject Presence​"
click at [60, 208] on span "Tasks 75%" at bounding box center [66, 211] width 28 height 7
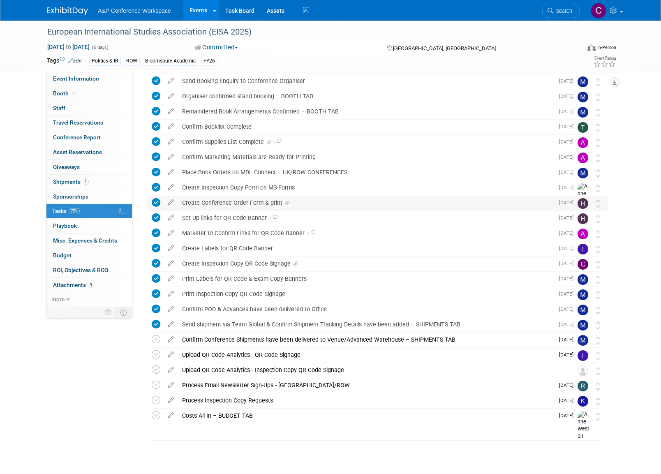
scroll to position [47, 0]
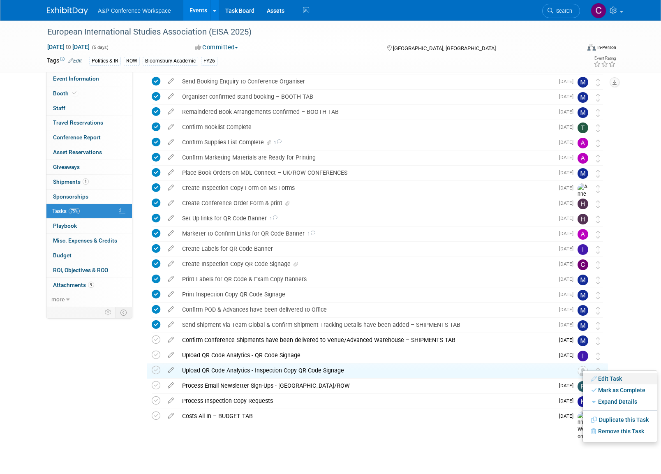
click at [600, 375] on link "Edit Task" at bounding box center [620, 379] width 74 height 12
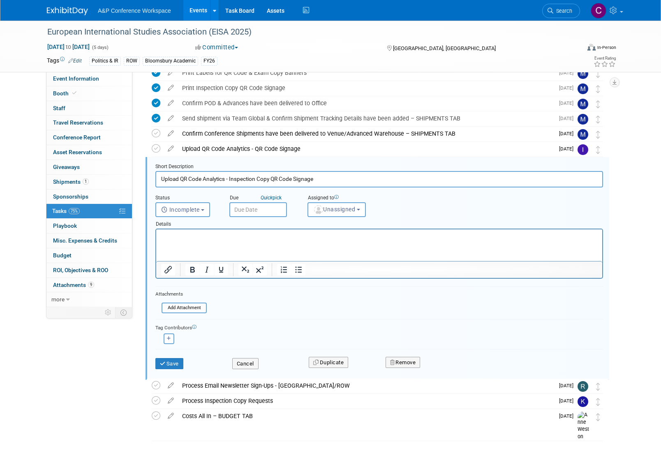
scroll to position [0, 0]
click at [361, 210] on button "Unassigned" at bounding box center [336, 209] width 58 height 15
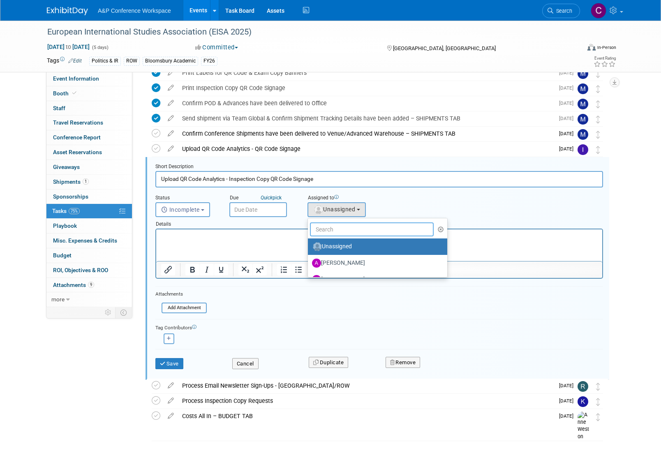
click at [344, 227] on input "text" at bounding box center [372, 229] width 124 height 14
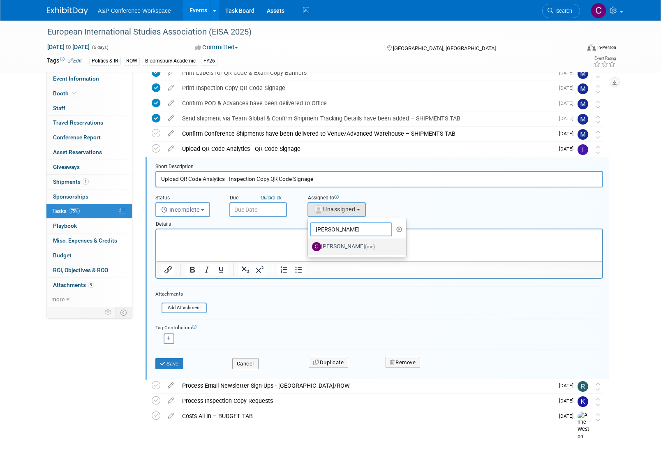
type input "Christine"
click at [345, 245] on label "Christine Ritchlin (me)" at bounding box center [355, 246] width 86 height 13
click at [309, 245] on input "Christine Ritchlin (me)" at bounding box center [306, 245] width 5 height 5
select select "1a58e6ac-2dfa-429d-b54a-9dc2e557f424"
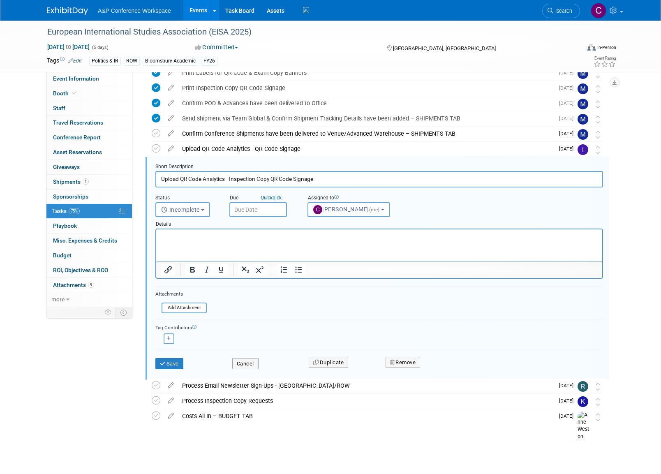
click at [258, 209] on input "text" at bounding box center [258, 209] width 58 height 15
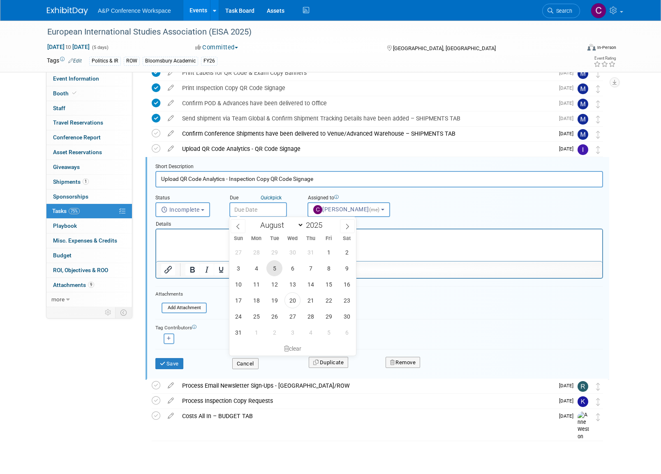
click at [276, 267] on span "5" at bounding box center [274, 268] width 16 height 16
type input "Aug 5, 2025"
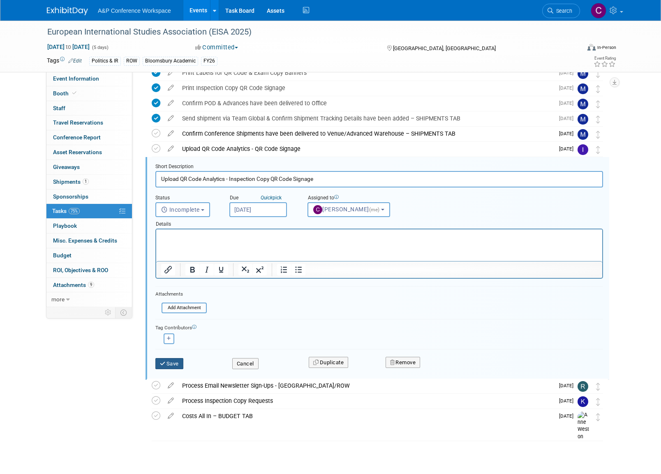
click at [176, 360] on button "Save" at bounding box center [169, 364] width 28 height 12
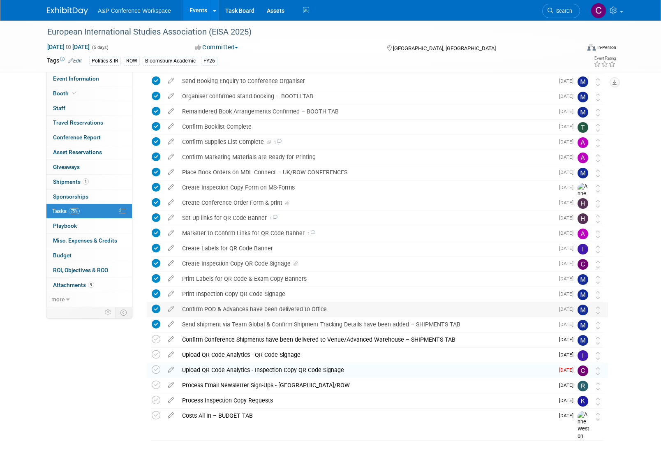
scroll to position [47, 0]
click at [581, 369] on img at bounding box center [582, 371] width 11 height 11
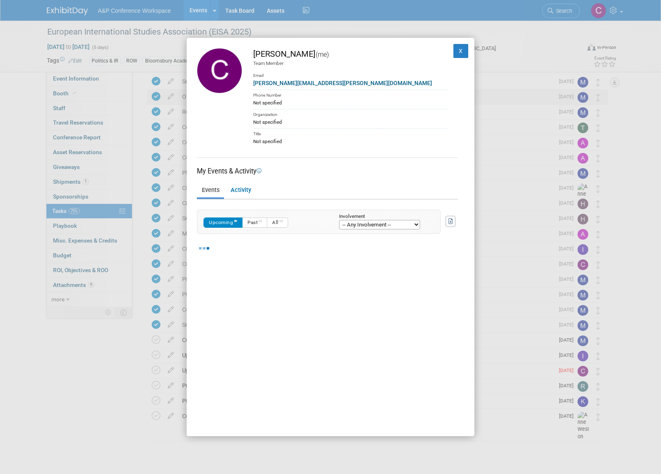
drag, startPoint x: 456, startPoint y: 46, endPoint x: 452, endPoint y: 102, distance: 56.0
click at [456, 48] on button "X" at bounding box center [460, 51] width 15 height 14
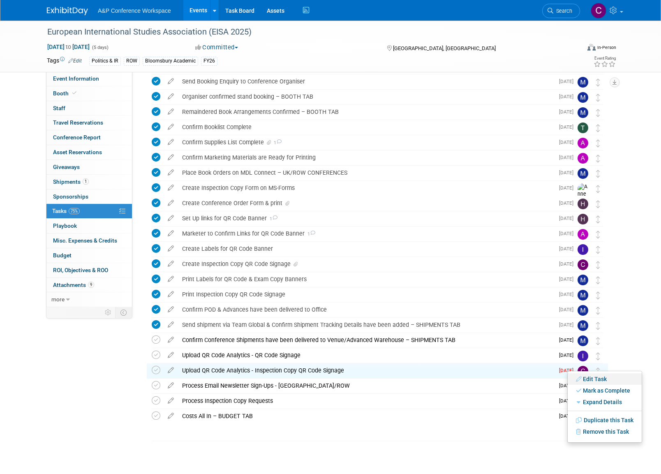
click at [590, 379] on link "Edit Task" at bounding box center [604, 379] width 74 height 12
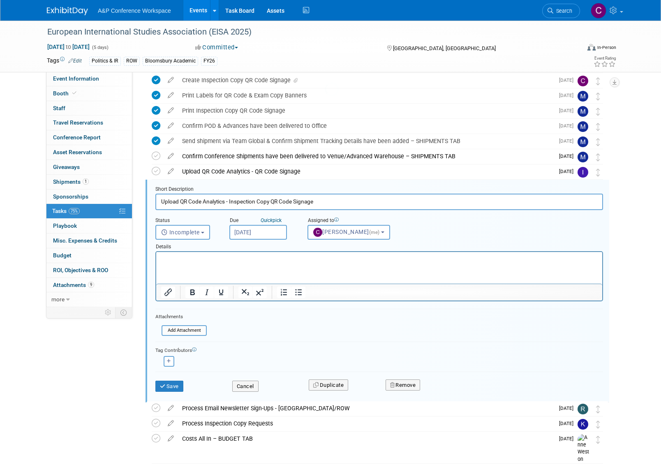
scroll to position [0, 0]
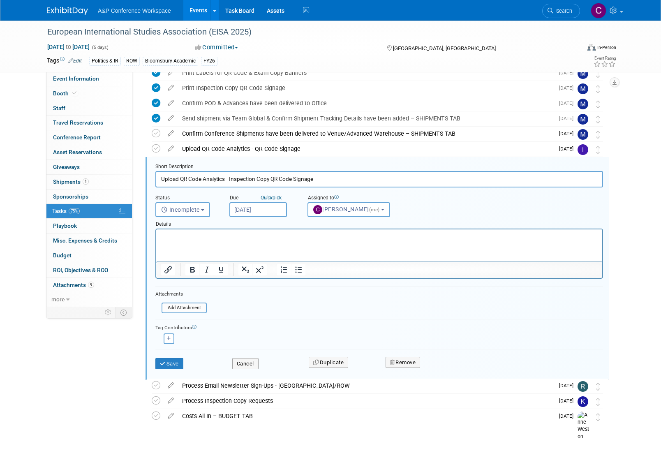
click at [263, 208] on input "Aug 5, 2025" at bounding box center [258, 209] width 58 height 15
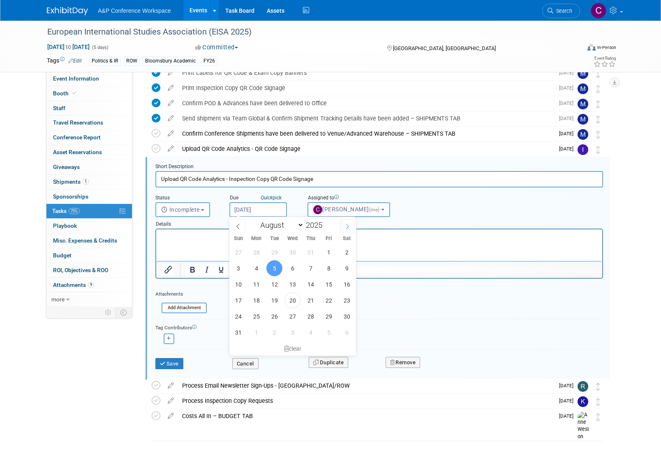
click at [344, 227] on icon at bounding box center [347, 227] width 6 height 6
select select "8"
click at [325, 252] on span "5" at bounding box center [328, 252] width 16 height 16
type input "Sep 5, 2025"
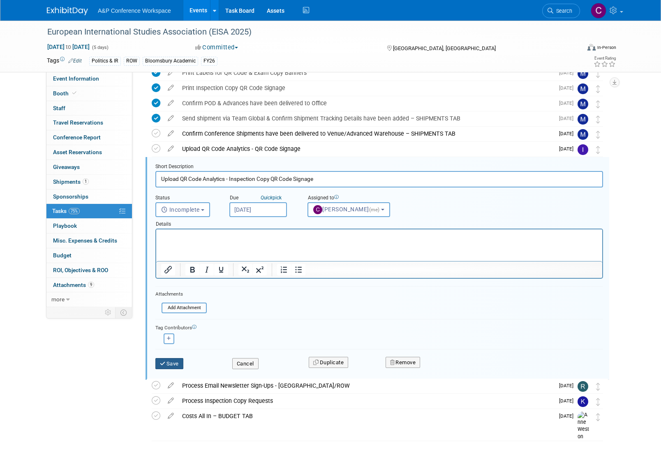
click at [180, 363] on button "Save" at bounding box center [169, 364] width 28 height 12
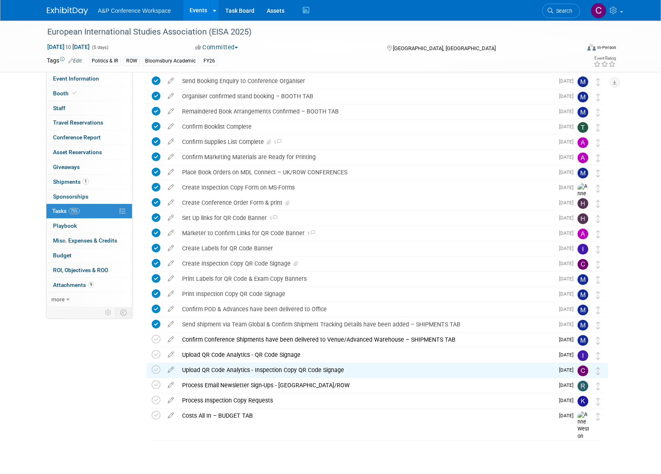
scroll to position [47, 0]
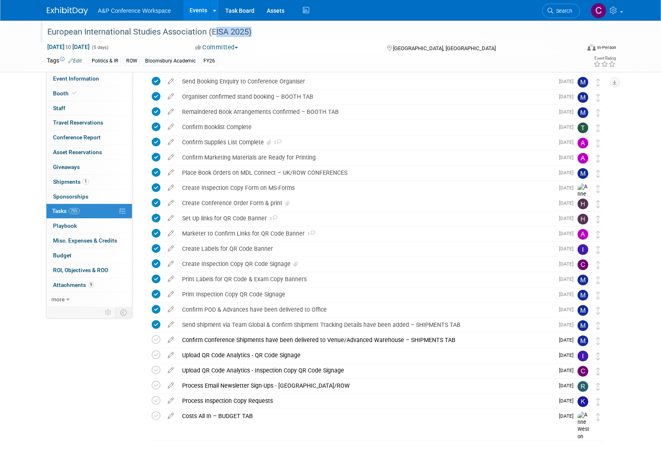
drag, startPoint x: 211, startPoint y: 31, endPoint x: 247, endPoint y: 32, distance: 35.8
click at [247, 32] on div "European International Studies Association (EISA 2025)" at bounding box center [305, 32] width 523 height 15
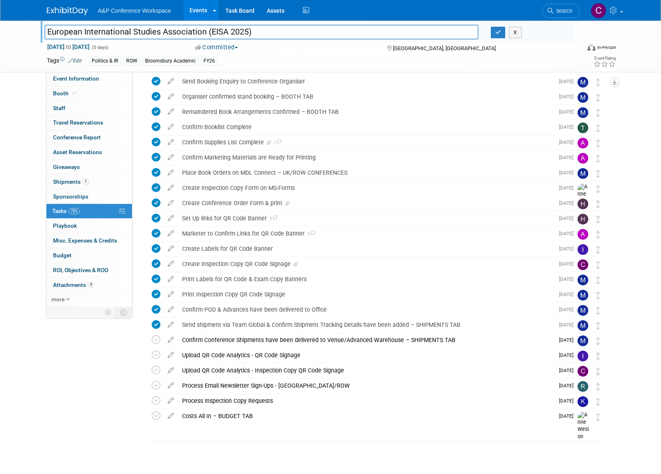
drag, startPoint x: 212, startPoint y: 32, endPoint x: 248, endPoint y: 33, distance: 35.8
click at [248, 33] on input "European International Studies Association (EISA 2025)" at bounding box center [261, 32] width 434 height 14
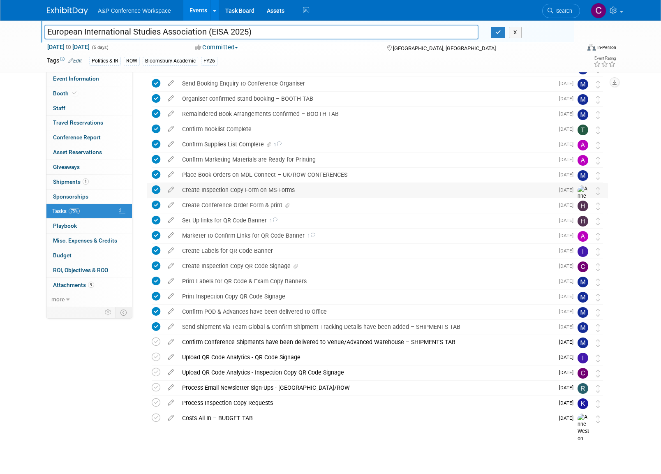
scroll to position [45, 0]
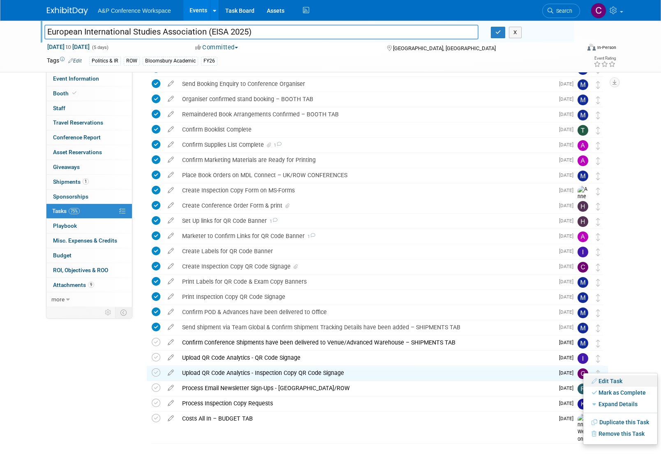
click at [606, 381] on link "Edit Task" at bounding box center [620, 381] width 74 height 12
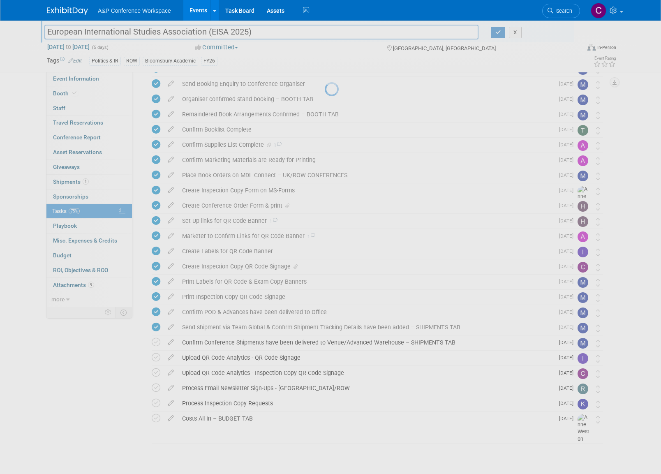
select select "8"
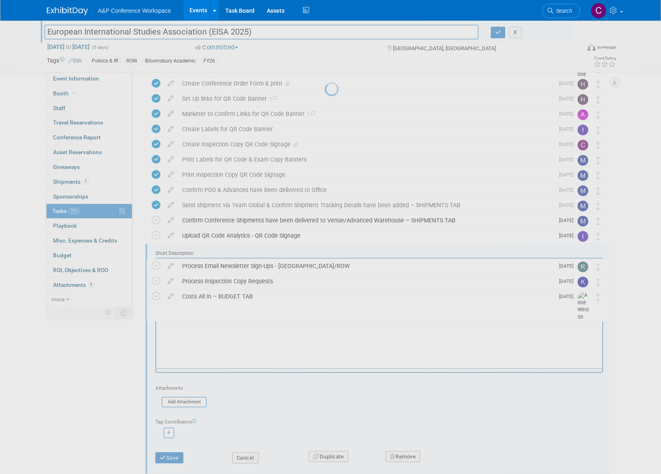
scroll to position [0, 0]
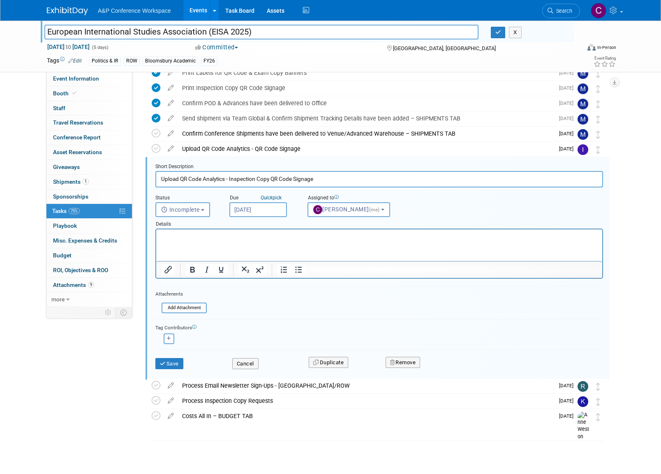
click at [265, 208] on input "[DATE]" at bounding box center [258, 209] width 58 height 15
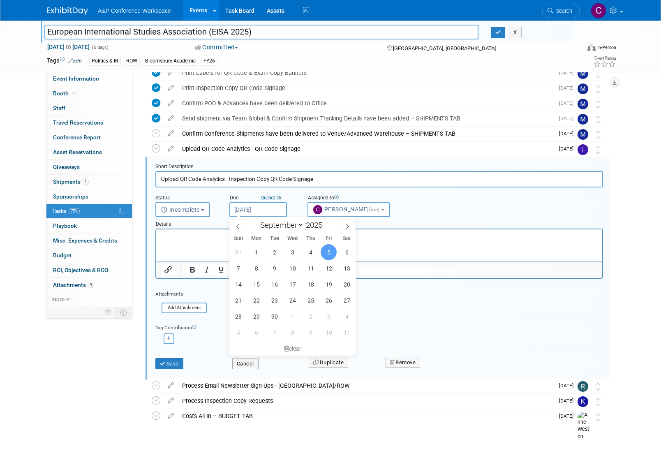
click at [265, 208] on input "[DATE]" at bounding box center [258, 209] width 58 height 15
drag, startPoint x: 233, startPoint y: 209, endPoint x: 262, endPoint y: 209, distance: 28.4
click at [262, 209] on input "Sep 5, 2025" at bounding box center [258, 209] width 58 height 15
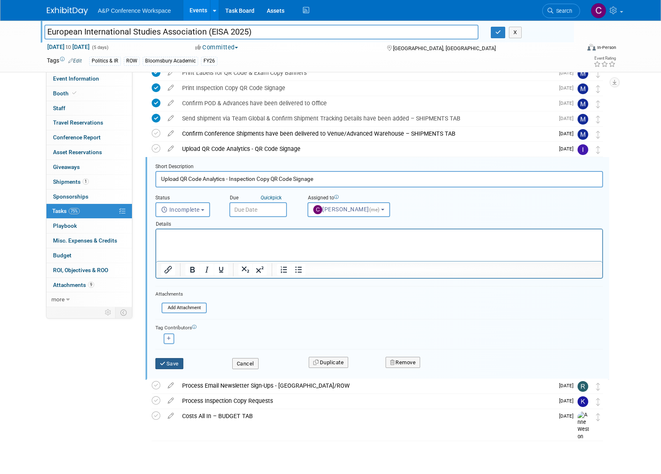
click at [172, 360] on button "Save" at bounding box center [169, 364] width 28 height 12
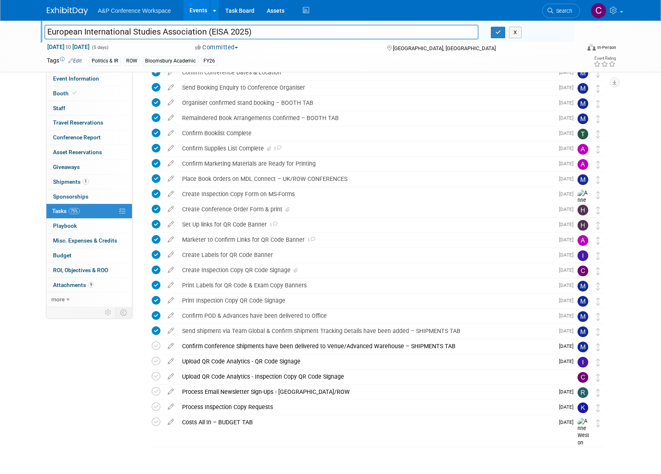
scroll to position [41, 0]
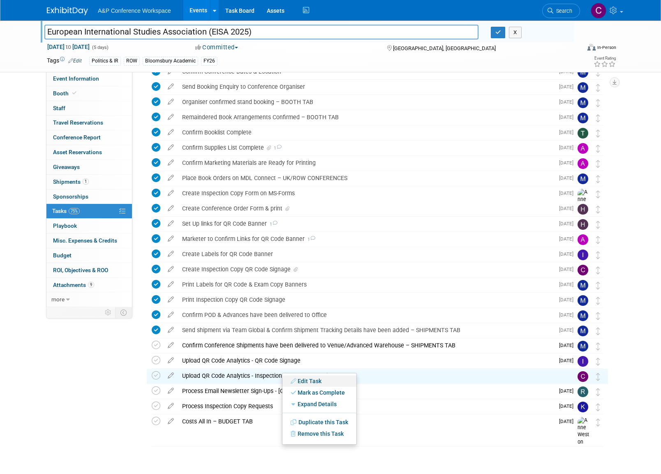
click at [311, 382] on link "Edit Task" at bounding box center [319, 381] width 74 height 12
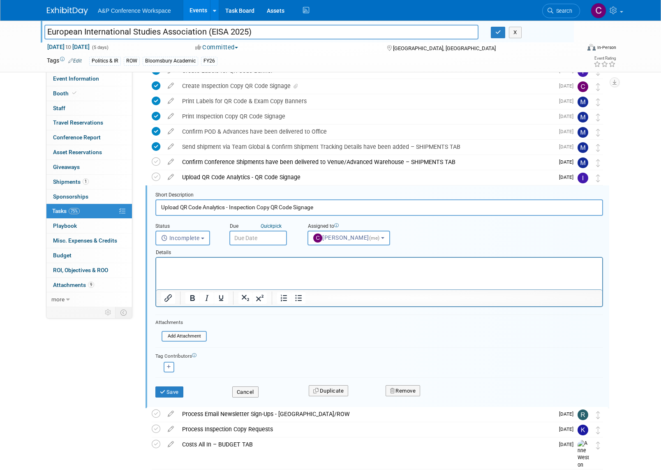
scroll to position [254, 0]
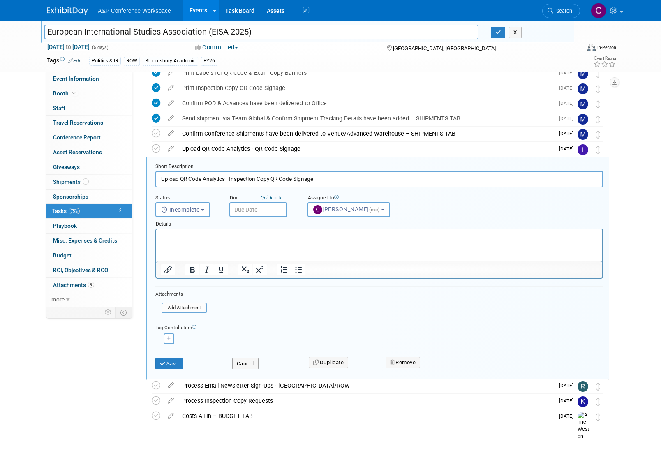
drag, startPoint x: 231, startPoint y: 178, endPoint x: 313, endPoint y: 184, distance: 82.4
click at [313, 184] on input "Upload QR Code Analytics - Inspection Copy QR Code Signage" at bounding box center [378, 179] width 447 height 16
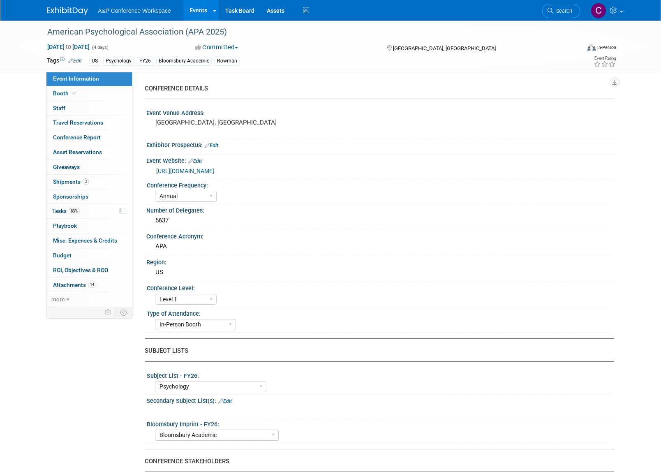
select select "Annual"
select select "Level 1"
select select "In-Person Booth"
select select "Psychology"
select select "Bloomsbury Academic"
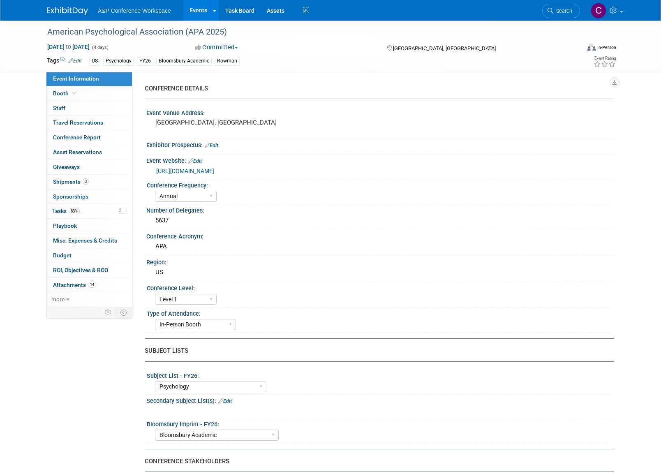
select select "[PERSON_NAME]"
select select "Networking/Commissioning"
click at [70, 208] on span "83%" at bounding box center [74, 211] width 11 height 6
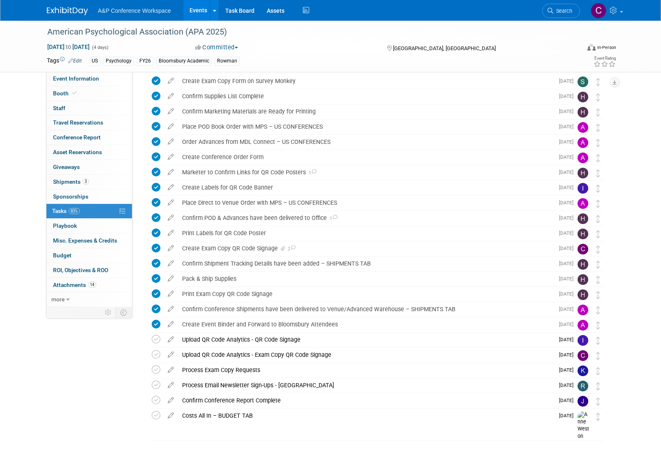
scroll to position [214, 0]
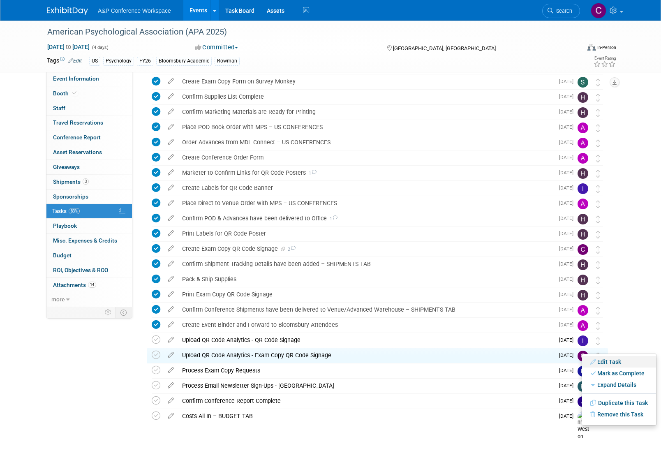
click at [604, 362] on link "Edit Task" at bounding box center [619, 362] width 74 height 12
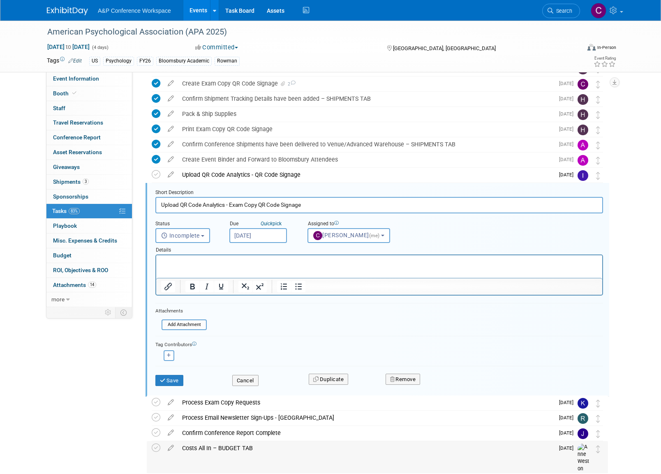
scroll to position [412, 0]
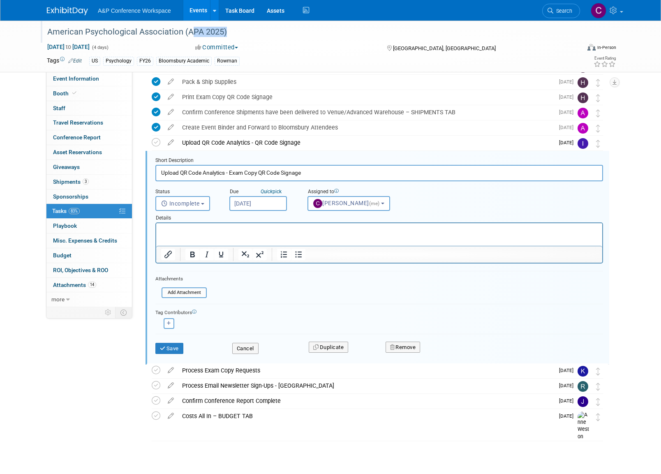
drag, startPoint x: 187, startPoint y: 32, endPoint x: 220, endPoint y: 34, distance: 32.9
click at [220, 34] on div "American Psychological Association (APA 2025)" at bounding box center [305, 32] width 523 height 15
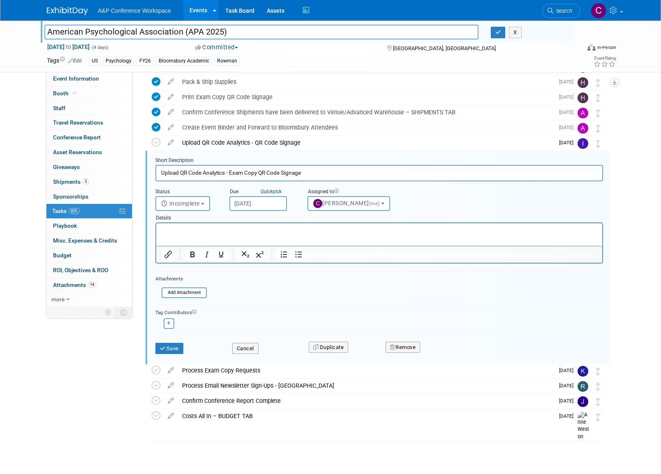
drag, startPoint x: 187, startPoint y: 32, endPoint x: 222, endPoint y: 33, distance: 35.4
click at [222, 33] on input "American Psychological Association (APA 2025)" at bounding box center [261, 32] width 434 height 14
click at [246, 346] on button "Cancel" at bounding box center [245, 349] width 26 height 12
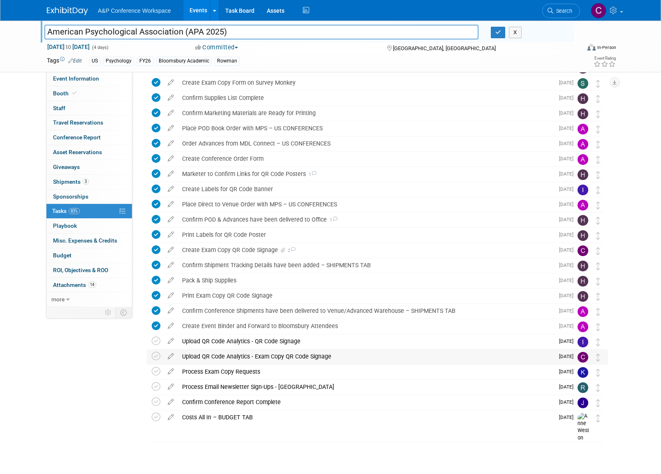
scroll to position [214, 0]
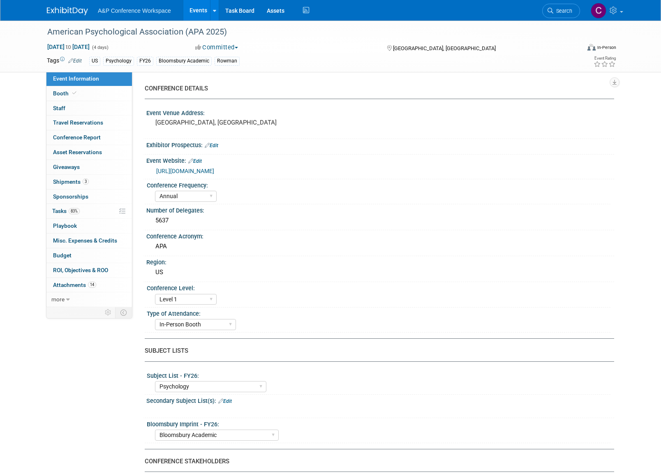
select select "Annual"
select select "Level 1"
select select "In-Person Booth"
select select "Psychology"
select select "Bloomsbury Academic"
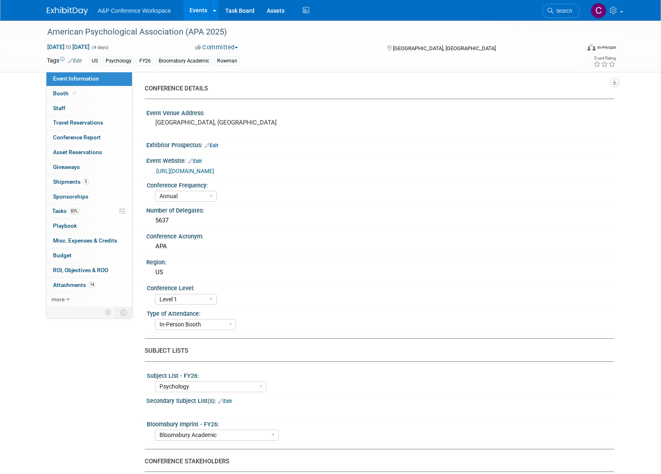
select select "[PERSON_NAME]"
select select "Networking/Commissioning"
click at [65, 209] on span "Tasks 83%" at bounding box center [66, 211] width 28 height 7
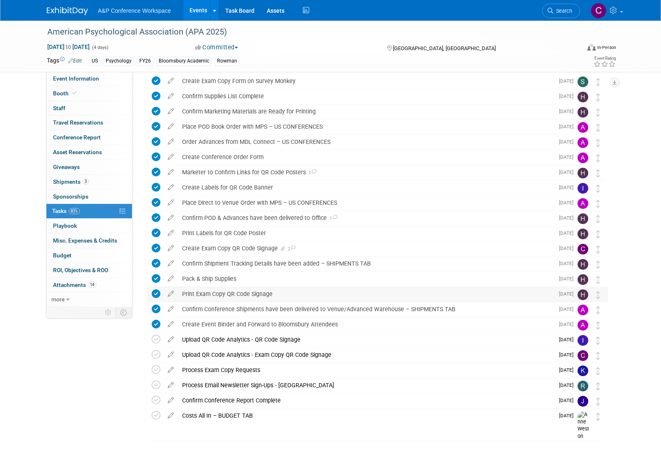
scroll to position [214, 0]
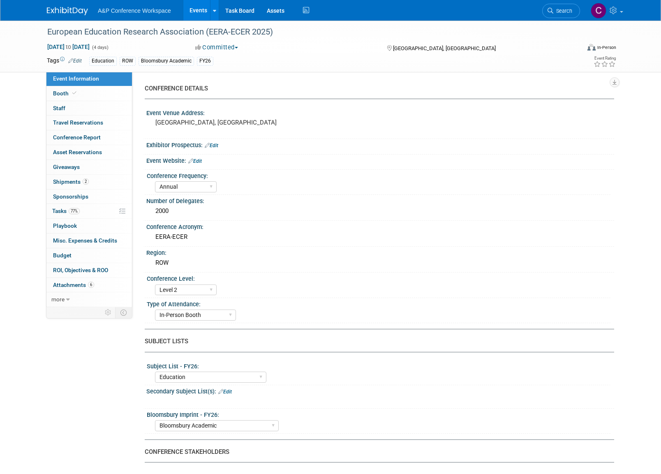
select select "Annual"
select select "Level 2"
select select "In-Person Booth"
select select "Education"
select select "Bloomsbury Academic"
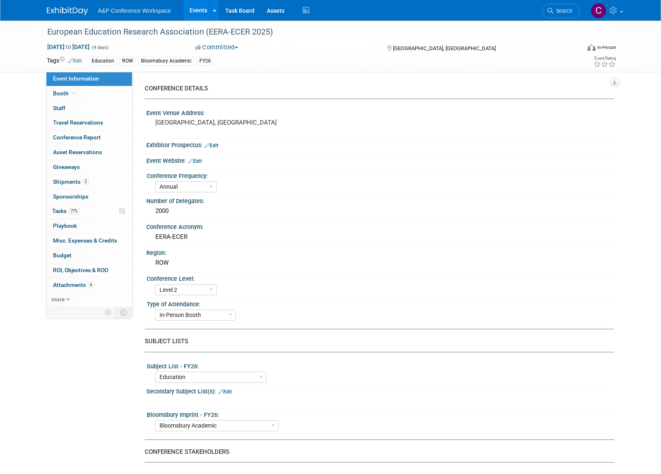
select select "[PERSON_NAME]"
select select "Networking/Commissioning"
click at [60, 208] on span "Tasks 77%" at bounding box center [66, 211] width 28 height 7
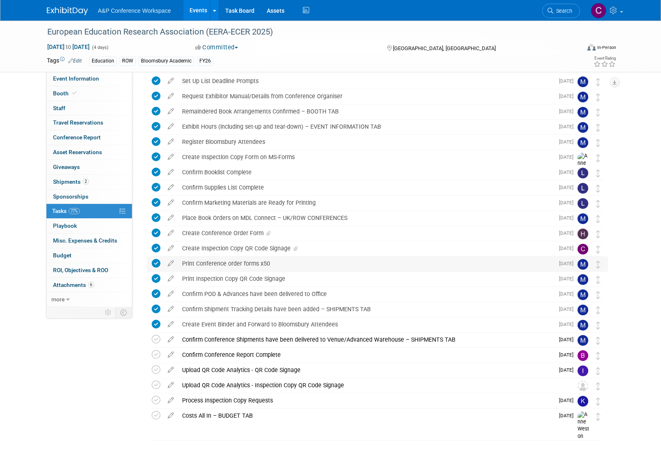
scroll to position [78, 0]
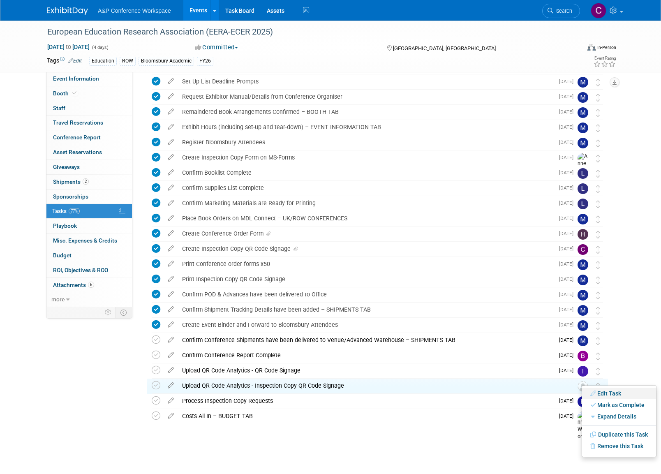
click at [604, 394] on link "Edit Task" at bounding box center [619, 393] width 74 height 12
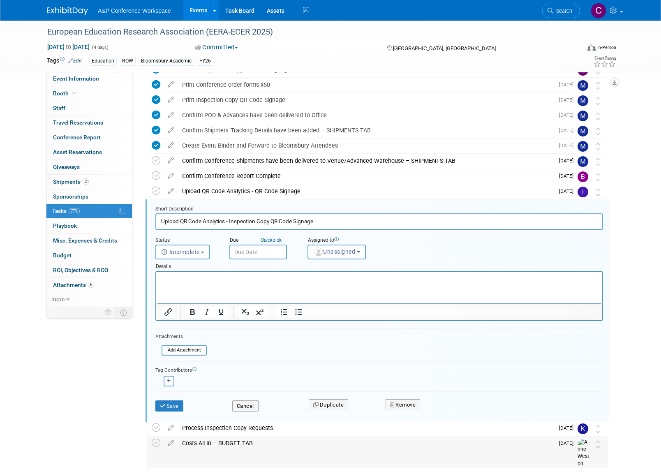
scroll to position [284, 0]
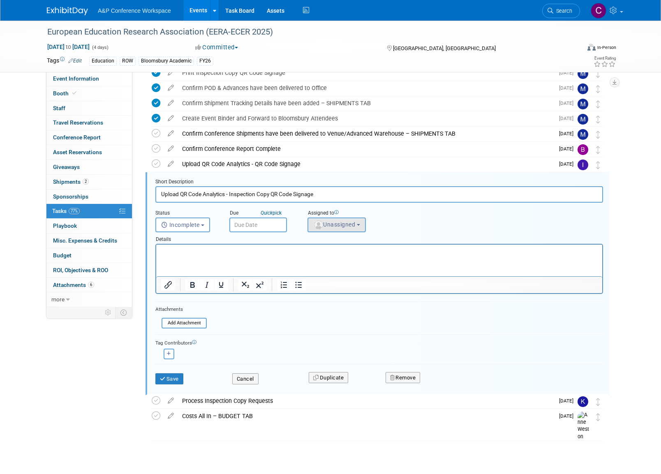
click at [348, 226] on span "Unassigned" at bounding box center [334, 224] width 42 height 7
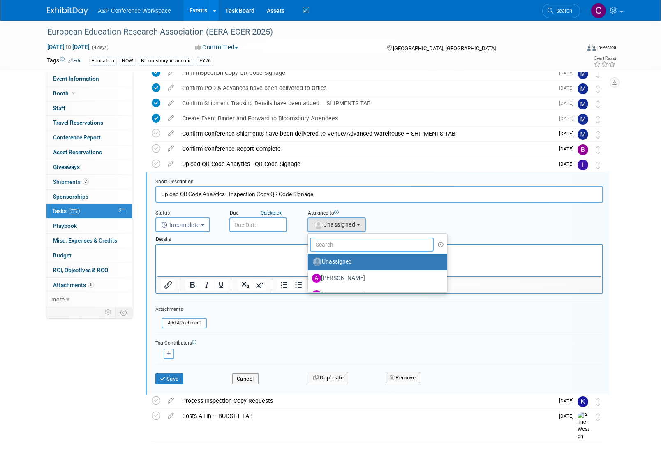
click at [330, 243] on input "text" at bounding box center [372, 244] width 124 height 14
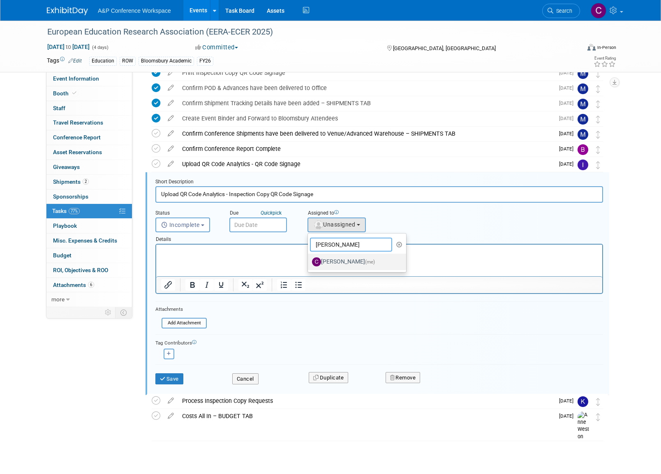
type input "[PERSON_NAME]"
click at [335, 263] on label "Christine Ritchlin (me)" at bounding box center [355, 261] width 86 height 13
click at [309, 263] on input "Christine Ritchlin (me)" at bounding box center [306, 260] width 5 height 5
select select "1a58e6ac-2dfa-429d-b54a-9dc2e557f424"
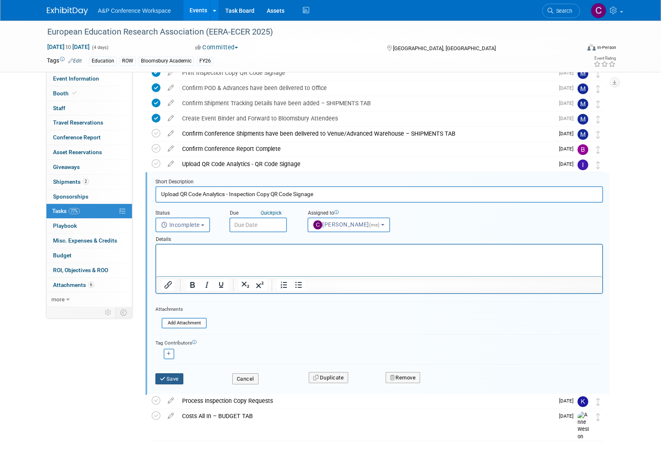
click at [177, 378] on button "Save" at bounding box center [169, 379] width 28 height 12
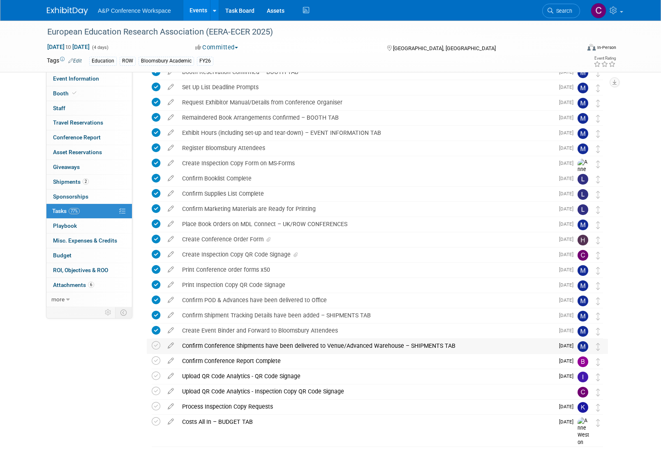
scroll to position [68, 0]
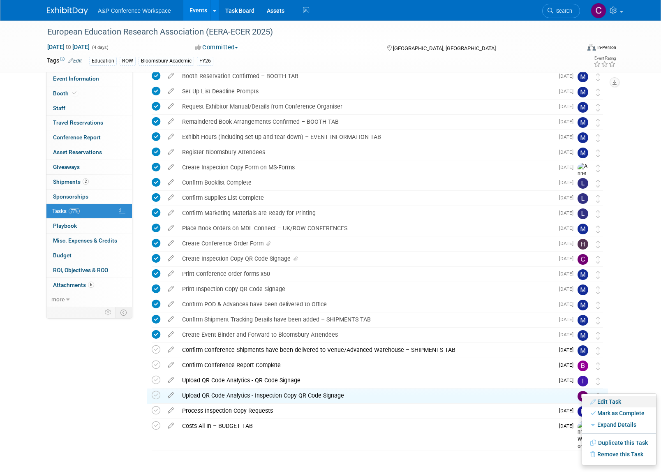
click at [606, 398] on link "Edit Task" at bounding box center [619, 402] width 74 height 12
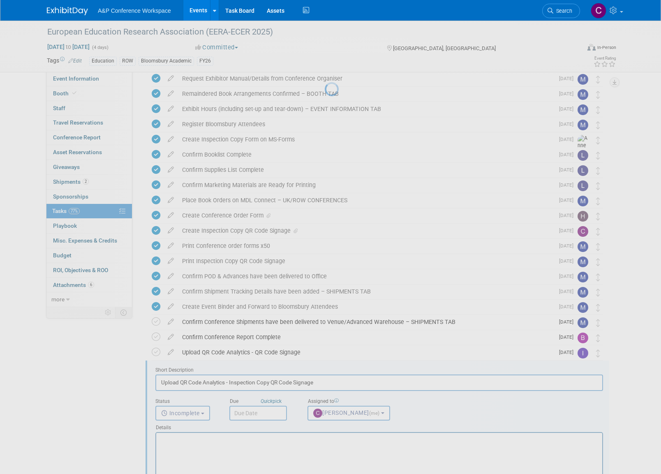
scroll to position [284, 0]
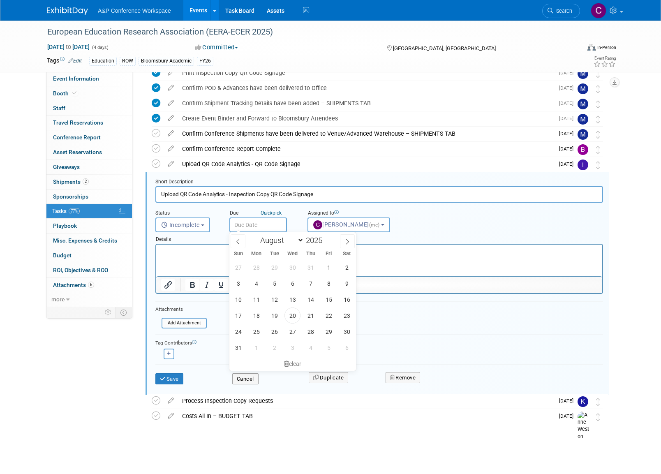
click at [252, 224] on input "text" at bounding box center [258, 224] width 58 height 15
click at [346, 242] on icon at bounding box center [347, 242] width 6 height 6
select select "8"
drag, startPoint x: 329, startPoint y: 318, endPoint x: 325, endPoint y: 312, distance: 6.6
click at [329, 318] on span "26" at bounding box center [328, 315] width 16 height 16
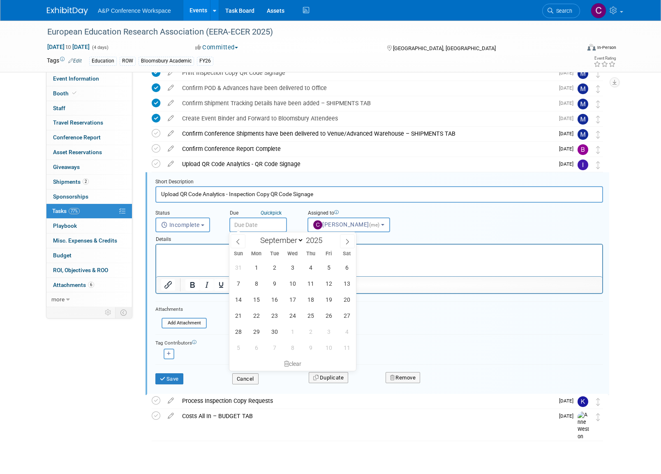
type input "Sep 26, 2025"
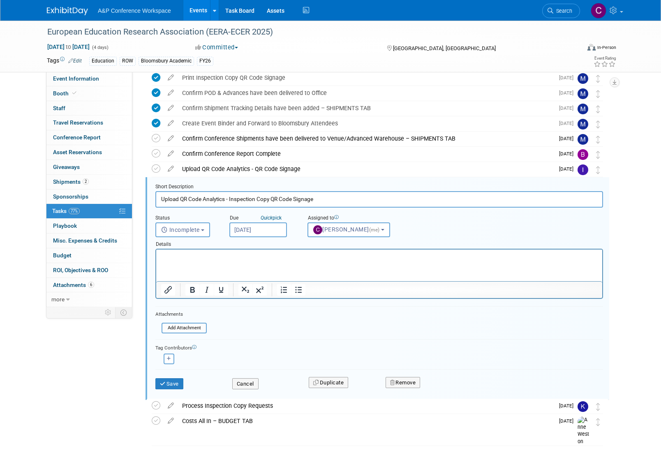
scroll to position [277, 0]
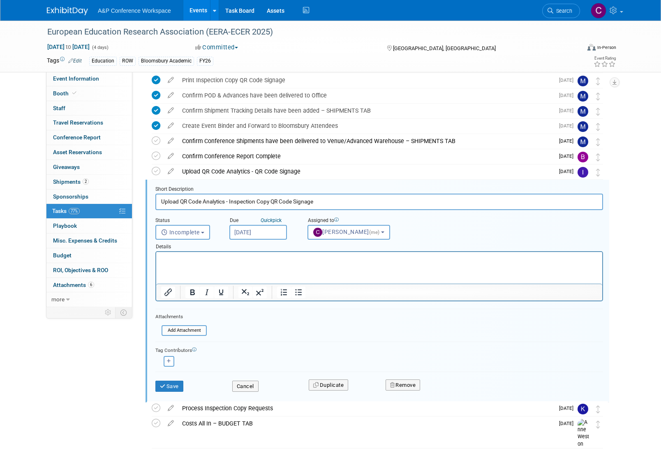
click at [175, 385] on button "Save" at bounding box center [169, 386] width 28 height 12
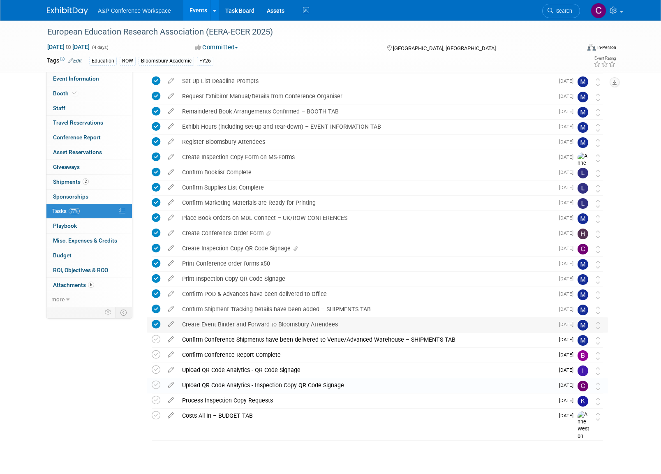
scroll to position [78, 0]
drag, startPoint x: 208, startPoint y: 32, endPoint x: 269, endPoint y: 32, distance: 61.2
click at [269, 32] on div "European Education Research Association (EERA-ECER 2025)" at bounding box center [305, 32] width 523 height 15
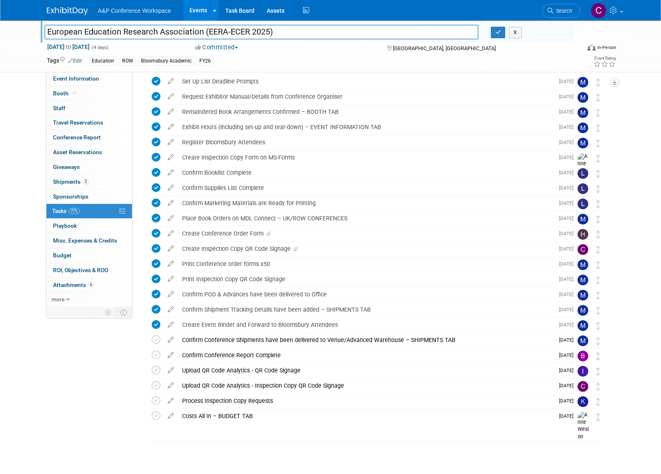
drag, startPoint x: 269, startPoint y: 33, endPoint x: 208, endPoint y: 31, distance: 61.7
click at [208, 31] on input "European Education Research Association (EERA-ECER 2025)" at bounding box center [261, 32] width 434 height 14
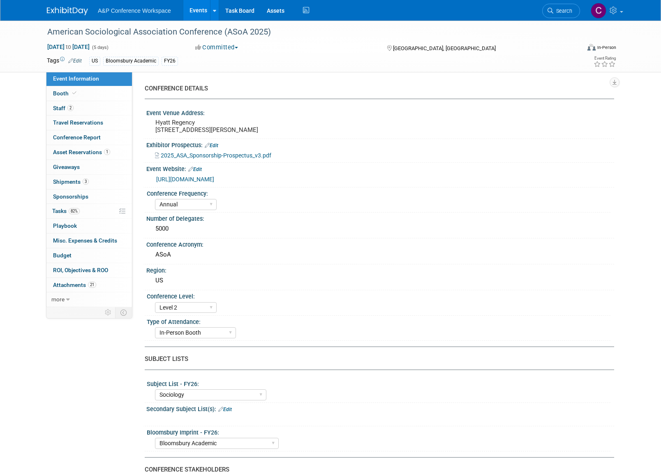
select select "Annual"
select select "Level 2"
select select "In-Person Booth"
select select "Sociology"
select select "Bloomsbury Academic"
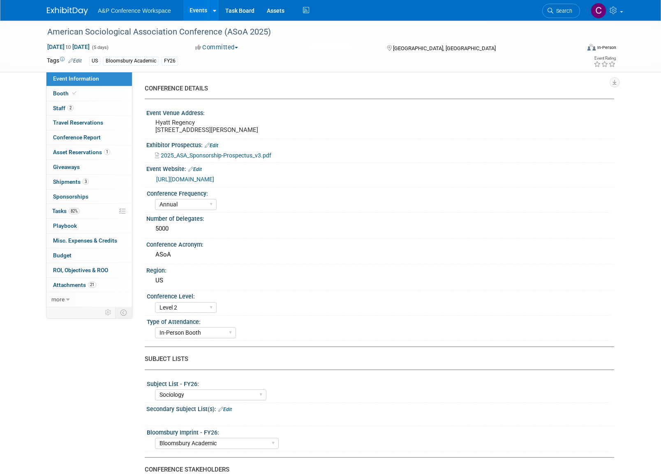
select select "[PERSON_NAME]"
select select "Networking/Commissioning"
click at [70, 210] on span "82%" at bounding box center [74, 211] width 11 height 6
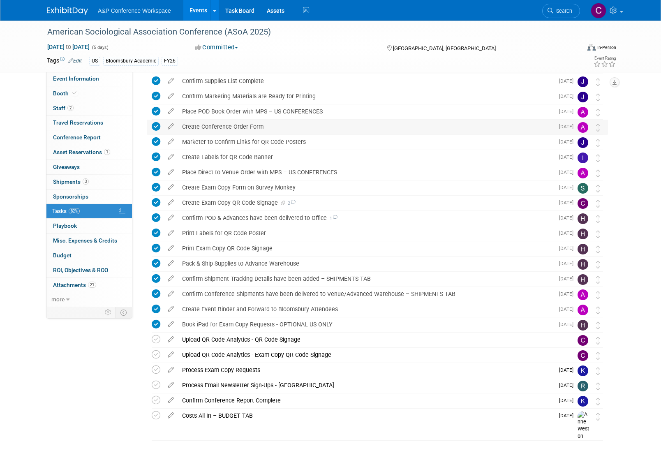
scroll to position [199, 0]
drag, startPoint x: 225, startPoint y: 31, endPoint x: 264, endPoint y: 30, distance: 39.0
click at [264, 30] on div "American Sociological Association Conference (ASoA 2025)" at bounding box center [305, 32] width 523 height 15
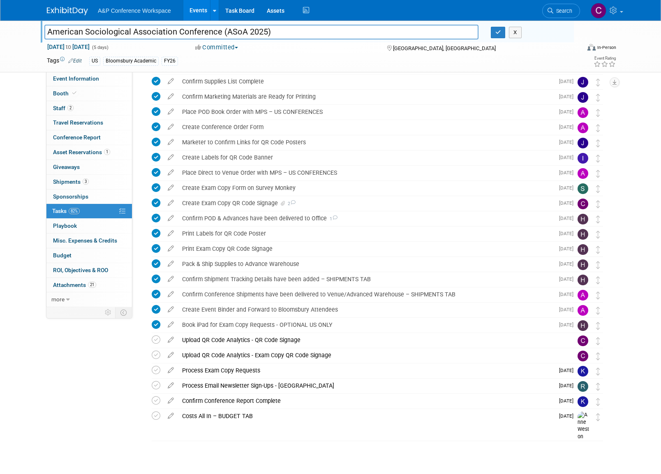
drag, startPoint x: 224, startPoint y: 32, endPoint x: 265, endPoint y: 31, distance: 40.7
click at [265, 31] on input "American Sociological Association Conference (ASoA 2025)" at bounding box center [261, 32] width 434 height 14
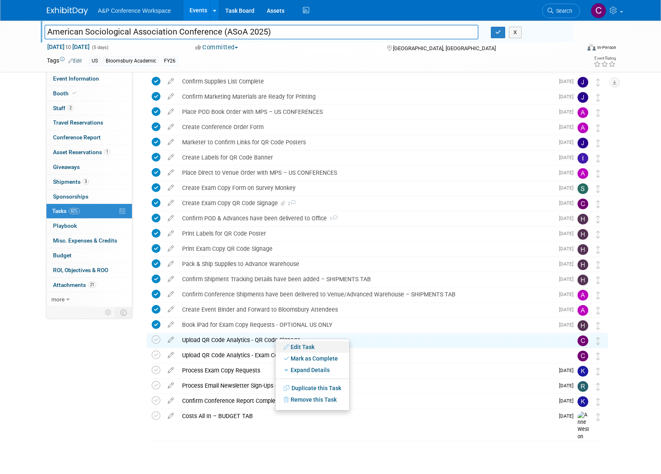
click at [307, 346] on link "Edit Task" at bounding box center [312, 347] width 74 height 12
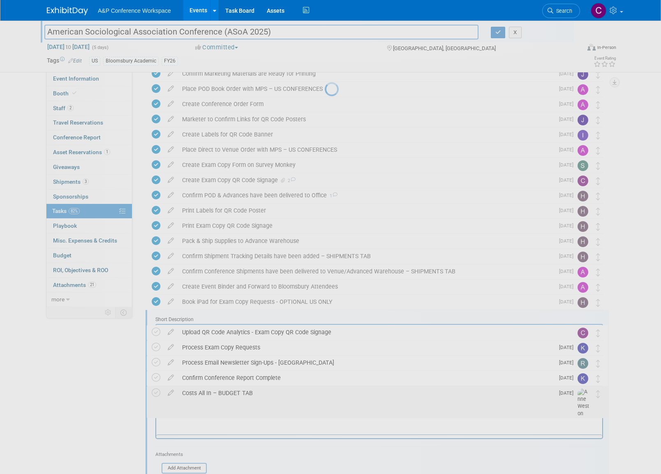
scroll to position [397, 0]
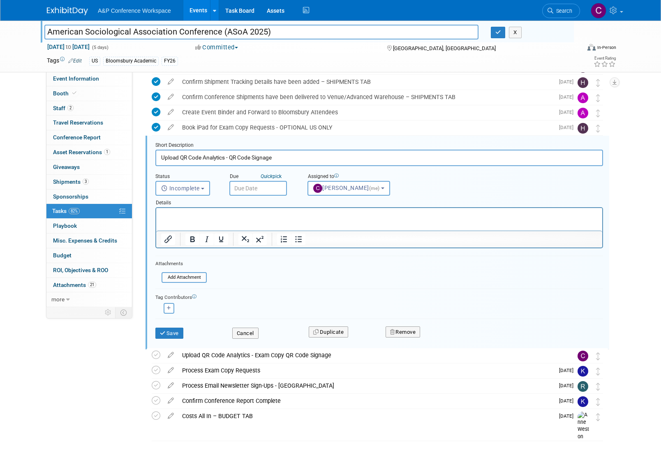
drag, startPoint x: 230, startPoint y: 157, endPoint x: 280, endPoint y: 159, distance: 49.8
click at [280, 159] on input "Upload QR Code Analytics - QR Code Signage" at bounding box center [378, 158] width 447 height 16
click at [252, 329] on button "Cancel" at bounding box center [245, 333] width 26 height 12
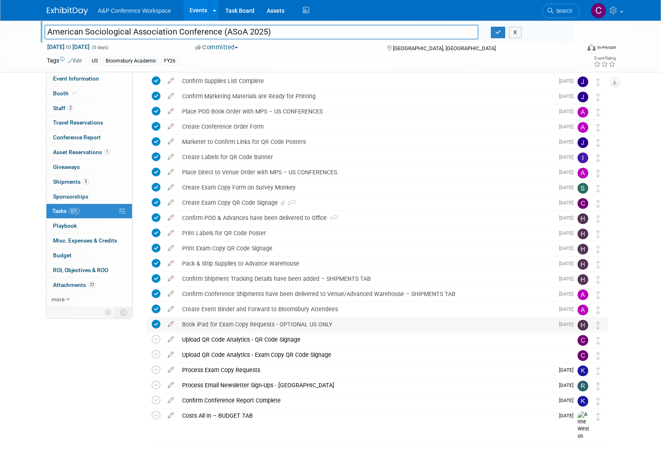
scroll to position [199, 0]
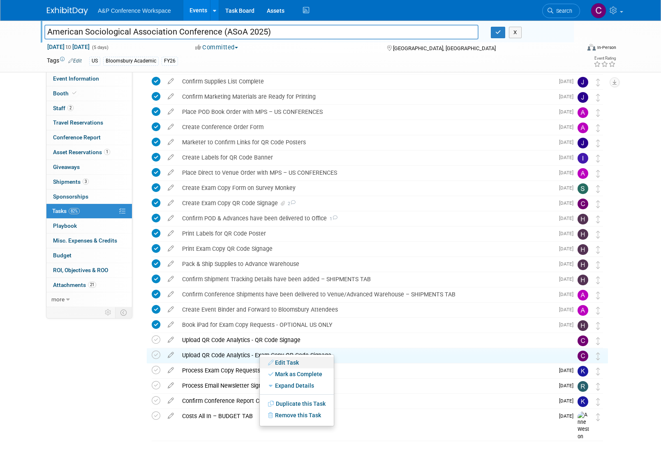
click at [283, 362] on link "Edit Task" at bounding box center [297, 363] width 74 height 12
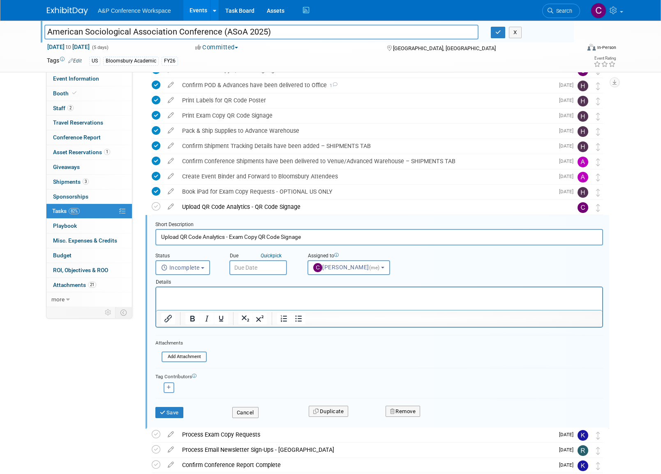
scroll to position [397, 0]
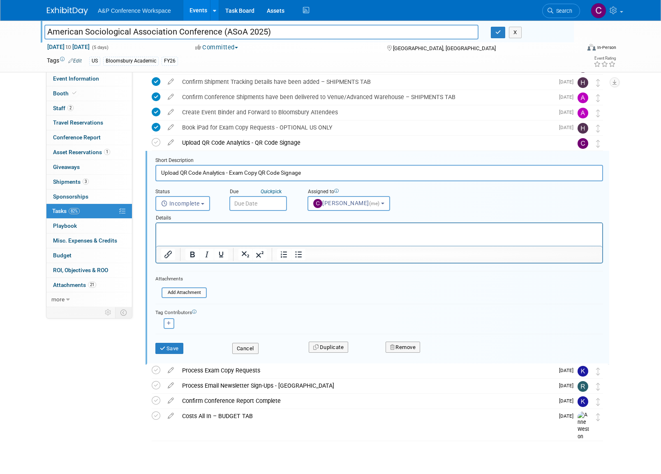
drag, startPoint x: 229, startPoint y: 173, endPoint x: 307, endPoint y: 175, distance: 77.7
click at [307, 175] on input "Upload QR Code Analytics - Exam Copy QR Code Signage" at bounding box center [378, 173] width 447 height 16
click at [250, 344] on button "Cancel" at bounding box center [245, 349] width 26 height 12
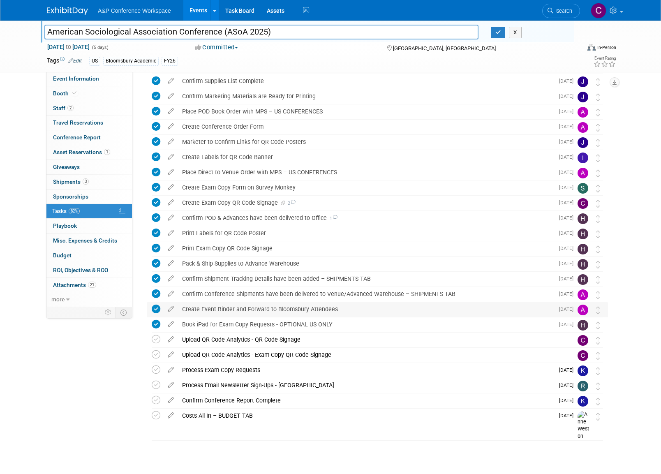
scroll to position [199, 0]
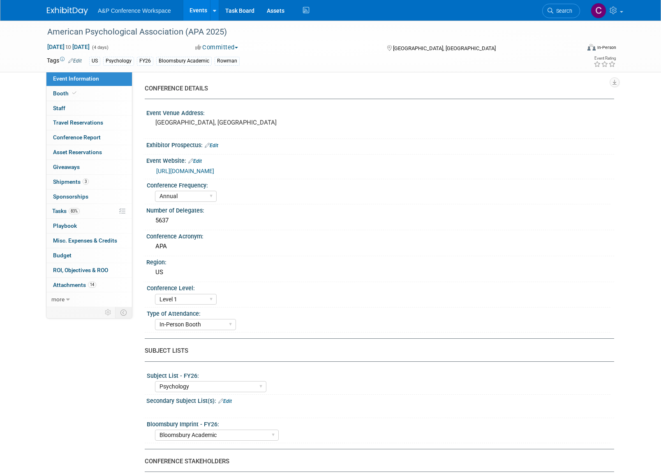
select select "Annual"
select select "Level 1"
select select "In-Person Booth"
select select "Psychology"
select select "Bloomsbury Academic"
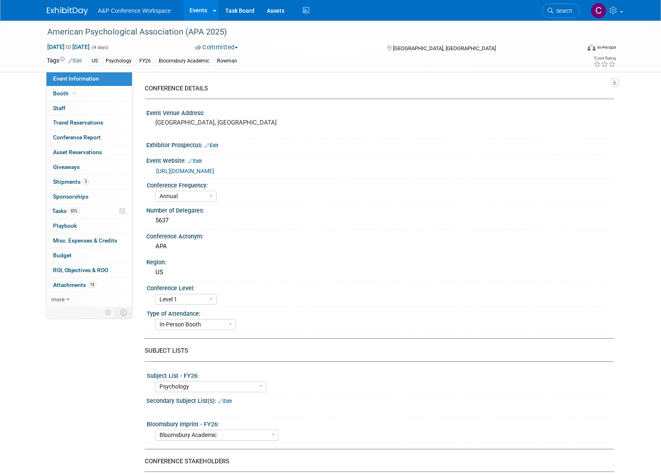
select select "[PERSON_NAME]"
select select "Networking/Commissioning"
drag, startPoint x: 61, startPoint y: 210, endPoint x: 67, endPoint y: 226, distance: 16.8
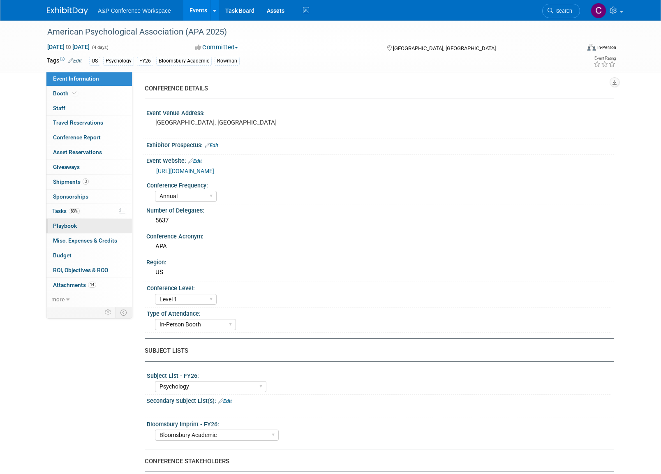
click at [61, 210] on span "Tasks 83%" at bounding box center [66, 211] width 28 height 7
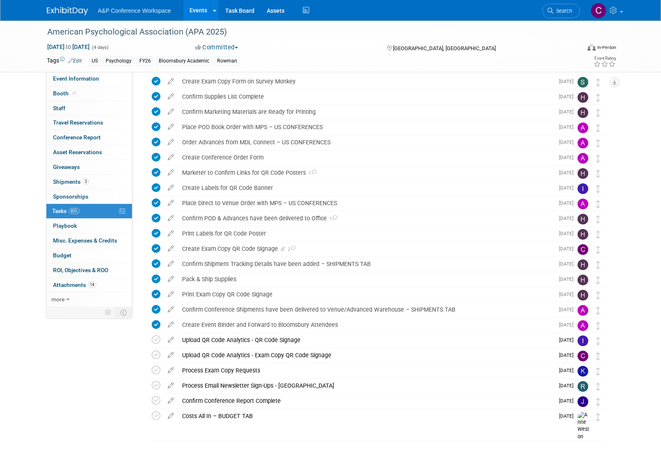
scroll to position [214, 0]
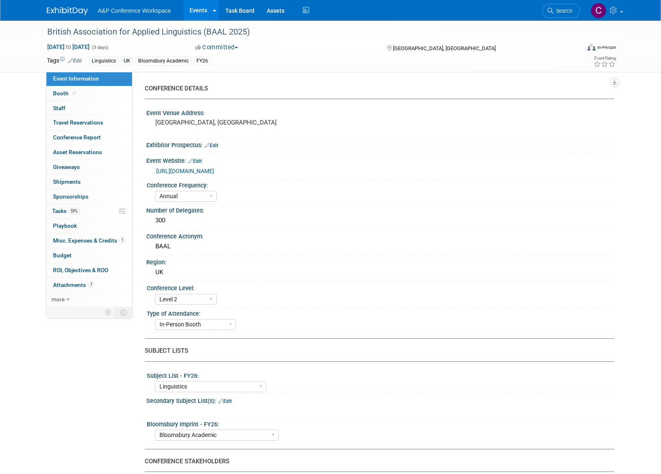
select select "Annual"
select select "Level 2"
select select "In-Person Booth"
select select "Linguistics"
select select "Bloomsbury Academic"
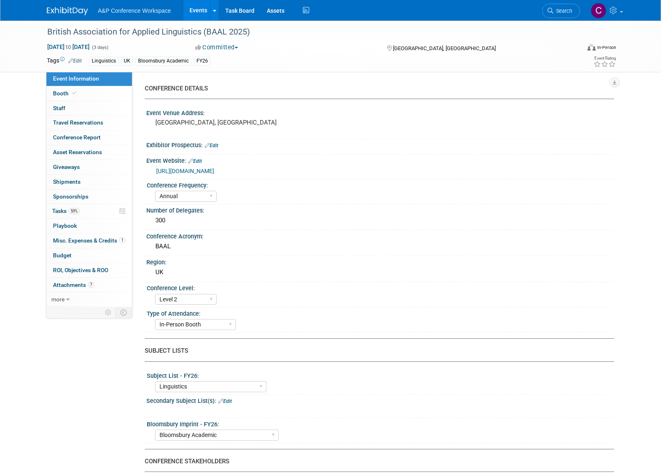
select select "[PERSON_NAME]"
select select "Networking/Commissioning"
click at [61, 208] on span "Tasks 59%" at bounding box center [66, 211] width 28 height 7
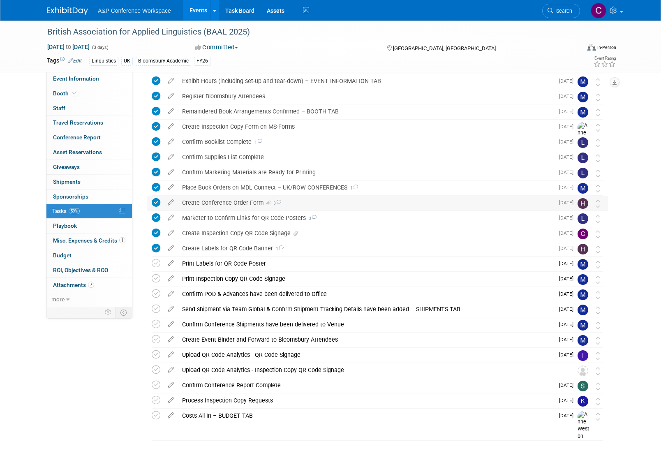
scroll to position [93, 0]
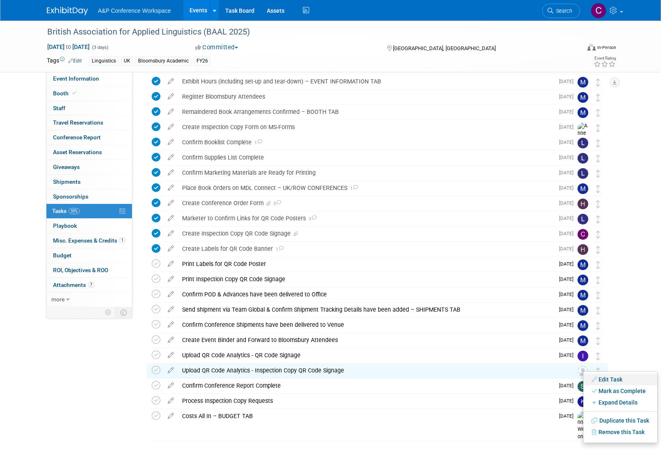
click at [608, 378] on link "Edit Task" at bounding box center [620, 380] width 74 height 12
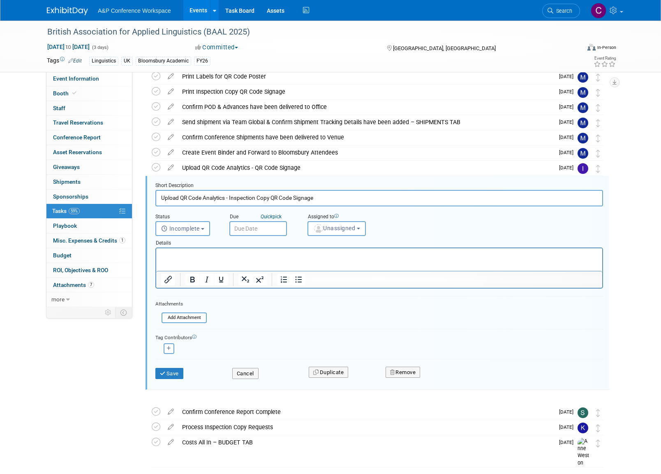
scroll to position [0, 0]
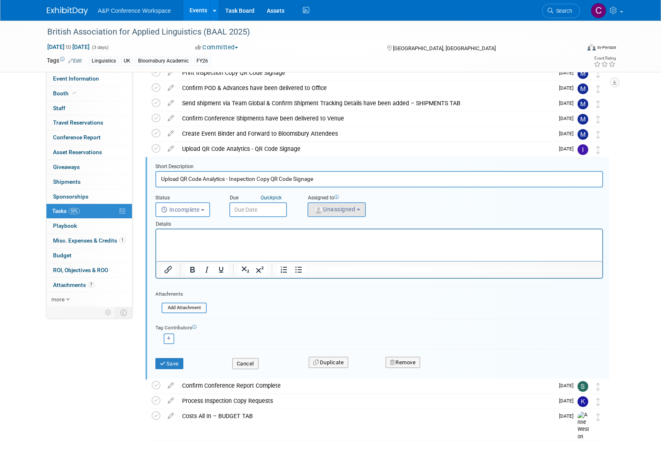
click at [366, 210] on button "Unassigned" at bounding box center [336, 209] width 58 height 15
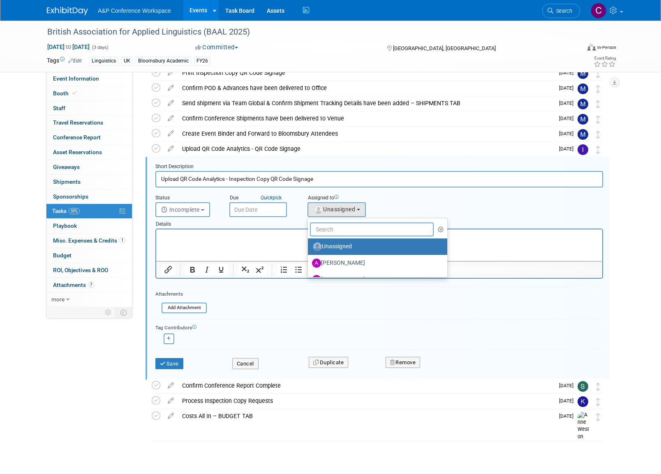
click at [340, 229] on input "text" at bounding box center [372, 229] width 124 height 14
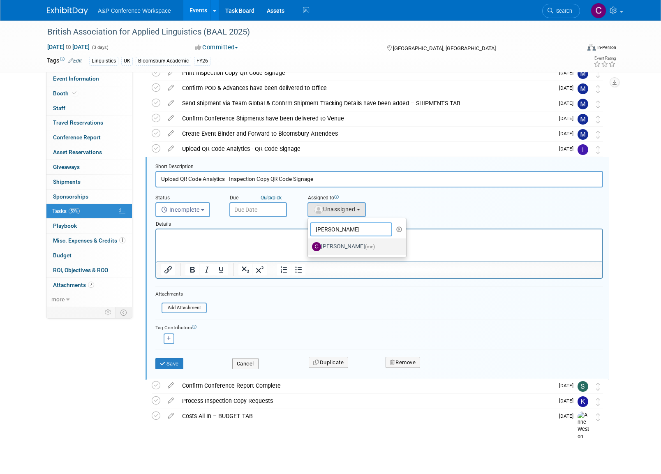
type input "[PERSON_NAME]"
click at [341, 244] on label "[PERSON_NAME] (me)" at bounding box center [355, 246] width 86 height 13
click at [309, 244] on input "[PERSON_NAME] (me)" at bounding box center [306, 245] width 5 height 5
select select "1a58e6ac-2dfa-429d-b54a-9dc2e557f424"
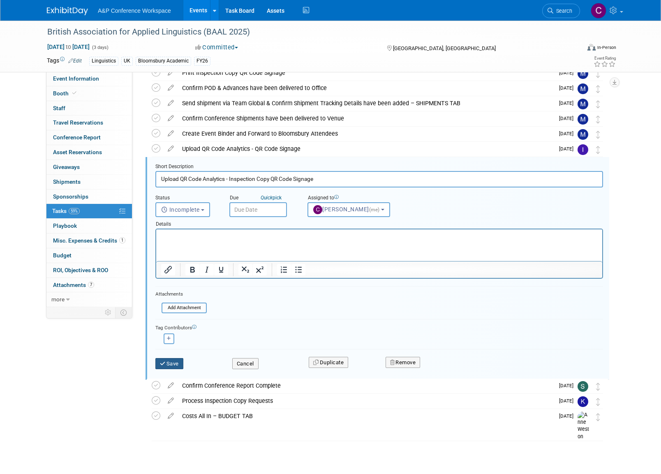
click at [180, 361] on button "Save" at bounding box center [169, 364] width 28 height 12
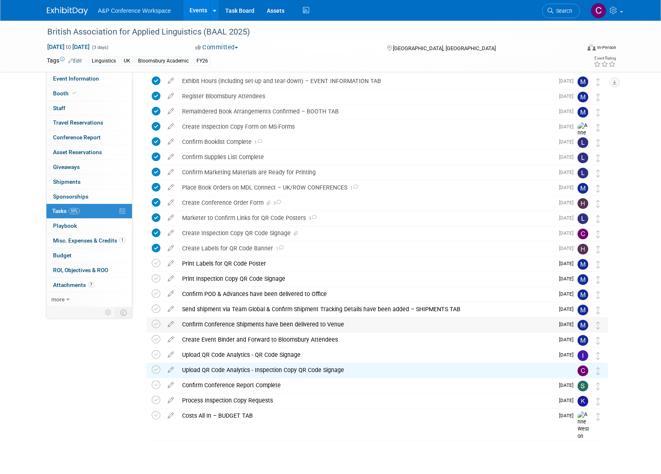
scroll to position [93, 0]
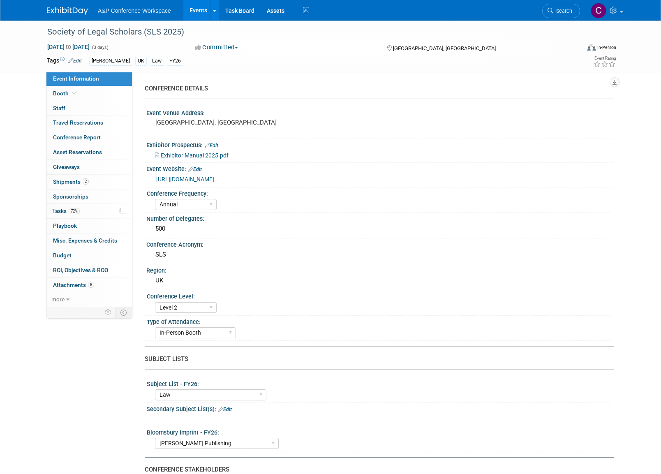
select select "Annual"
select select "Level 2"
select select "In-Person Booth"
select select "Law"
select select "[PERSON_NAME] Publishing"
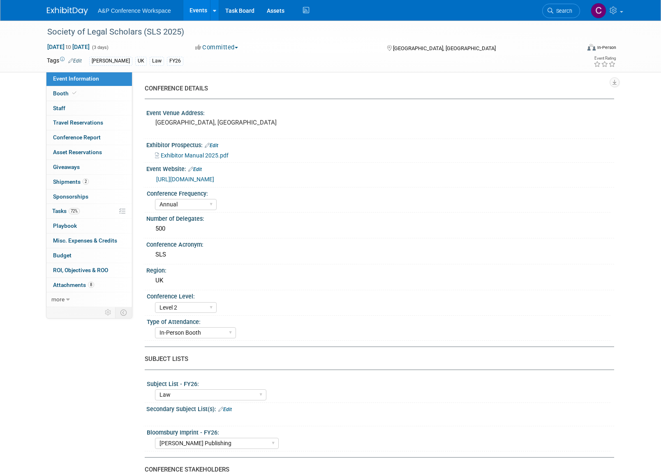
select select "[PERSON_NAME]"
select select "Ros Jubber"
select select "Networking/Commissioning"
click at [60, 209] on span "Tasks 72%" at bounding box center [66, 211] width 28 height 7
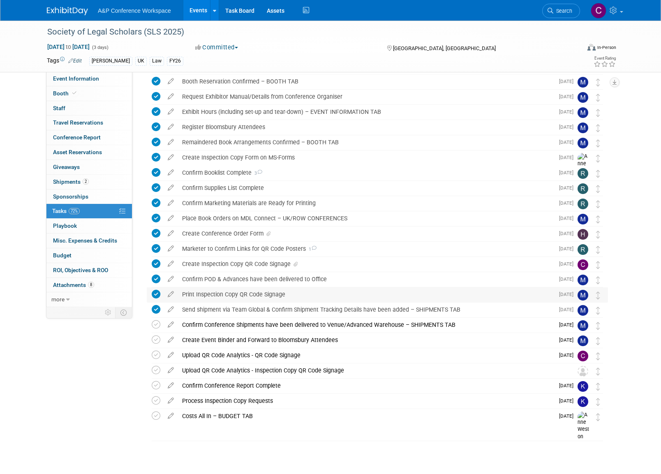
scroll to position [62, 0]
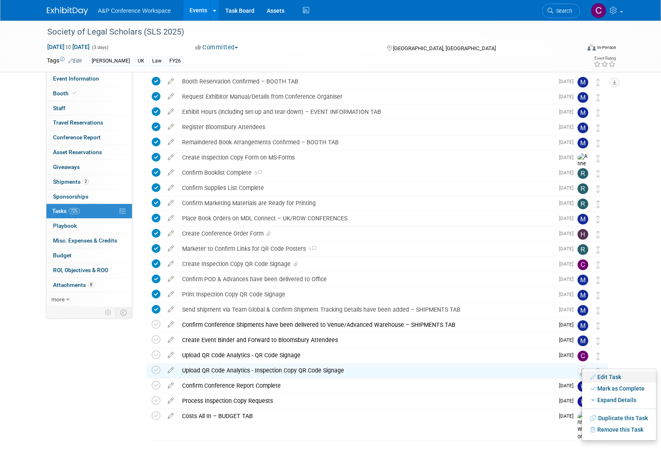
click at [607, 374] on link "Edit Task" at bounding box center [619, 377] width 74 height 12
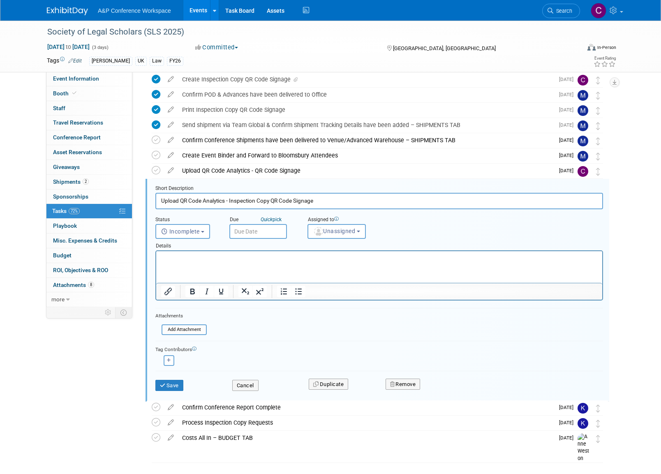
scroll to position [269, 0]
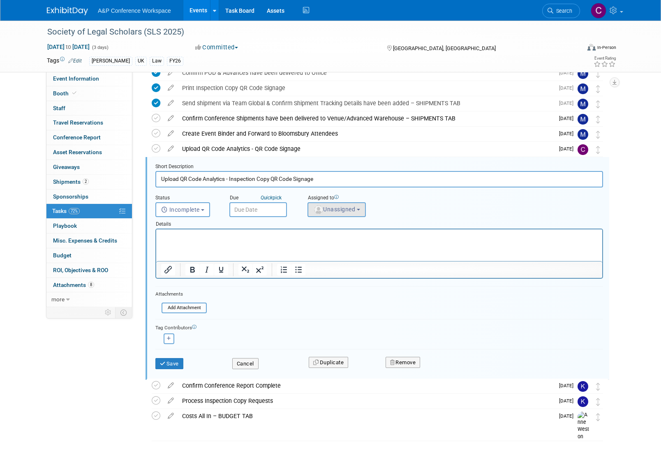
click at [344, 210] on span "Unassigned" at bounding box center [334, 209] width 42 height 7
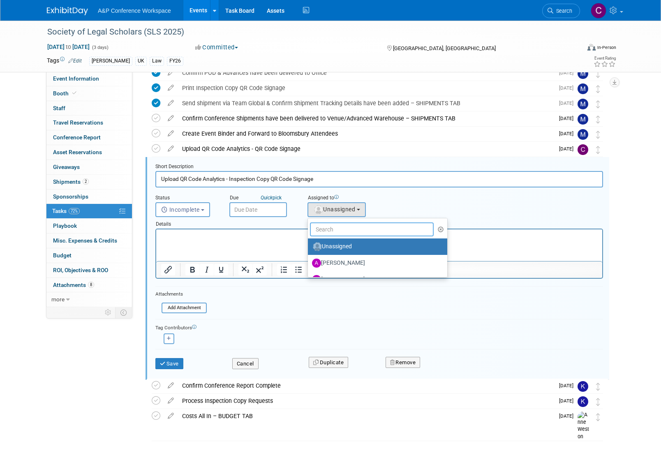
click at [337, 227] on input "text" at bounding box center [372, 229] width 124 height 14
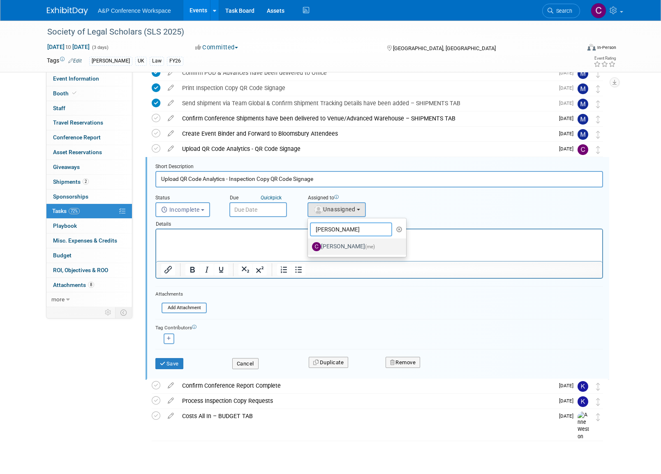
scroll to position [269, 0]
type input "Christine"
click at [346, 244] on label "Christine Ritchlin (me)" at bounding box center [355, 246] width 86 height 13
click at [309, 244] on input "Christine Ritchlin (me)" at bounding box center [306, 244] width 5 height 5
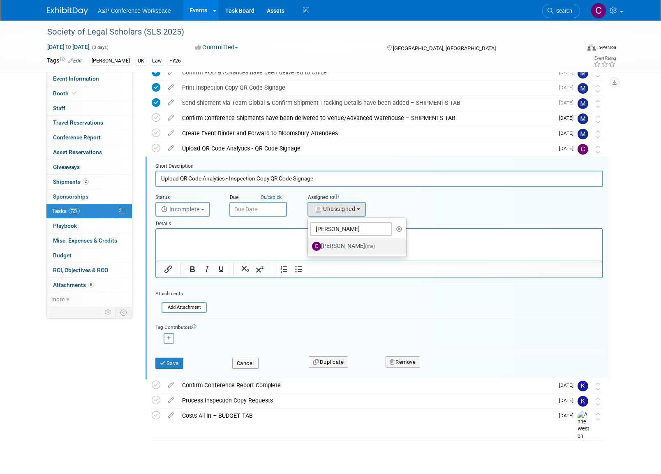
select select "1a58e6ac-2dfa-429d-b54a-9dc2e557f424"
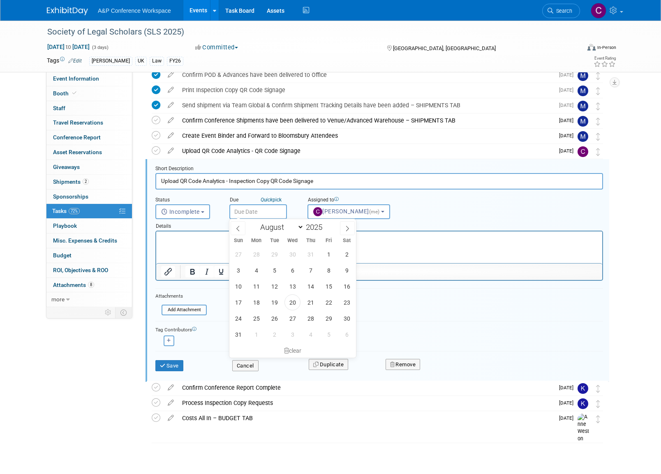
scroll to position [267, 0]
click at [268, 210] on input "text" at bounding box center [258, 210] width 58 height 15
click at [346, 228] on icon at bounding box center [347, 228] width 6 height 6
select select "8"
click at [328, 271] on span "12" at bounding box center [328, 270] width 16 height 16
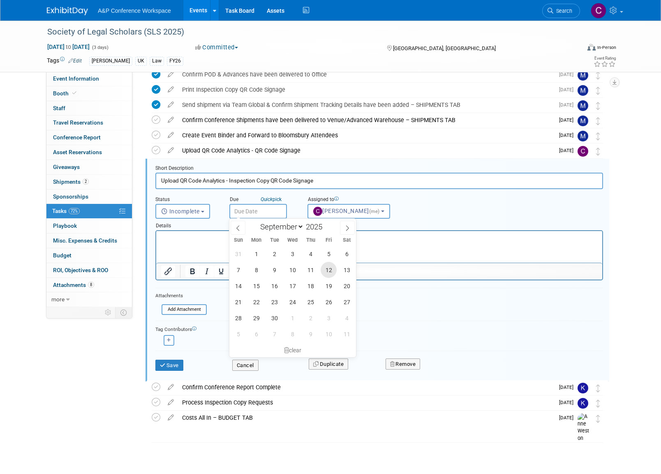
type input "Sep 12, 2025"
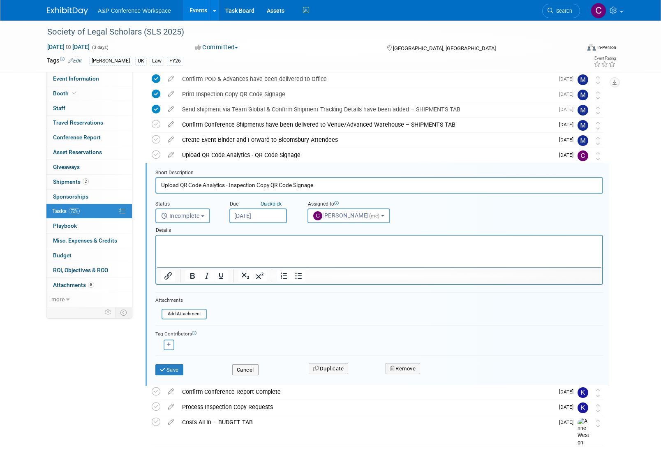
scroll to position [263, 0]
click at [172, 369] on button "Save" at bounding box center [169, 370] width 28 height 12
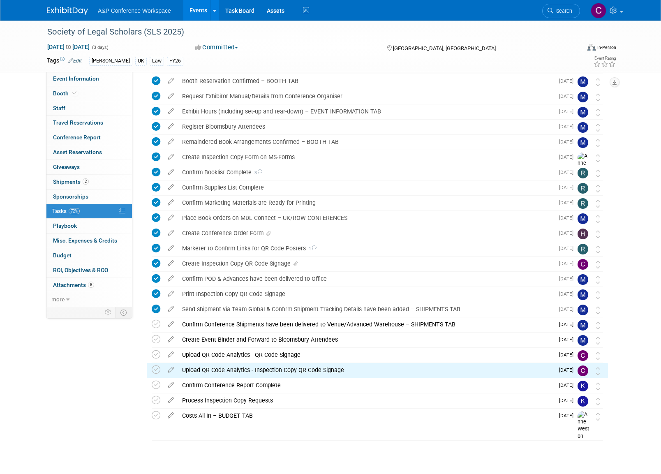
scroll to position [62, 0]
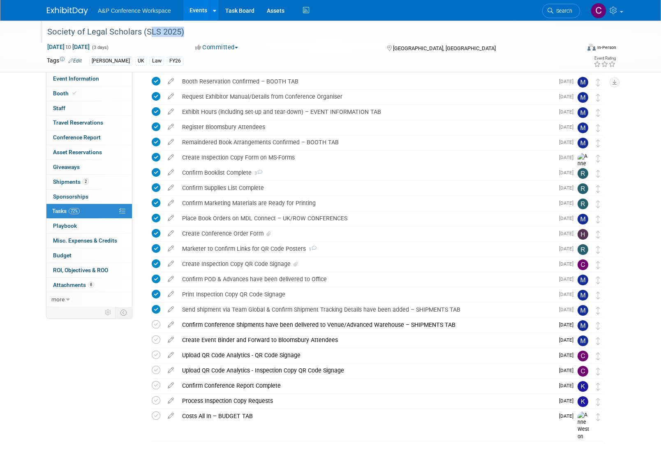
drag, startPoint x: 145, startPoint y: 30, endPoint x: 181, endPoint y: 32, distance: 35.8
click at [181, 32] on div "Society of Legal Scholars (SLS 2025)" at bounding box center [305, 32] width 523 height 15
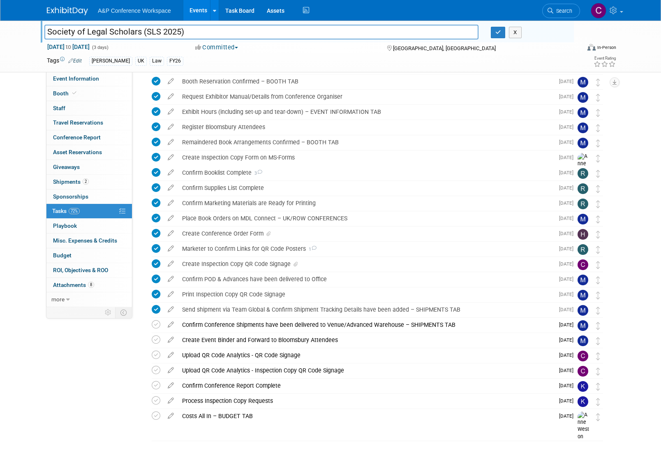
click at [286, 370] on div "Upload QR Code Analytics - Inspection Copy QR Code Signage" at bounding box center [366, 370] width 376 height 14
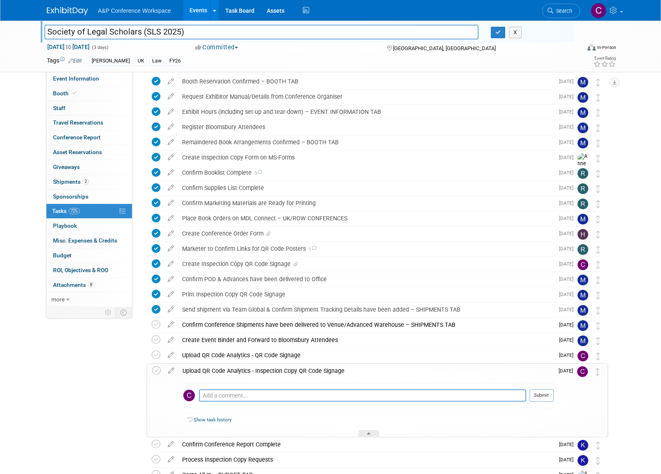
click at [286, 370] on div "Upload QR Code Analytics - Inspection Copy QR Code Signage" at bounding box center [365, 371] width 375 height 14
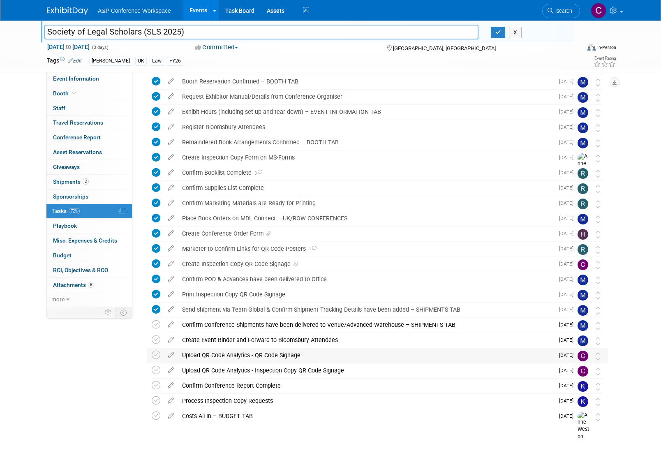
click at [281, 353] on div "Upload QR Code Analytics - QR Code Signage" at bounding box center [366, 355] width 376 height 14
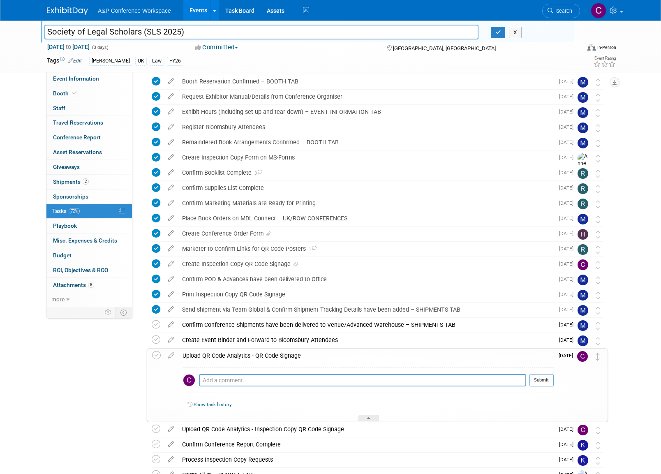
click at [281, 353] on div "Upload QR Code Analytics - QR Code Signage" at bounding box center [365, 355] width 375 height 14
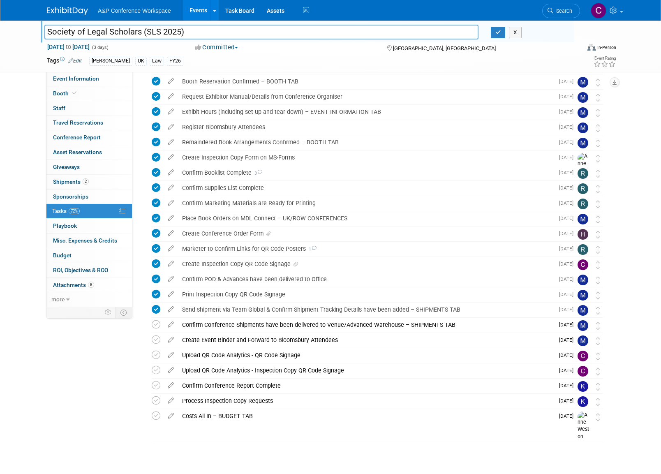
drag, startPoint x: 145, startPoint y: 32, endPoint x: 179, endPoint y: 32, distance: 34.1
click at [179, 32] on input "Society of Legal Scholars (SLS 2025)" at bounding box center [261, 32] width 434 height 14
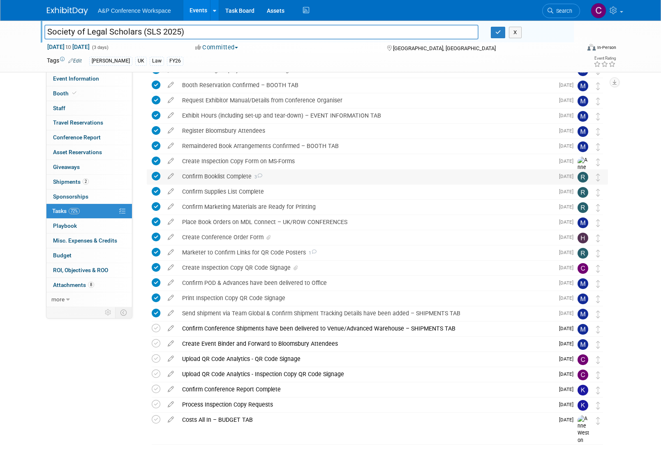
scroll to position [59, 0]
click at [267, 267] on div "Create Inspection Copy QR Code Signage" at bounding box center [366, 267] width 376 height 14
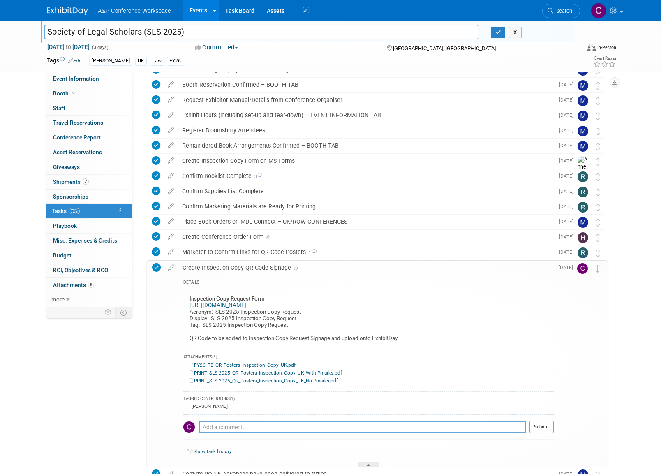
click at [267, 267] on div "Create Inspection Copy QR Code Signage" at bounding box center [365, 268] width 375 height 14
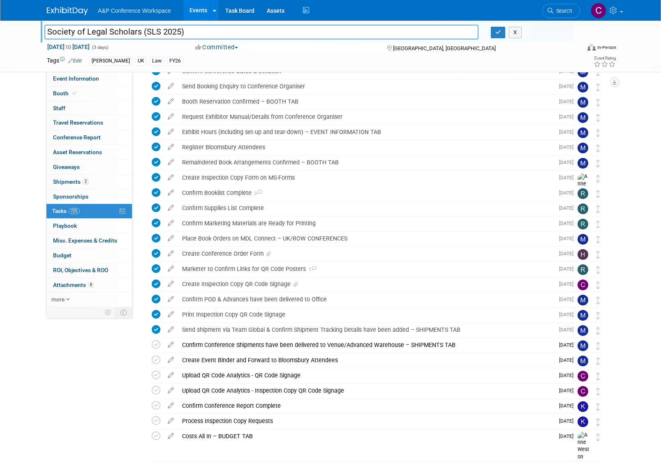
scroll to position [42, 0]
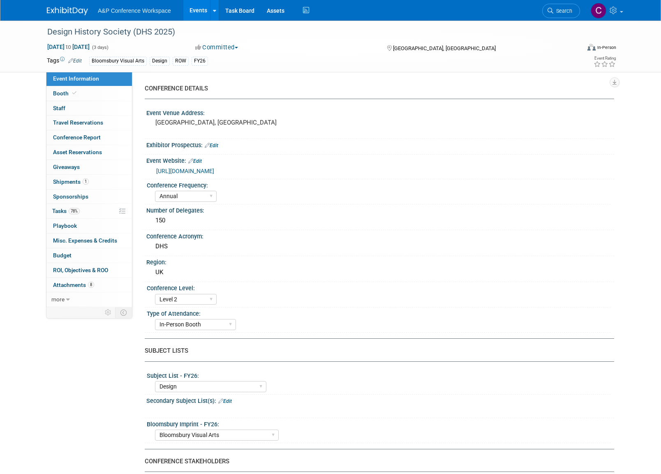
select select "Annual"
select select "Level 2"
select select "In-Person Booth"
select select "Design"
select select "Bloomsbury Visual Arts"
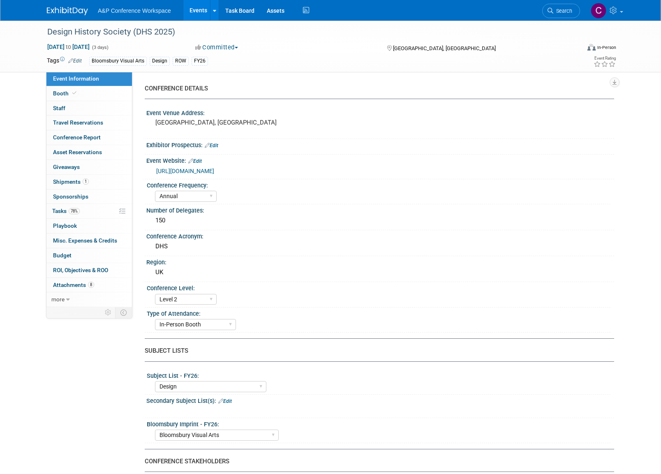
select select "[PERSON_NAME]"
select select "Networking/Commissioning"
click at [68, 209] on span "Tasks 78%" at bounding box center [66, 211] width 28 height 7
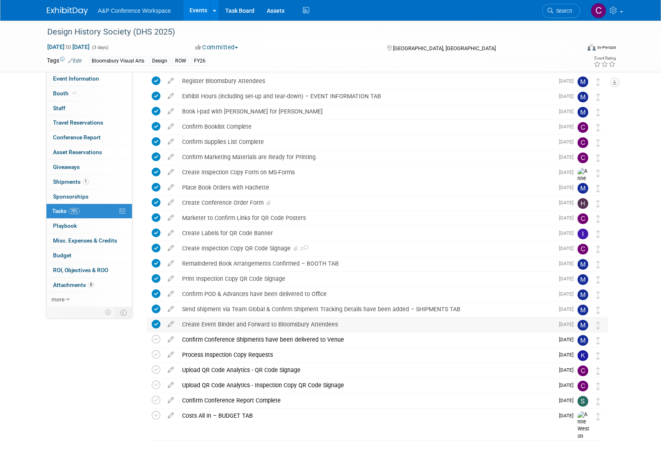
scroll to position [93, 0]
drag, startPoint x: 136, startPoint y: 31, endPoint x: 172, endPoint y: 32, distance: 36.6
click at [172, 32] on div "Design History Society (DHS 2025)" at bounding box center [305, 32] width 523 height 15
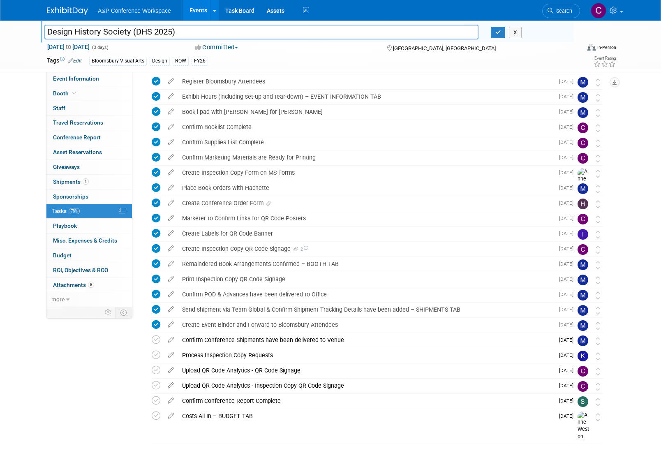
drag, startPoint x: 137, startPoint y: 31, endPoint x: 170, endPoint y: 33, distance: 33.3
click at [170, 33] on input "Design History Society (DHS 2025)" at bounding box center [261, 32] width 434 height 14
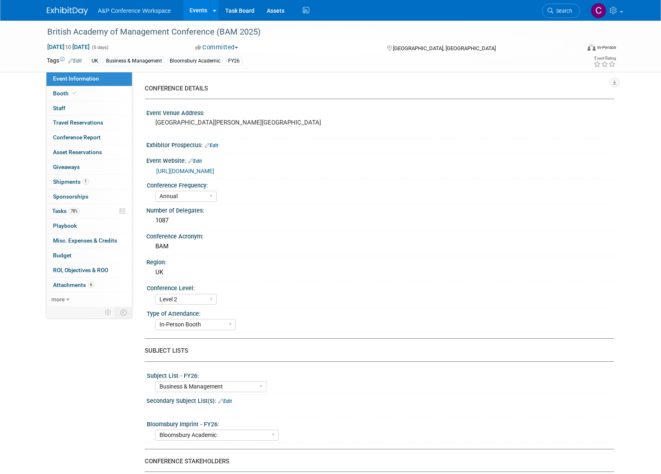
select select "Annual"
select select "Level 2"
select select "In-Person Booth"
select select "Business & Management"
select select "Bloomsbury Academic"
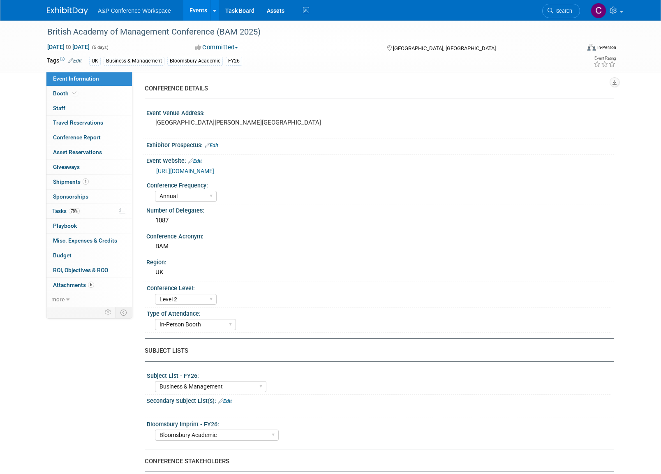
select select "[PERSON_NAME]"
select select "Networking/Commissioning"
click at [63, 208] on span "Tasks 78%" at bounding box center [66, 211] width 28 height 7
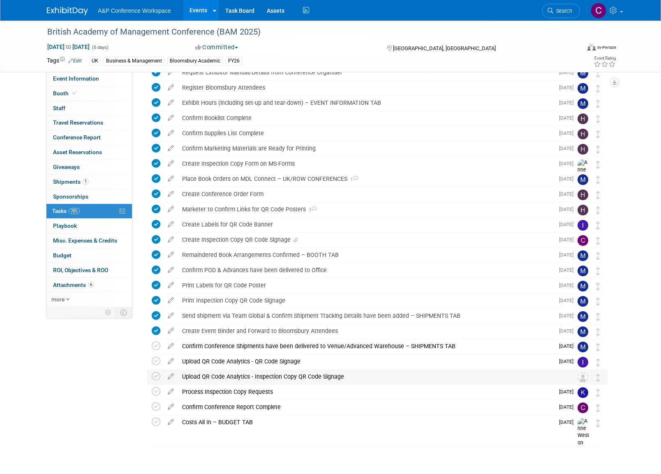
scroll to position [82, 0]
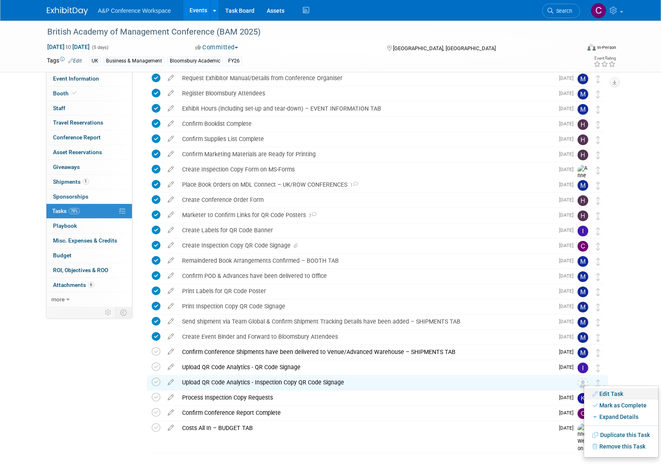
click at [610, 394] on link "Edit Task" at bounding box center [621, 394] width 74 height 12
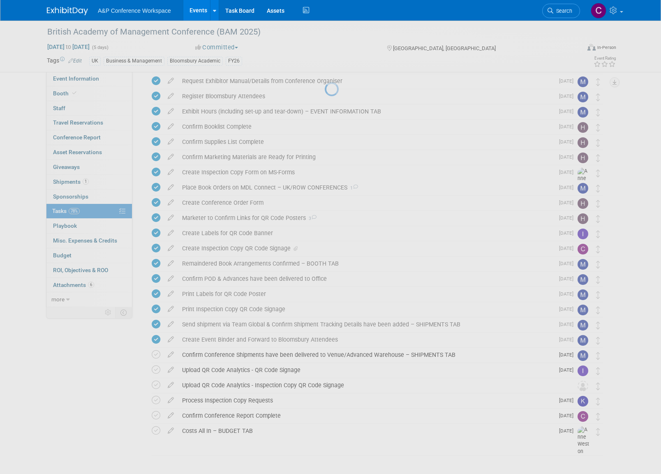
scroll to position [78, 0]
select select "7"
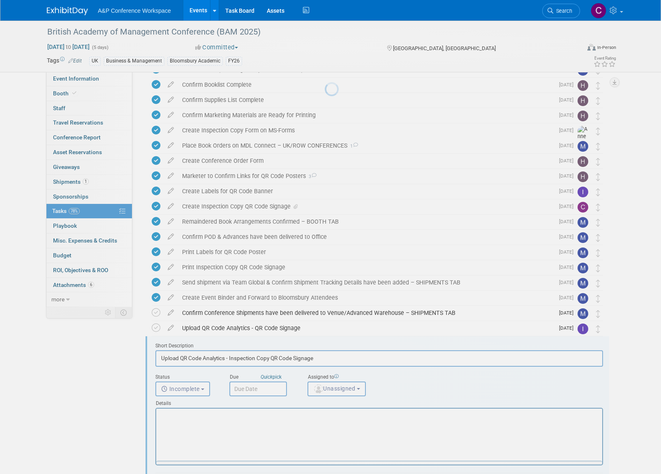
scroll to position [299, 0]
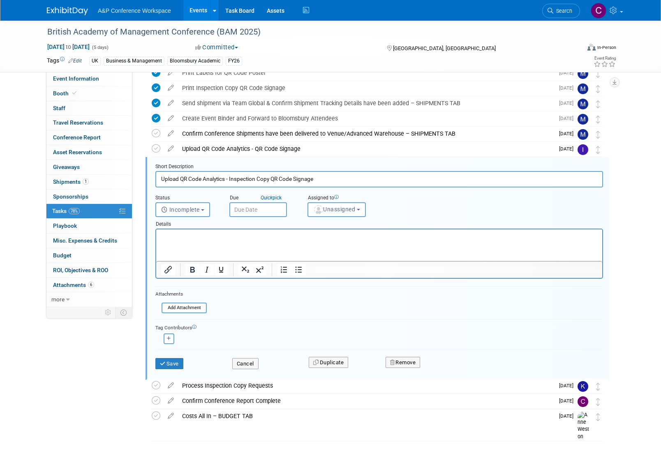
click at [264, 209] on input "text" at bounding box center [258, 209] width 58 height 15
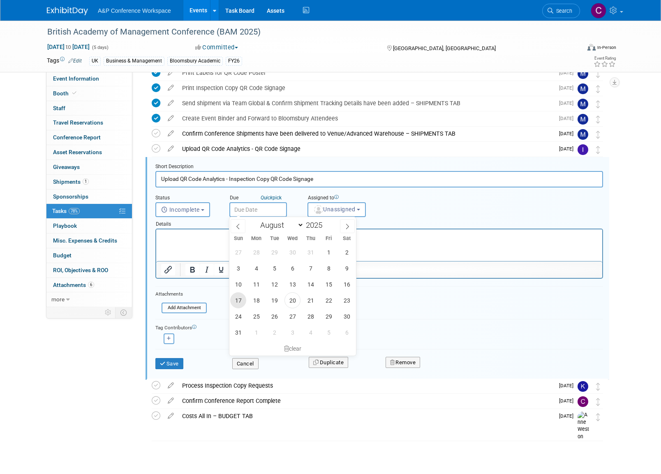
click at [241, 300] on span "17" at bounding box center [238, 300] width 16 height 16
type input "Aug 17, 2025"
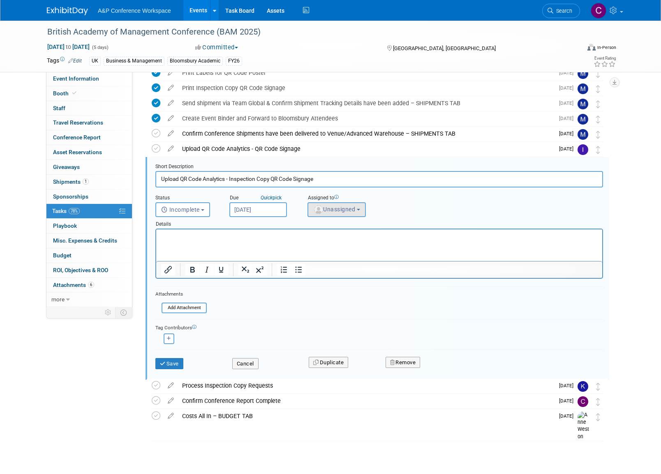
click at [345, 207] on span "Unassigned" at bounding box center [334, 209] width 42 height 7
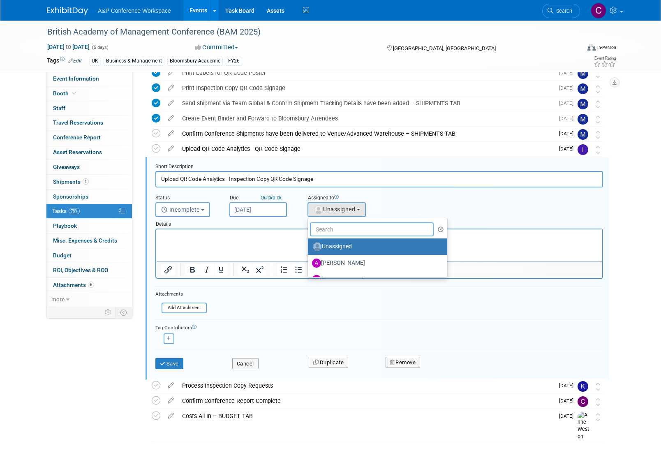
click at [332, 228] on input "text" at bounding box center [372, 229] width 124 height 14
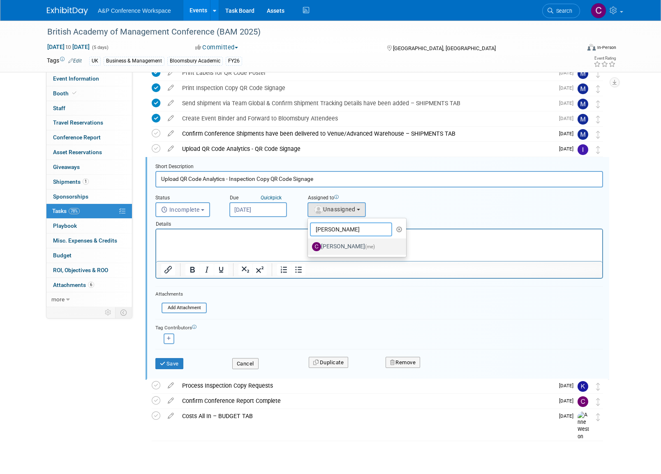
type input "christine"
click at [335, 243] on label "[PERSON_NAME] (me)" at bounding box center [355, 246] width 86 height 13
click at [309, 243] on input "[PERSON_NAME] (me)" at bounding box center [306, 245] width 5 height 5
select select "1a58e6ac-2dfa-429d-b54a-9dc2e557f424"
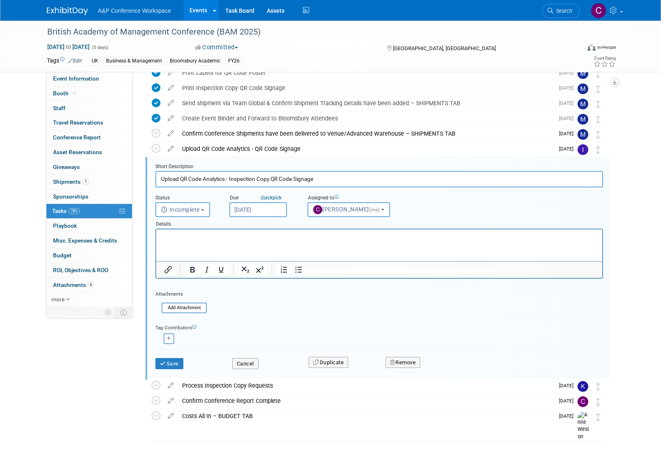
scroll to position [293, 0]
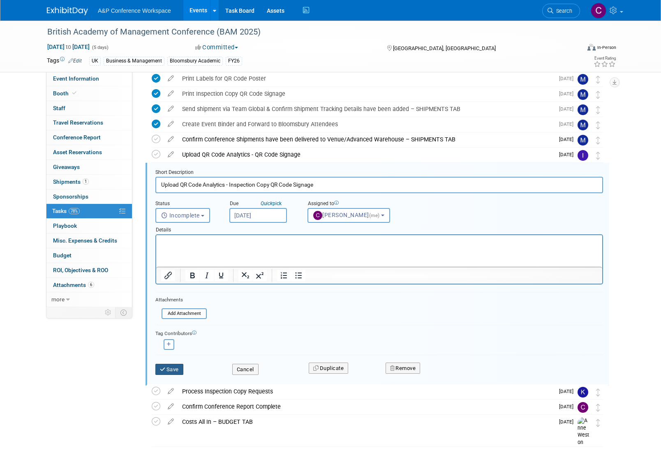
click at [173, 367] on button "Save" at bounding box center [169, 370] width 28 height 12
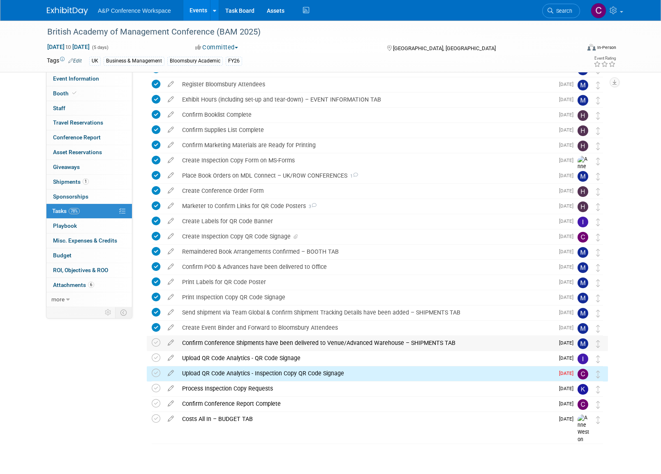
scroll to position [90, 0]
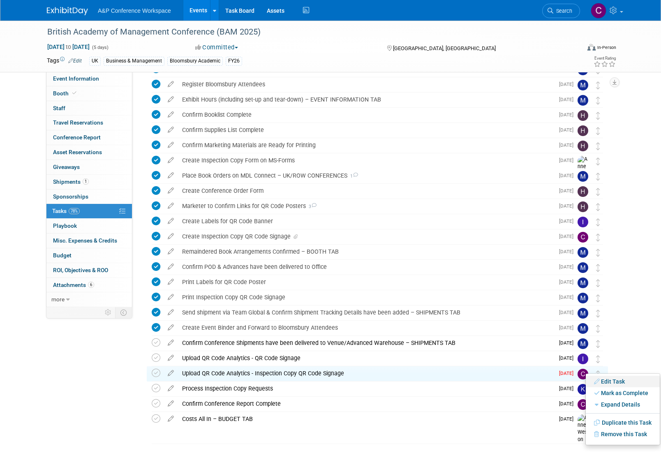
click at [607, 380] on link "Edit Task" at bounding box center [623, 382] width 74 height 12
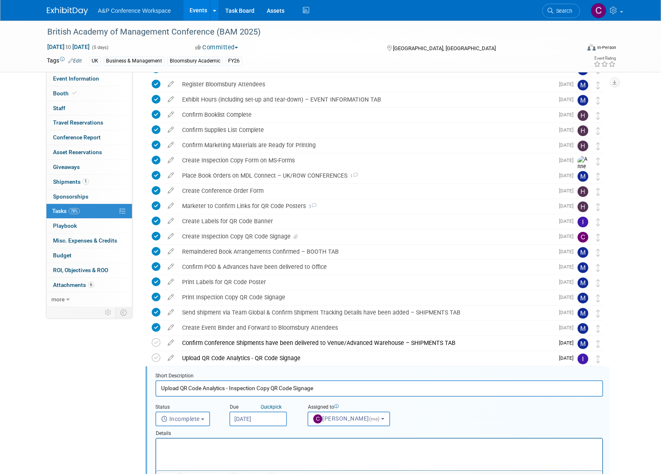
scroll to position [299, 0]
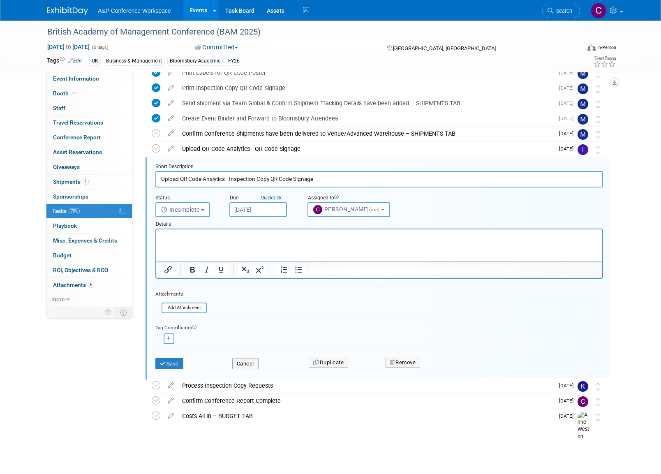
click at [268, 207] on input "Aug 17, 2025" at bounding box center [258, 209] width 58 height 15
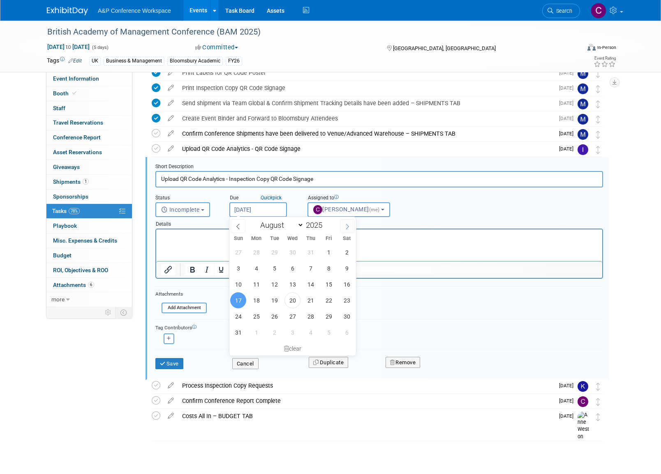
click at [347, 227] on icon at bounding box center [347, 227] width 6 height 6
select select "8"
click at [291, 283] on span "17" at bounding box center [292, 284] width 16 height 16
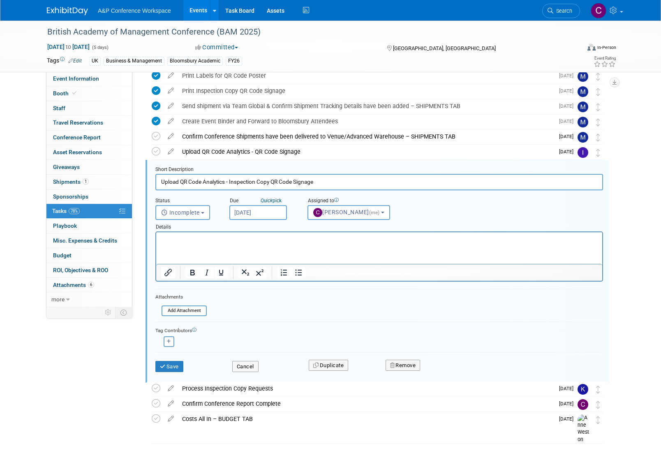
scroll to position [296, 0]
click at [263, 210] on input "Sep 17, 2025" at bounding box center [258, 212] width 58 height 15
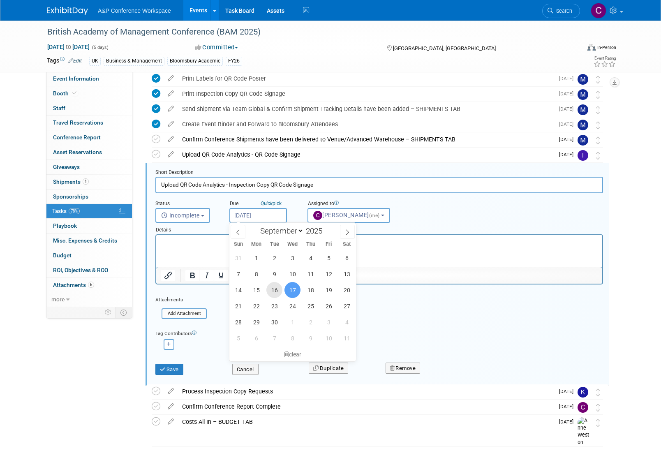
click at [274, 288] on span "16" at bounding box center [274, 290] width 16 height 16
type input "Sep 16, 2025"
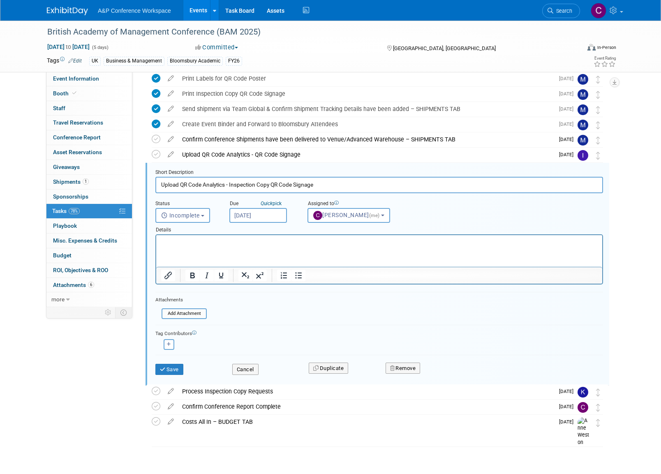
scroll to position [293, 0]
drag, startPoint x: 175, startPoint y: 368, endPoint x: 181, endPoint y: 362, distance: 8.5
click at [176, 367] on button "Save" at bounding box center [169, 370] width 28 height 12
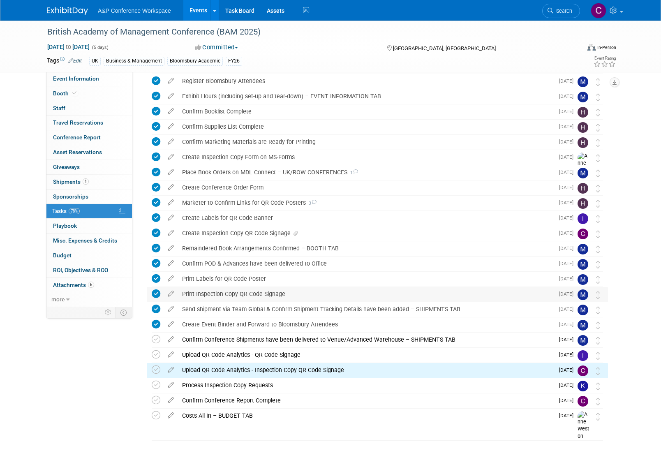
scroll to position [93, 0]
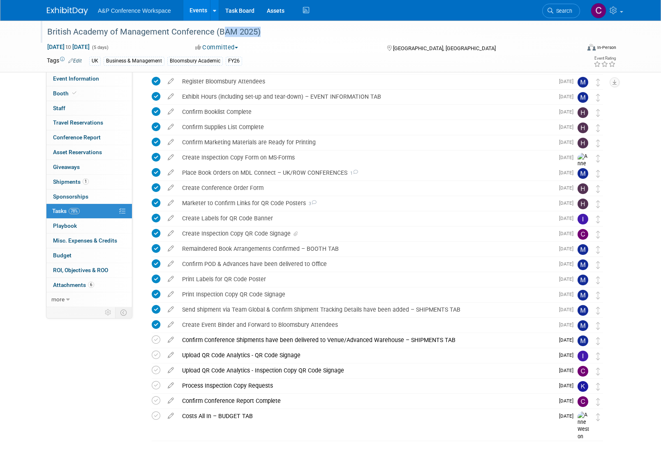
drag, startPoint x: 217, startPoint y: 32, endPoint x: 256, endPoint y: 34, distance: 38.2
click at [256, 34] on div "British Academy of Management Conference (BAM 2025)" at bounding box center [305, 32] width 523 height 15
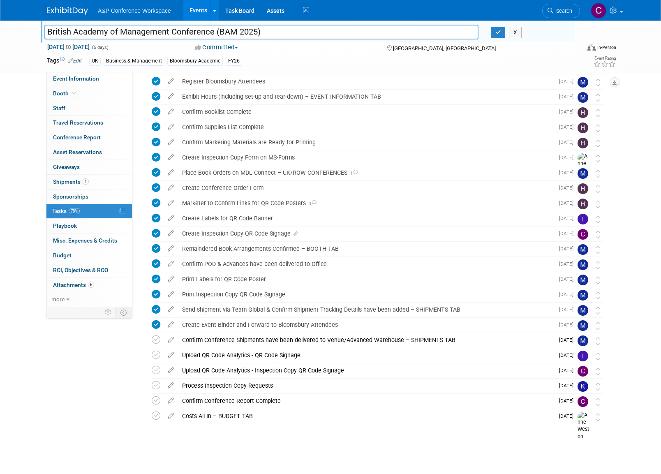
drag, startPoint x: 219, startPoint y: 31, endPoint x: 254, endPoint y: 32, distance: 35.3
click at [254, 32] on input "British Academy of Management Conference (BAM 2025)" at bounding box center [261, 32] width 434 height 14
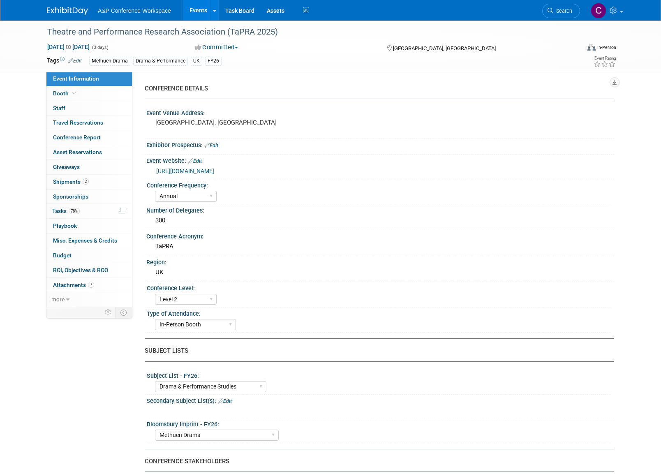
select select "Annual"
select select "Level 2"
select select "In-Person Booth"
select select "Drama & Performance Studies"
select select "Methuen Drama"
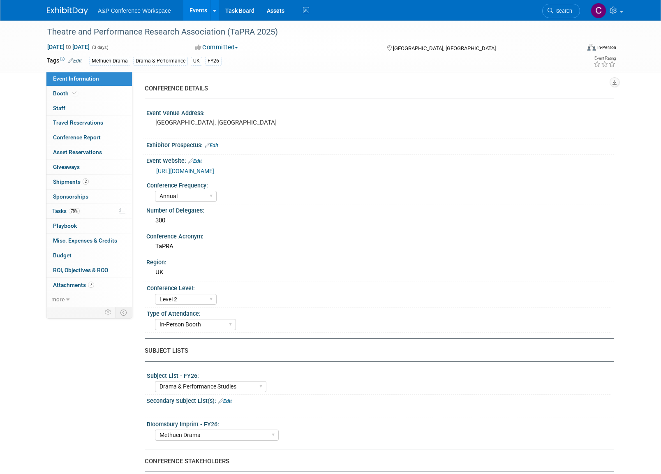
select select "[PERSON_NAME]"
select select "Networking/Commissioning"
click at [73, 208] on span "78%" at bounding box center [74, 211] width 11 height 6
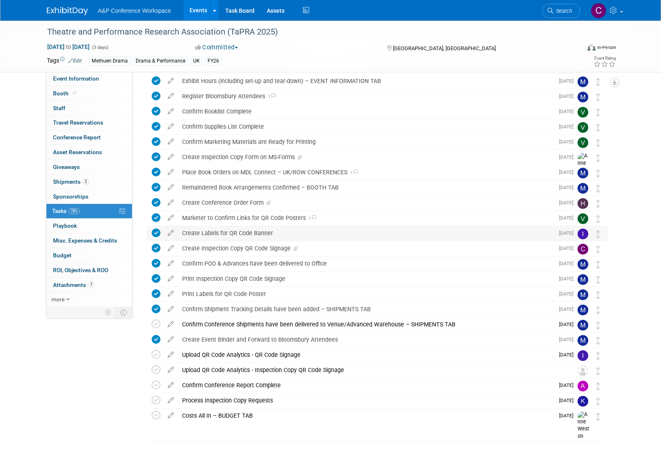
scroll to position [93, 0]
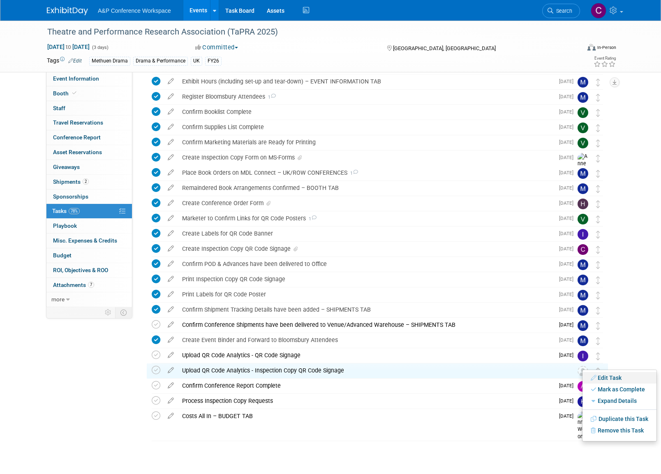
drag, startPoint x: 609, startPoint y: 375, endPoint x: 604, endPoint y: 378, distance: 5.9
click at [609, 375] on link "Edit Task" at bounding box center [619, 378] width 74 height 12
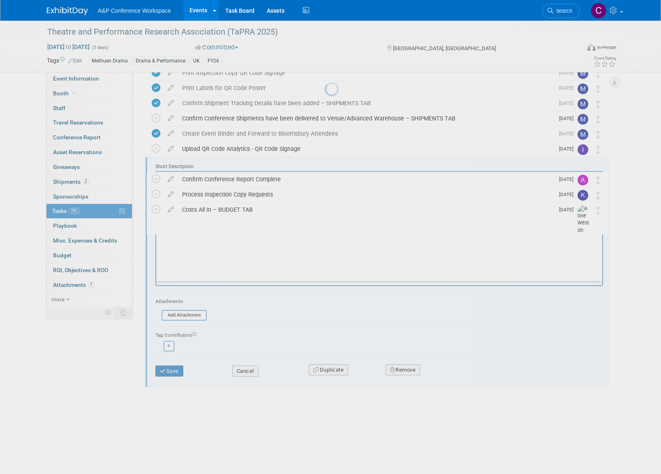
scroll to position [0, 0]
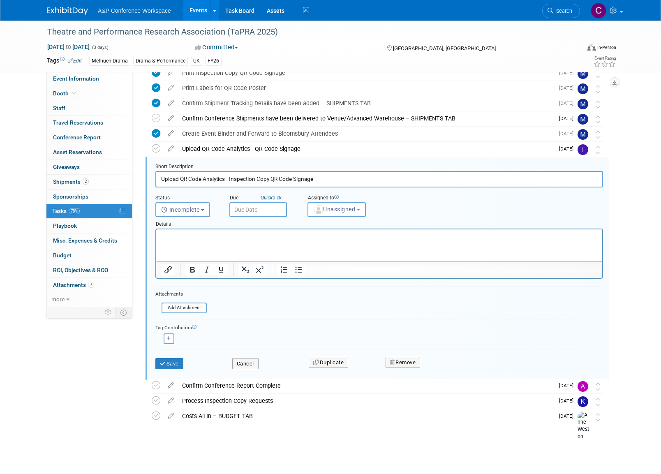
click at [263, 208] on input "text" at bounding box center [258, 209] width 58 height 15
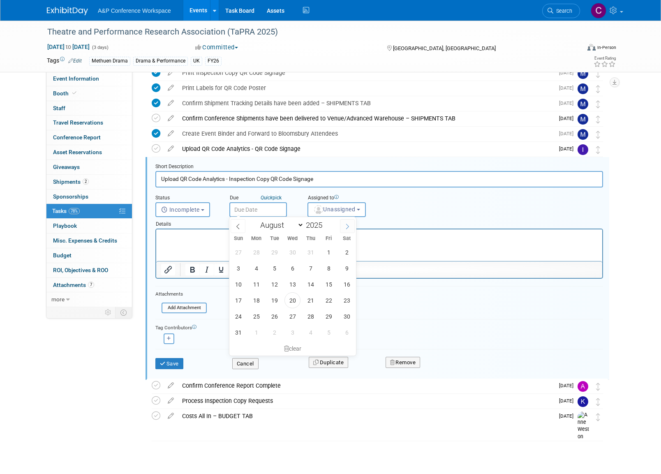
click at [344, 226] on span at bounding box center [347, 226] width 15 height 14
select select "8"
click at [273, 267] on span "9" at bounding box center [274, 268] width 16 height 16
type input "Sep 9, 2025"
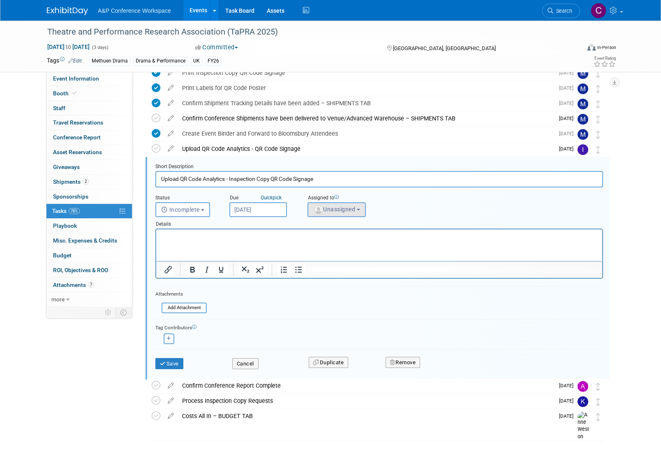
click at [345, 208] on span "Unassigned" at bounding box center [334, 209] width 42 height 7
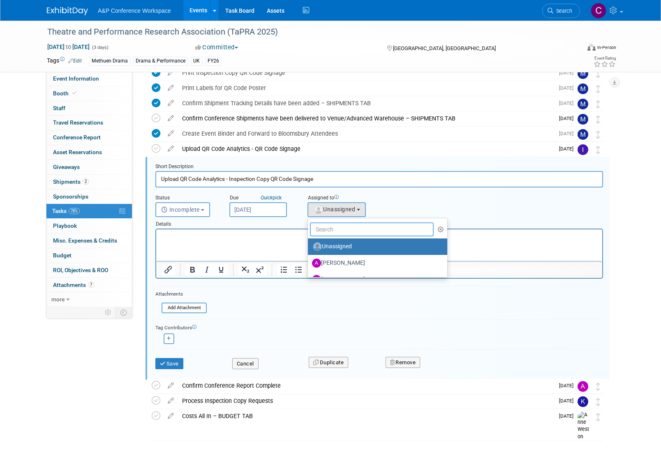
click at [349, 230] on input "text" at bounding box center [372, 229] width 124 height 14
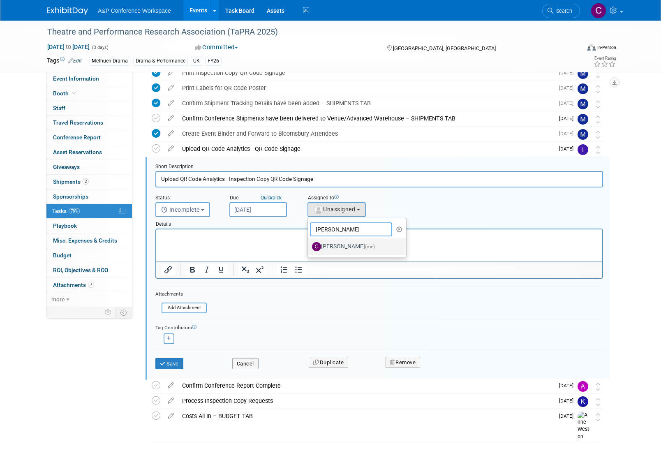
type input "[PERSON_NAME]"
drag, startPoint x: 352, startPoint y: 242, endPoint x: 195, endPoint y: 14, distance: 276.3
click at [352, 242] on label "[PERSON_NAME] (me)" at bounding box center [355, 246] width 86 height 13
click at [309, 243] on input "[PERSON_NAME] (me)" at bounding box center [306, 245] width 5 height 5
select select "1a58e6ac-2dfa-429d-b54a-9dc2e557f424"
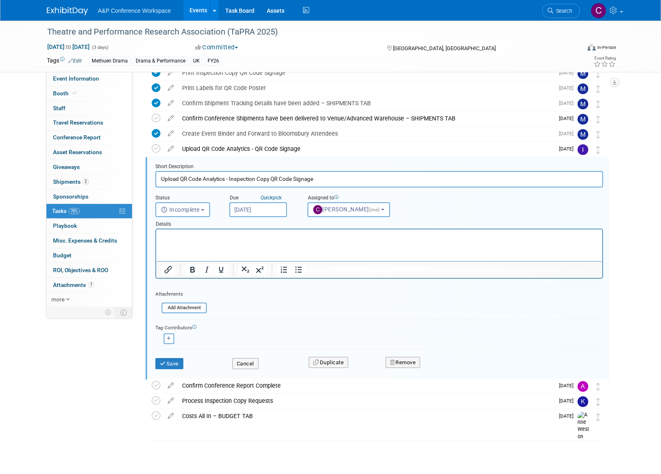
drag, startPoint x: 175, startPoint y: 362, endPoint x: 172, endPoint y: 355, distance: 8.1
click at [175, 362] on button "Save" at bounding box center [169, 364] width 28 height 12
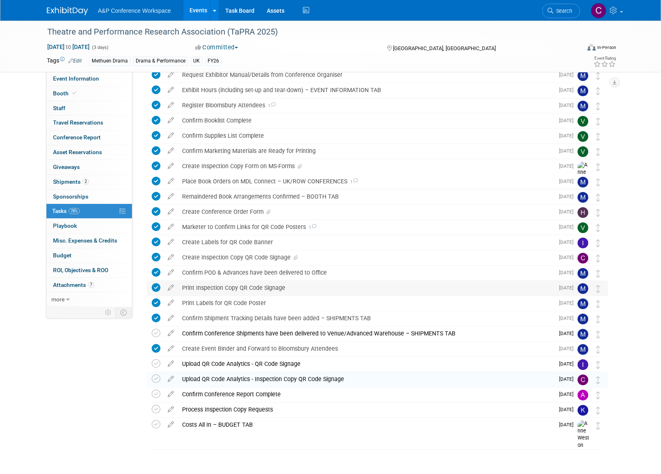
scroll to position [83, 0]
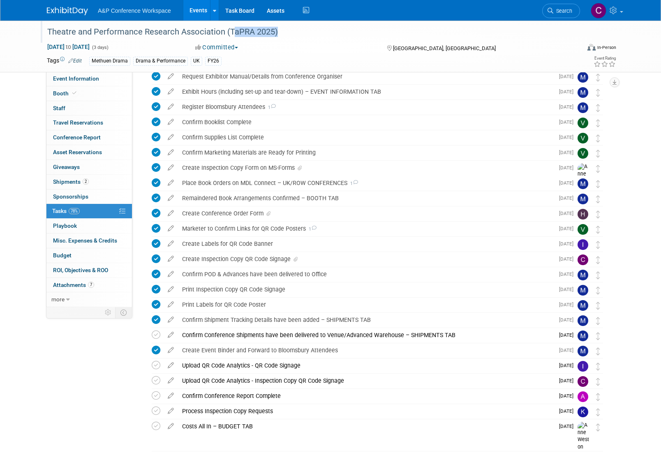
drag, startPoint x: 229, startPoint y: 32, endPoint x: 272, endPoint y: 32, distance: 42.3
click at [272, 32] on div "Theatre and Performance Research Association (TaPRA 2025)" at bounding box center [305, 32] width 523 height 15
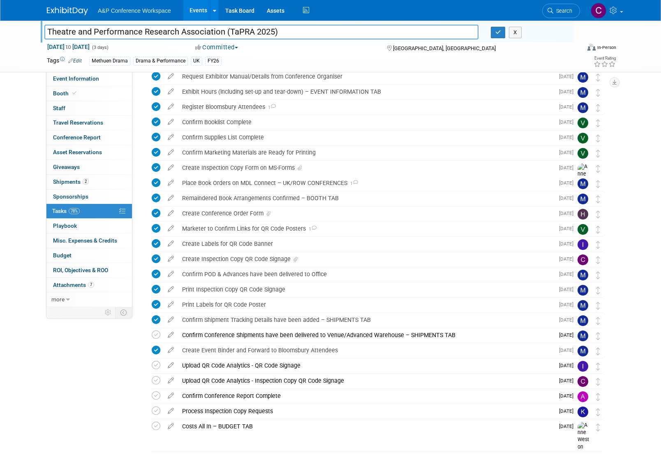
drag, startPoint x: 229, startPoint y: 32, endPoint x: 272, endPoint y: 32, distance: 43.1
click at [272, 32] on input "Theatre and Performance Research Association (TaPRA 2025)" at bounding box center [261, 32] width 434 height 14
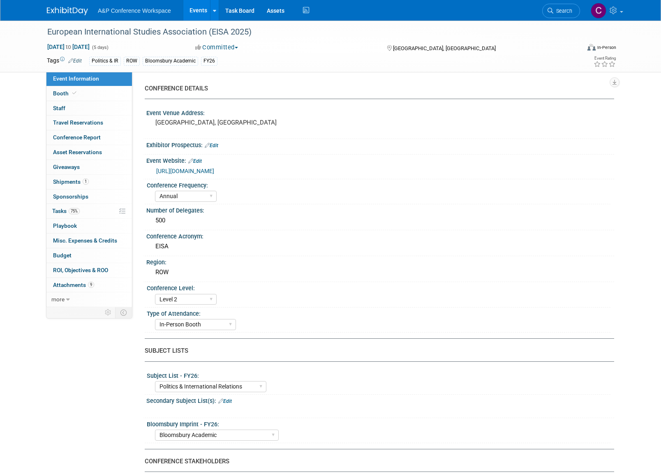
select select "Annual"
select select "Level 2"
select select "In-Person Booth"
select select "Politics & International Relations"
select select "Bloomsbury Academic"
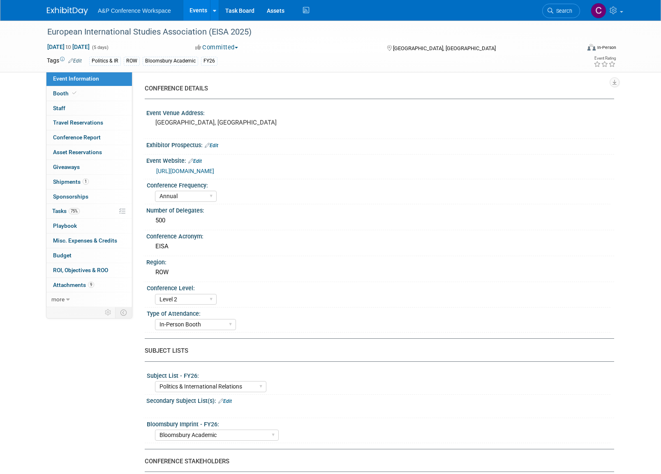
select select "[PERSON_NAME]"
select select "Brand/Subject Presence​"
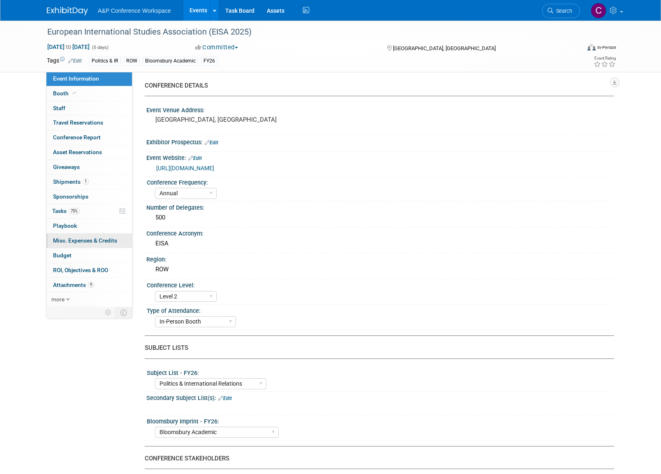
drag, startPoint x: 65, startPoint y: 210, endPoint x: 129, endPoint y: 235, distance: 68.4
click at [66, 210] on span "Tasks 75%" at bounding box center [66, 211] width 28 height 7
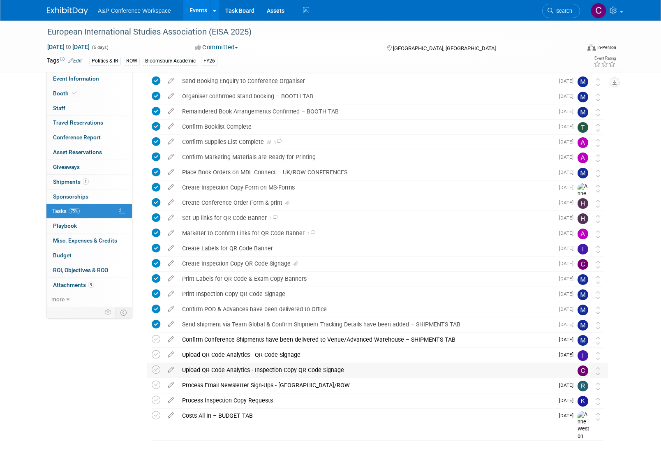
scroll to position [47, 0]
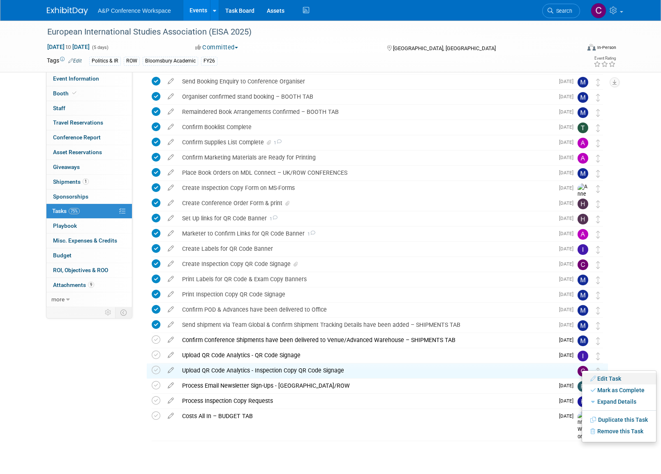
click at [610, 379] on link "Edit Task" at bounding box center [619, 379] width 74 height 12
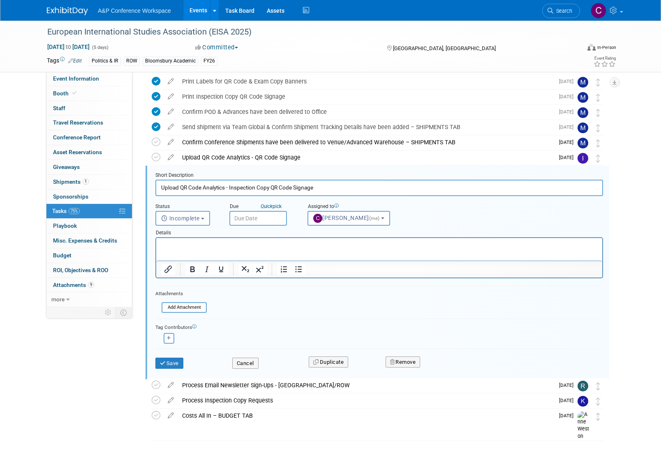
scroll to position [244, 0]
click at [265, 217] on input "text" at bounding box center [258, 218] width 58 height 15
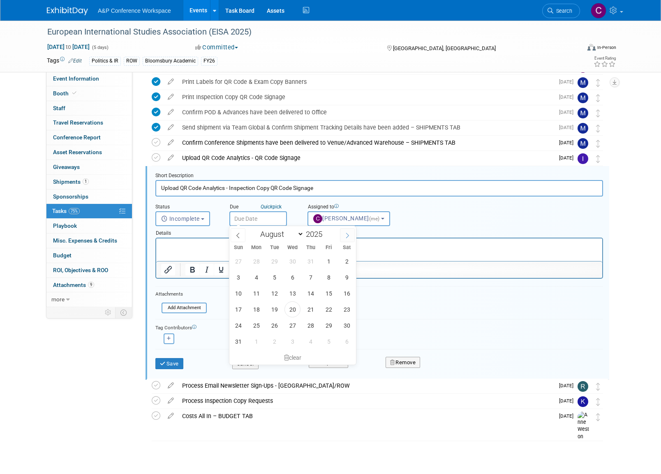
click at [350, 232] on span at bounding box center [347, 235] width 15 height 14
select select "8"
drag, startPoint x: 322, startPoint y: 258, endPoint x: 164, endPoint y: 21, distance: 284.9
click at [322, 258] on span "5" at bounding box center [328, 261] width 16 height 16
type input "[DATE]"
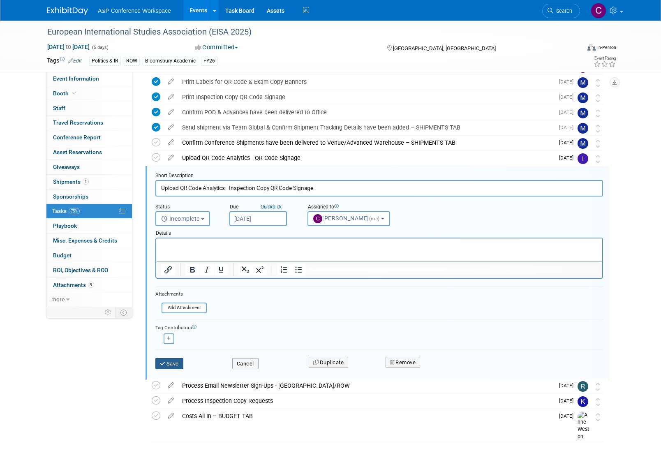
click at [173, 364] on button "Save" at bounding box center [169, 364] width 28 height 12
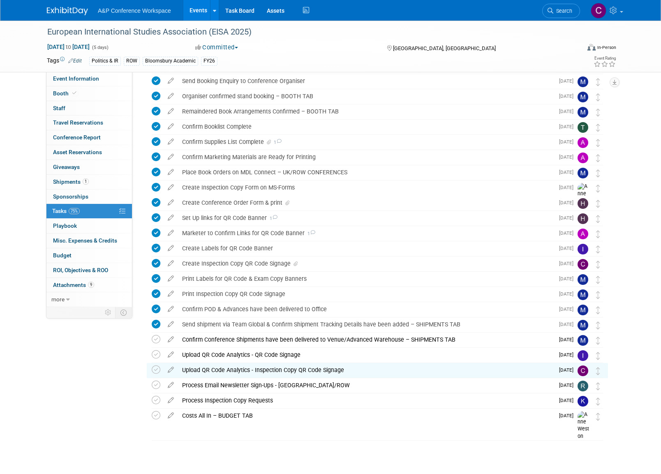
scroll to position [47, 0]
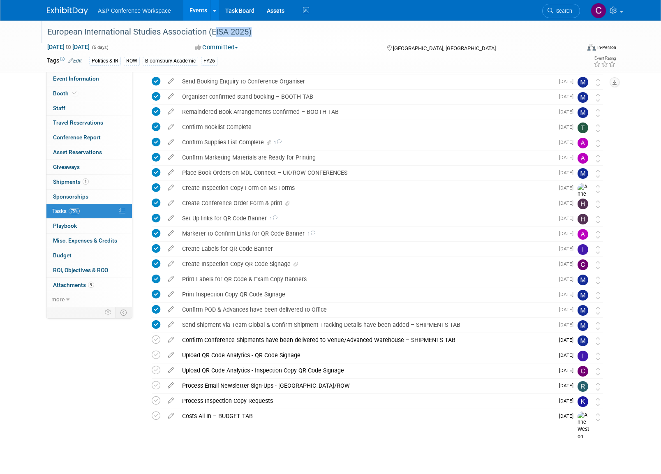
drag, startPoint x: 212, startPoint y: 32, endPoint x: 247, endPoint y: 32, distance: 34.1
click at [247, 32] on div "European International Studies Association (EISA 2025)" at bounding box center [305, 32] width 523 height 15
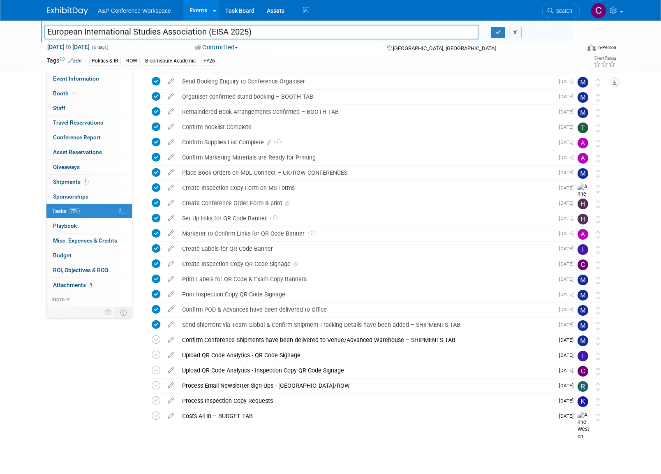
drag, startPoint x: 247, startPoint y: 30, endPoint x: 213, endPoint y: 32, distance: 34.2
click at [213, 32] on input "European International Studies Association (EISA 2025)" at bounding box center [261, 32] width 434 height 14
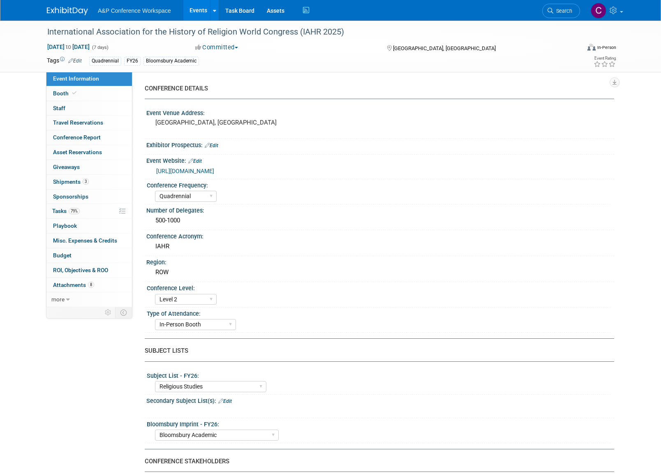
select select "Quadrennial"
select select "Level 2"
select select "In-Person Booth"
select select "Religious Studies"
select select "Bloomsbury Academic"
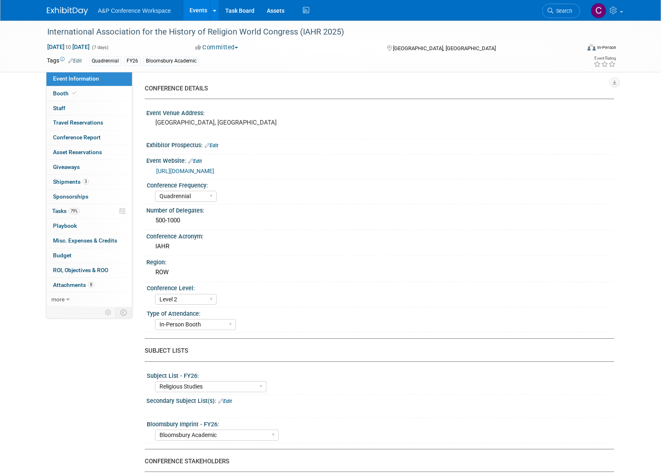
select select "[PERSON_NAME]"
select select "Networking/Commissioning"
drag, startPoint x: 61, startPoint y: 207, endPoint x: 58, endPoint y: 210, distance: 4.4
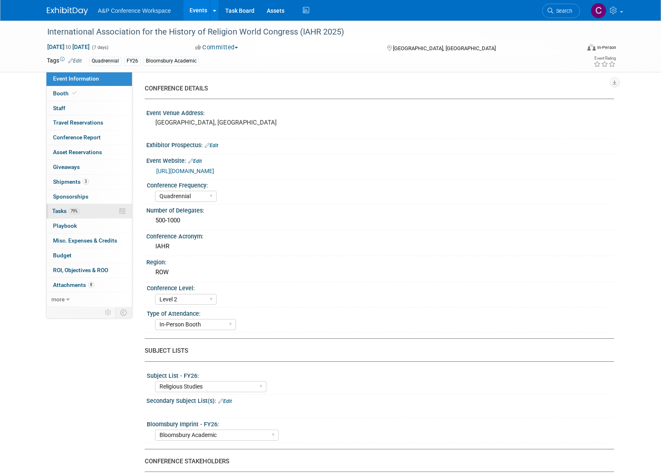
click at [62, 208] on span "Tasks 79%" at bounding box center [66, 211] width 28 height 7
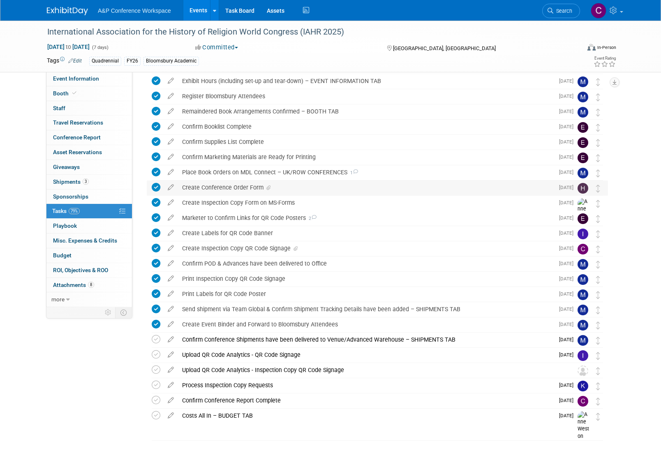
scroll to position [108, 0]
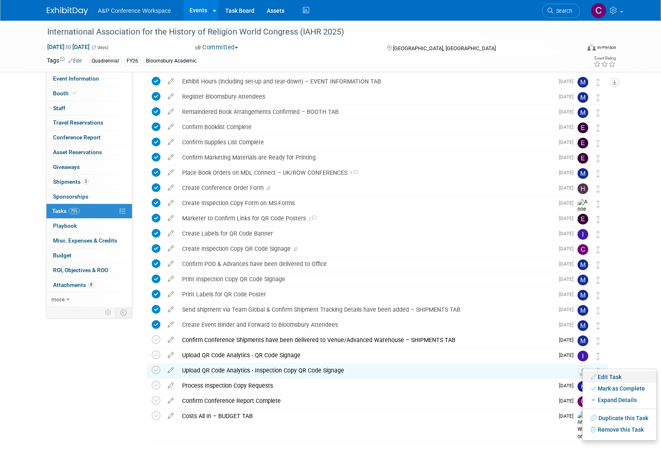
click at [601, 374] on link "Edit Task" at bounding box center [619, 377] width 74 height 12
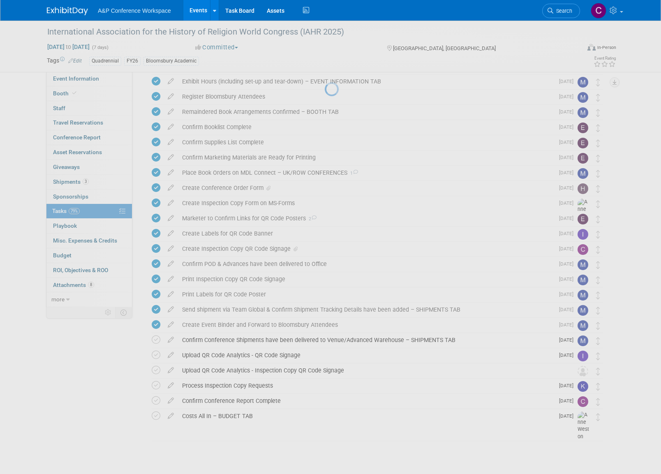
select select "7"
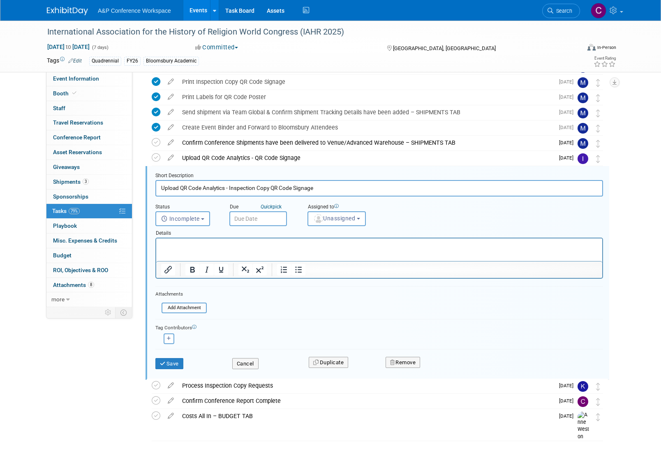
scroll to position [0, 0]
click at [344, 222] on button "Unassigned" at bounding box center [336, 218] width 58 height 15
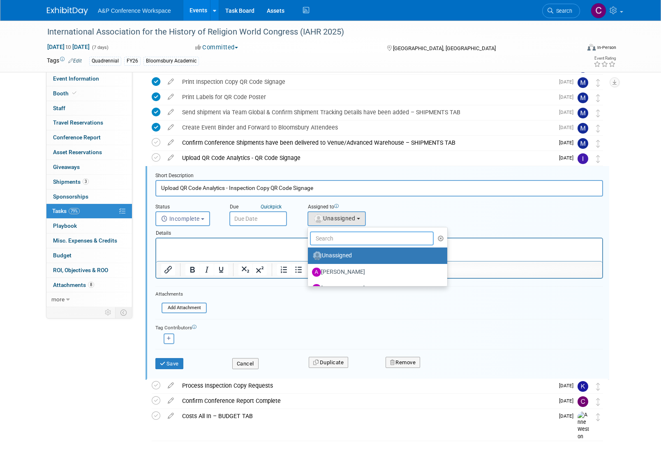
click at [337, 240] on input "text" at bounding box center [372, 238] width 124 height 14
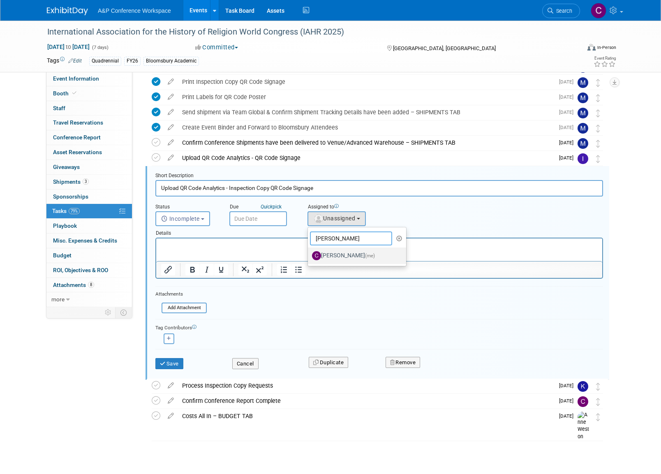
type input "Christine"
click at [341, 252] on label "Christine Ritchlin (me)" at bounding box center [355, 255] width 86 height 13
click at [309, 252] on input "Christine Ritchlin (me)" at bounding box center [306, 254] width 5 height 5
select select "1a58e6ac-2dfa-429d-b54a-9dc2e557f424"
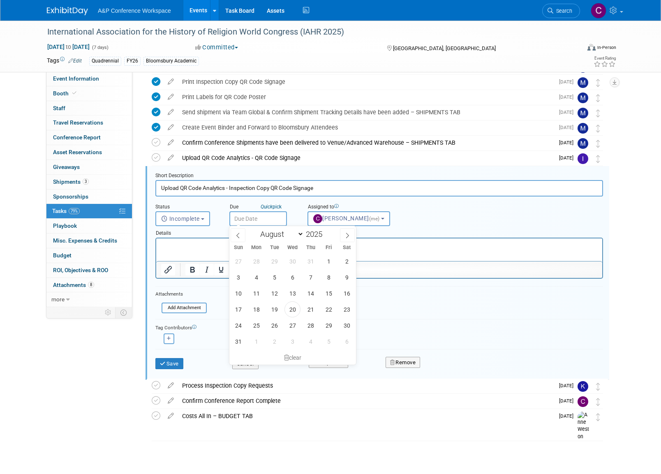
click at [253, 216] on input "text" at bounding box center [258, 218] width 58 height 15
click at [277, 277] on span "5" at bounding box center [274, 277] width 16 height 16
type input "Aug 5, 2025"
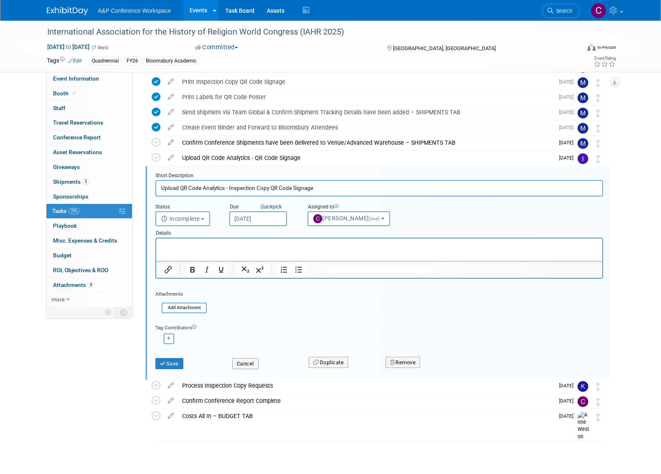
click at [270, 217] on input "Aug 5, 2025" at bounding box center [258, 218] width 58 height 15
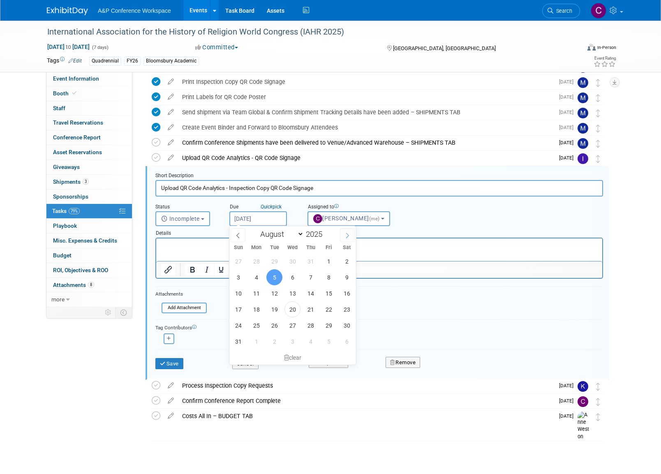
click at [346, 235] on icon at bounding box center [347, 236] width 6 height 6
select select "8"
click at [326, 261] on span "5" at bounding box center [328, 261] width 16 height 16
type input "Sep 5, 2025"
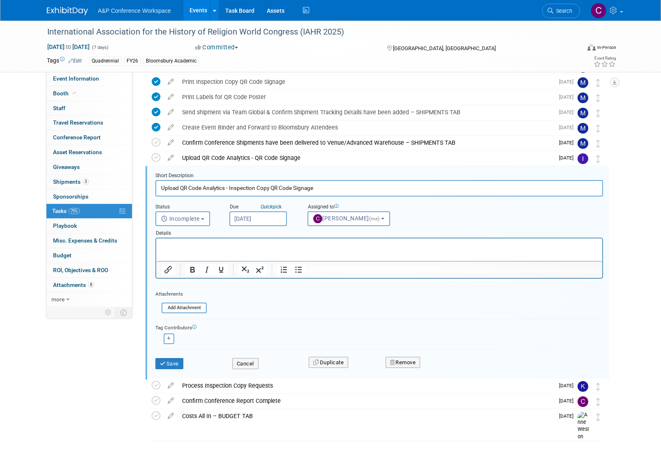
drag, startPoint x: 180, startPoint y: 360, endPoint x: 175, endPoint y: 356, distance: 5.8
click at [180, 359] on button "Save" at bounding box center [169, 364] width 28 height 12
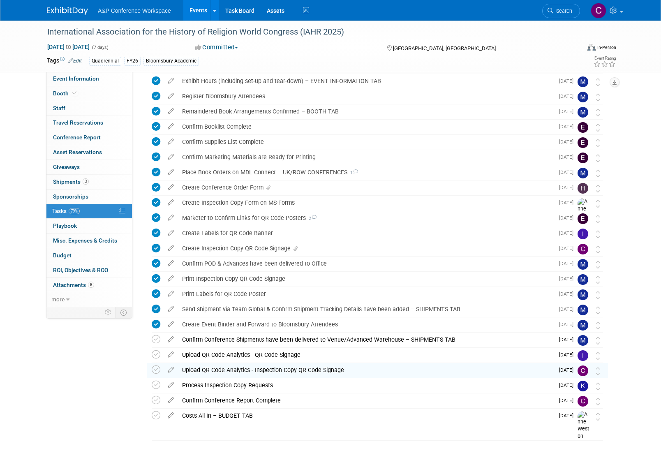
scroll to position [108, 0]
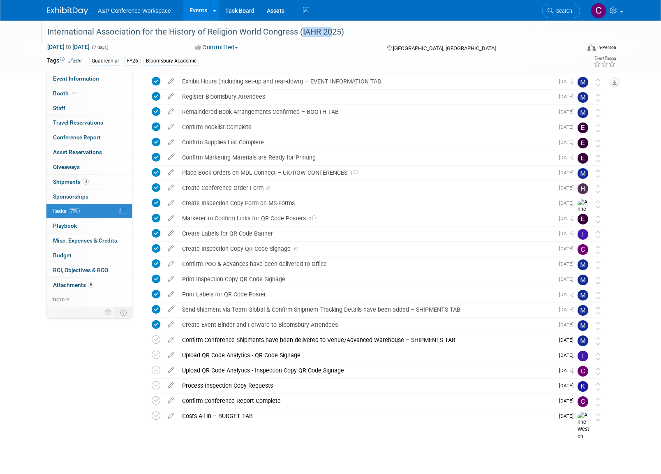
drag, startPoint x: 299, startPoint y: 30, endPoint x: 323, endPoint y: 31, distance: 23.8
click at [323, 31] on div "International Association for the History of Religion World Congress (IAHR 2025)" at bounding box center [305, 32] width 523 height 15
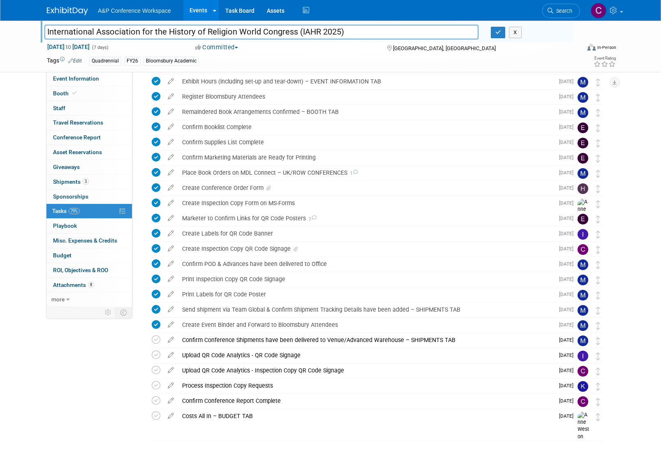
click at [309, 31] on input "International Association for the History of Religion World Congress (IAHR 2025)" at bounding box center [261, 32] width 434 height 14
drag, startPoint x: 300, startPoint y: 31, endPoint x: 339, endPoint y: 33, distance: 39.1
click at [339, 32] on input "International Association for the History of Religion World Congress (IAHR 2025)" at bounding box center [261, 32] width 434 height 14
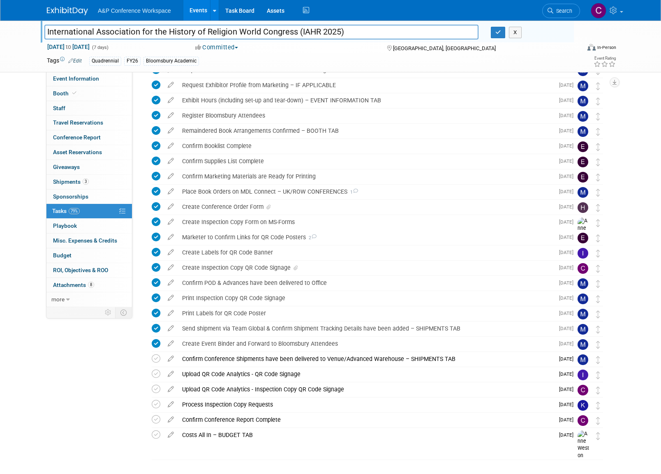
scroll to position [88, 0]
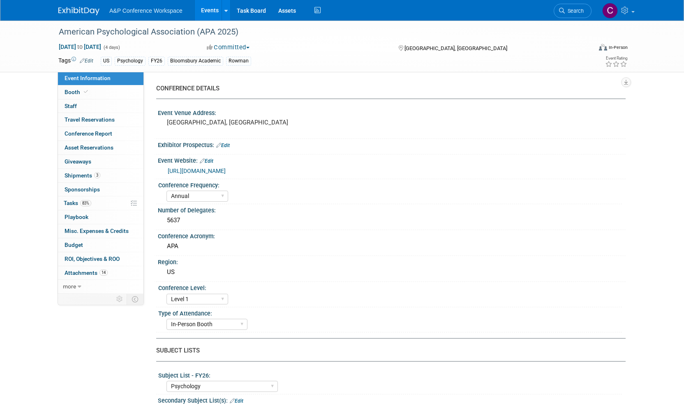
select select "Annual"
select select "Level 1"
select select "In-Person Booth"
select select "Psychology"
select select "Bloomsbury Academic"
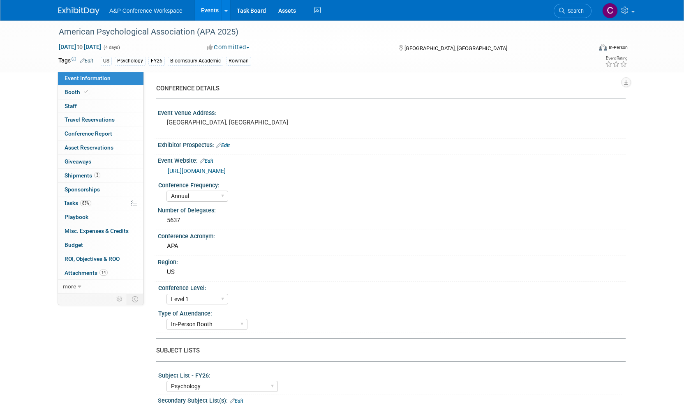
select select "[PERSON_NAME]"
select select "Networking/Commissioning"
click at [74, 201] on span "Tasks 83%" at bounding box center [78, 203] width 28 height 7
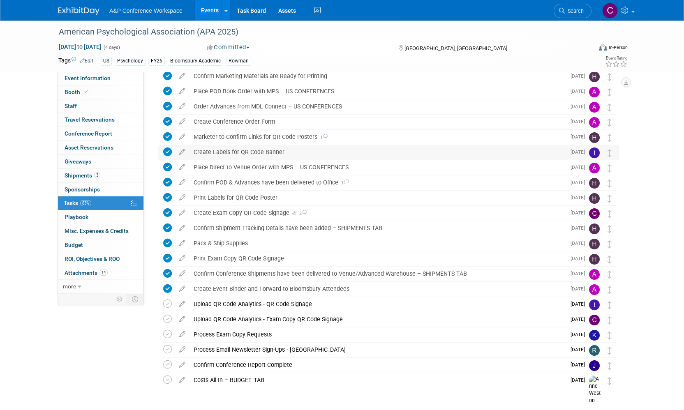
scroll to position [249, 0]
